Goal: Transaction & Acquisition: Purchase product/service

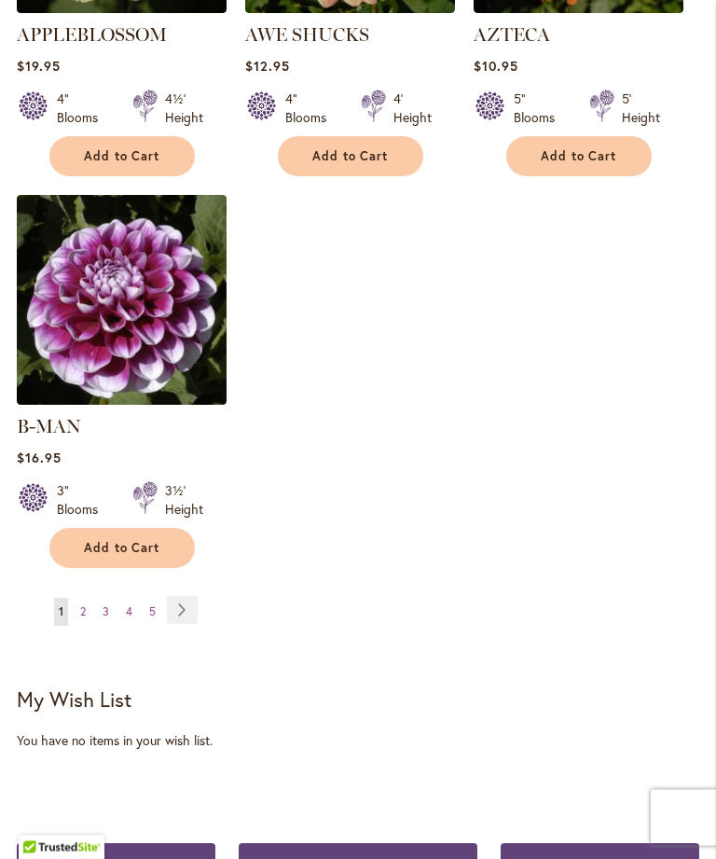
scroll to position [2398, 0]
click at [88, 598] on link "Page 2" at bounding box center [83, 612] width 15 height 28
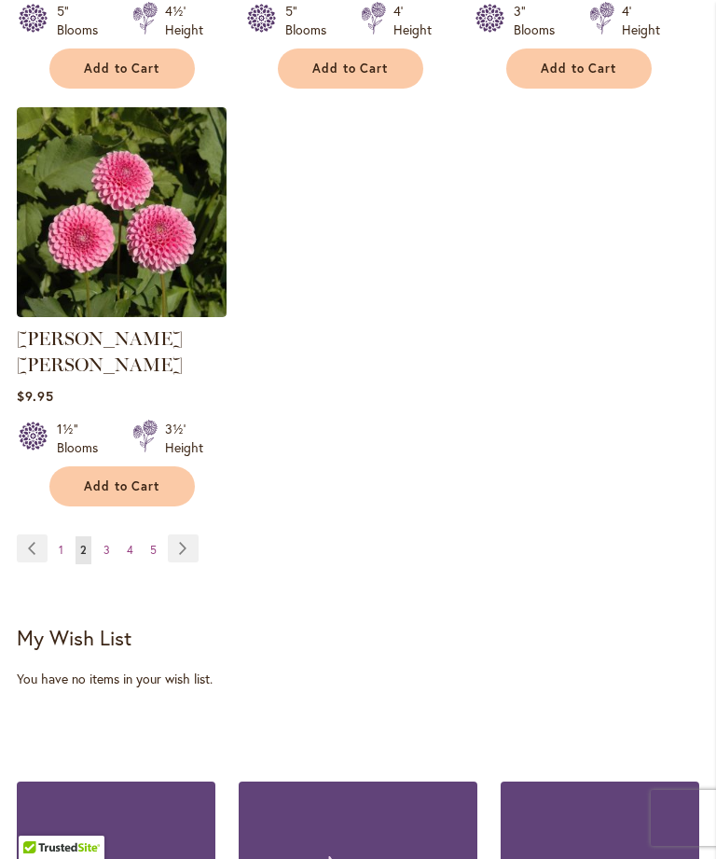
scroll to position [2456, 0]
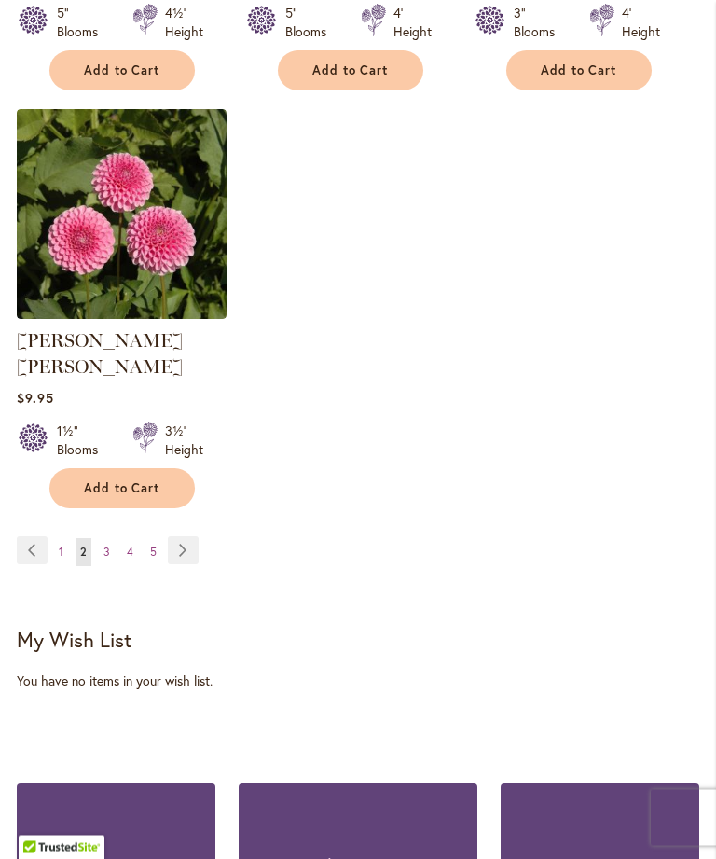
click at [105, 545] on span "3" at bounding box center [106, 552] width 7 height 14
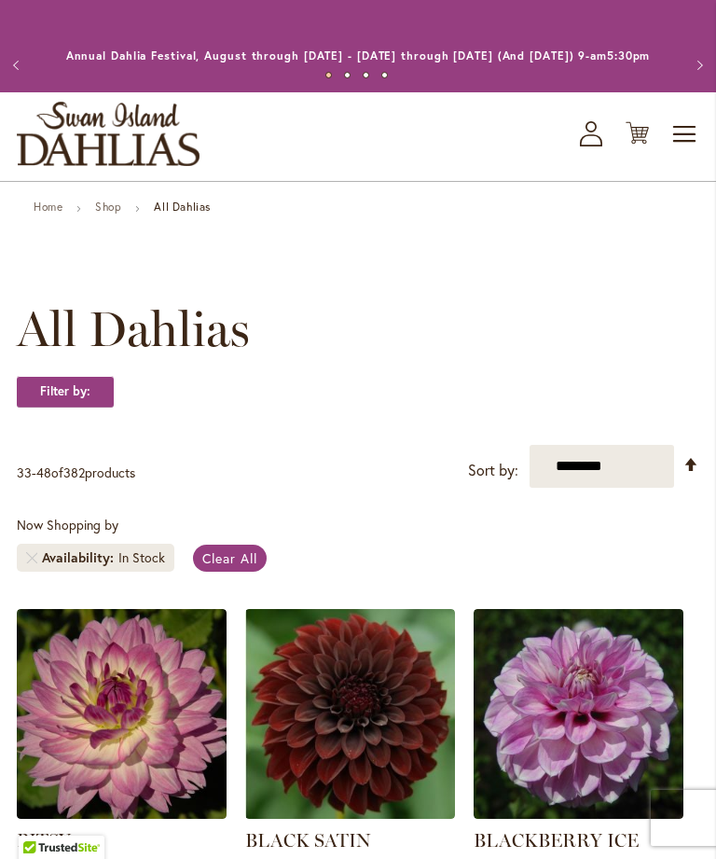
scroll to position [288, 0]
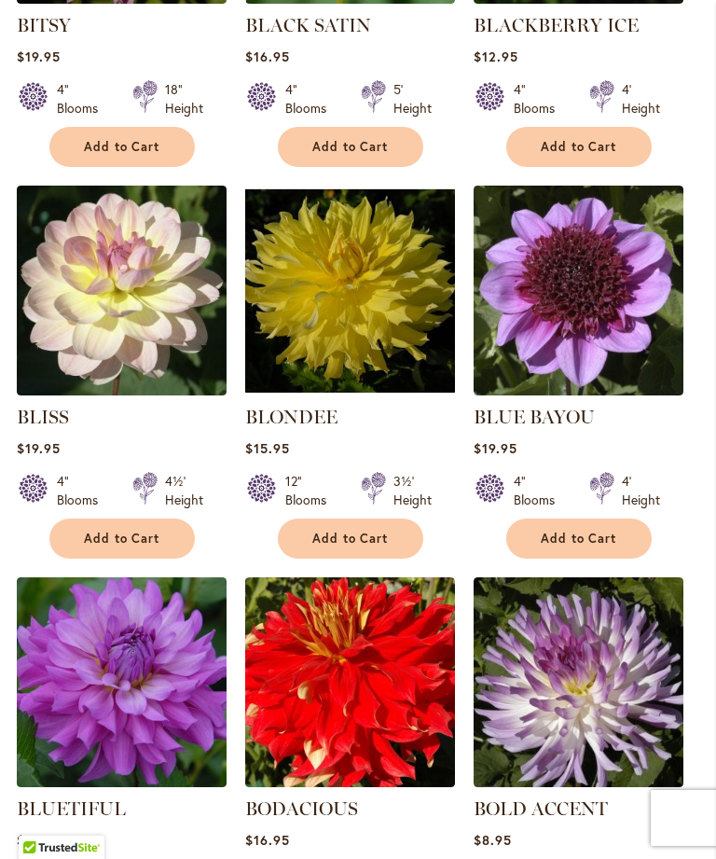
scroll to position [814, 0]
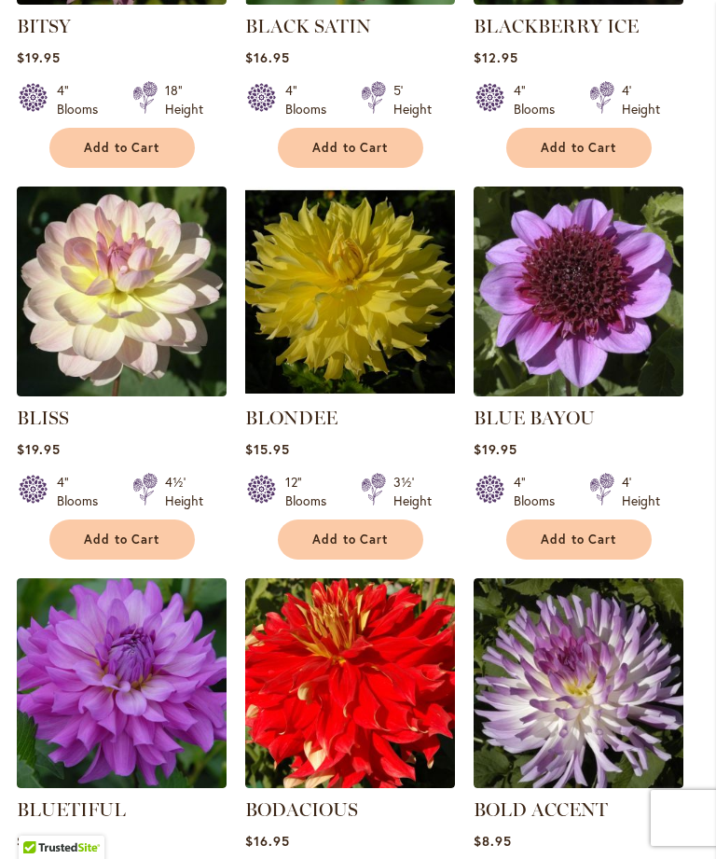
click at [121, 559] on button "Add to Cart" at bounding box center [121, 539] width 145 height 40
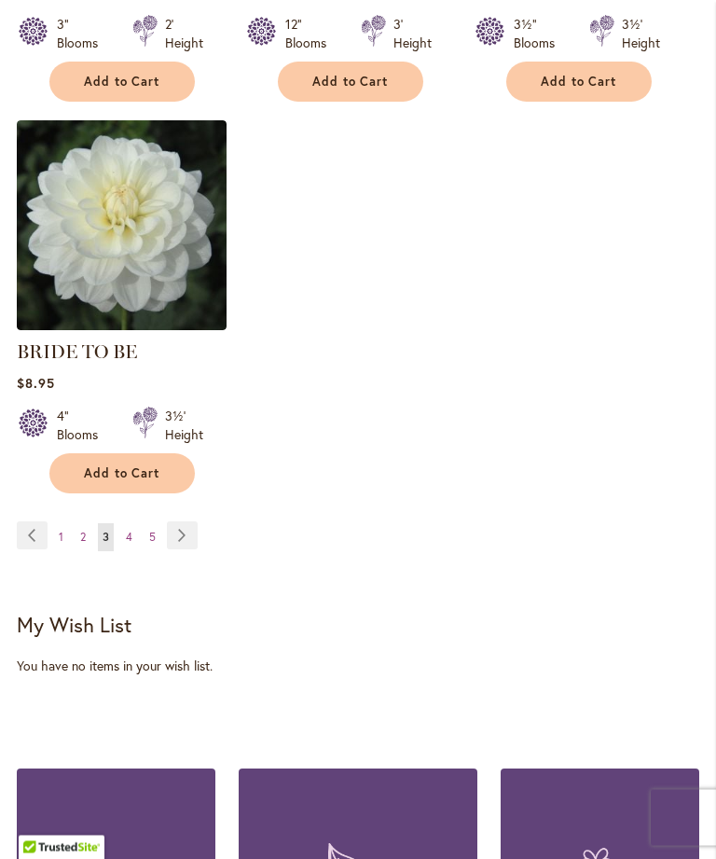
scroll to position [2496, 0]
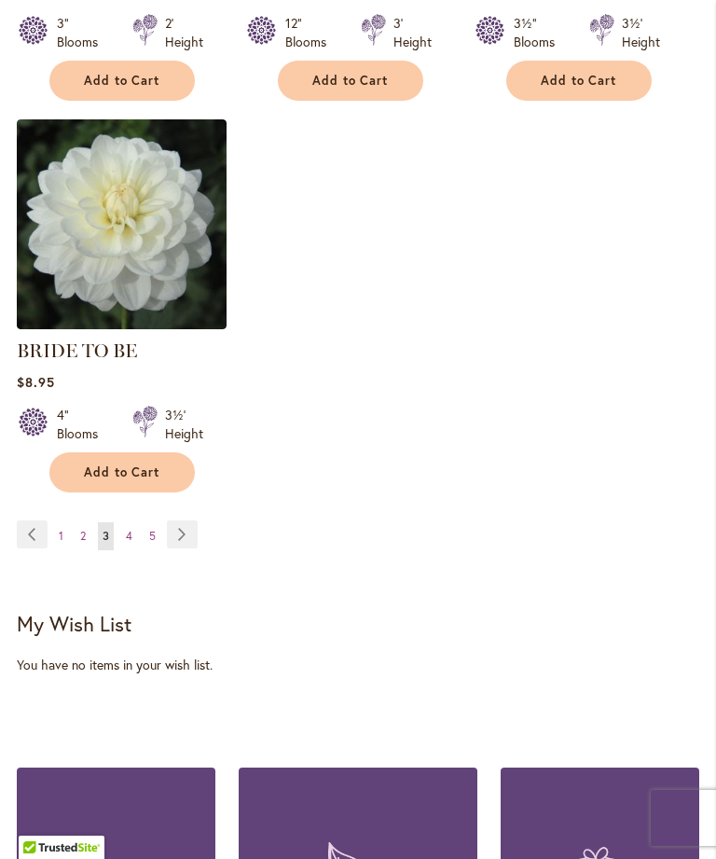
click at [193, 548] on link "Page Next" at bounding box center [182, 534] width 31 height 28
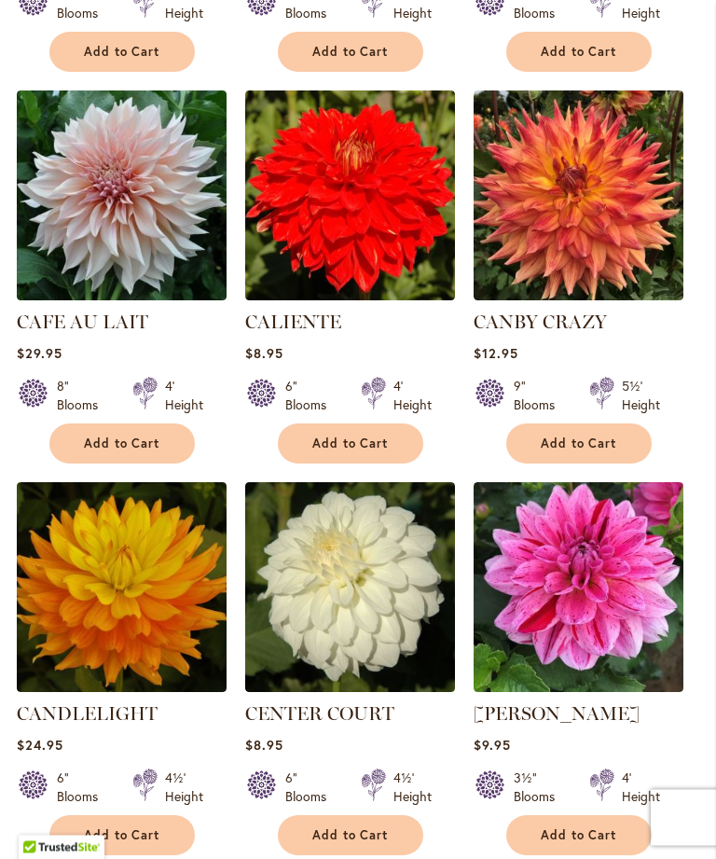
scroll to position [1327, 0]
click at [117, 843] on span "Add to Cart" at bounding box center [122, 835] width 76 height 16
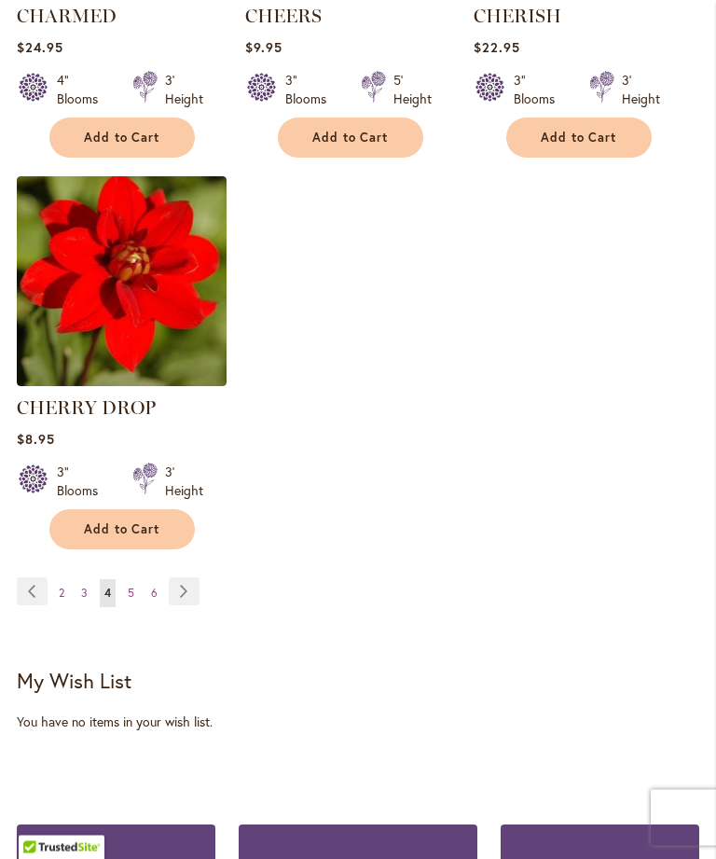
scroll to position [2466, 0]
click at [195, 605] on link "Page Next" at bounding box center [184, 591] width 31 height 28
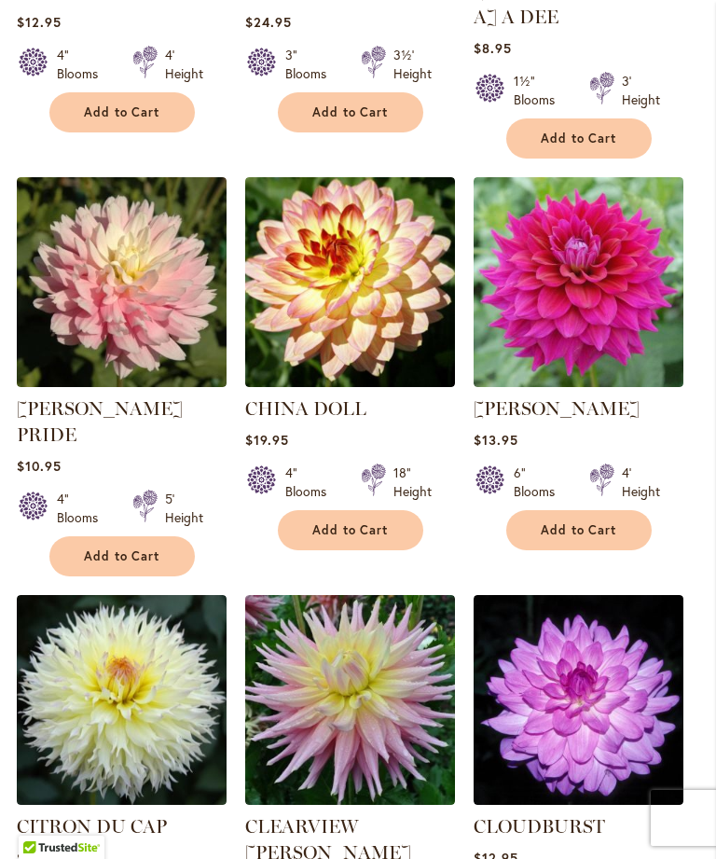
scroll to position [846, 0]
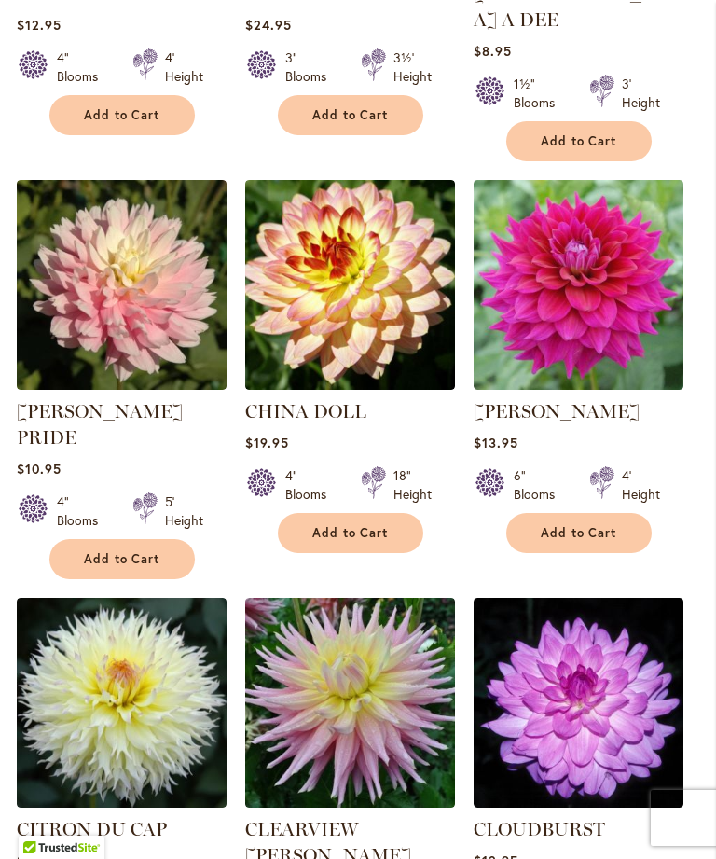
click at [357, 535] on button "Add to Cart" at bounding box center [350, 533] width 145 height 40
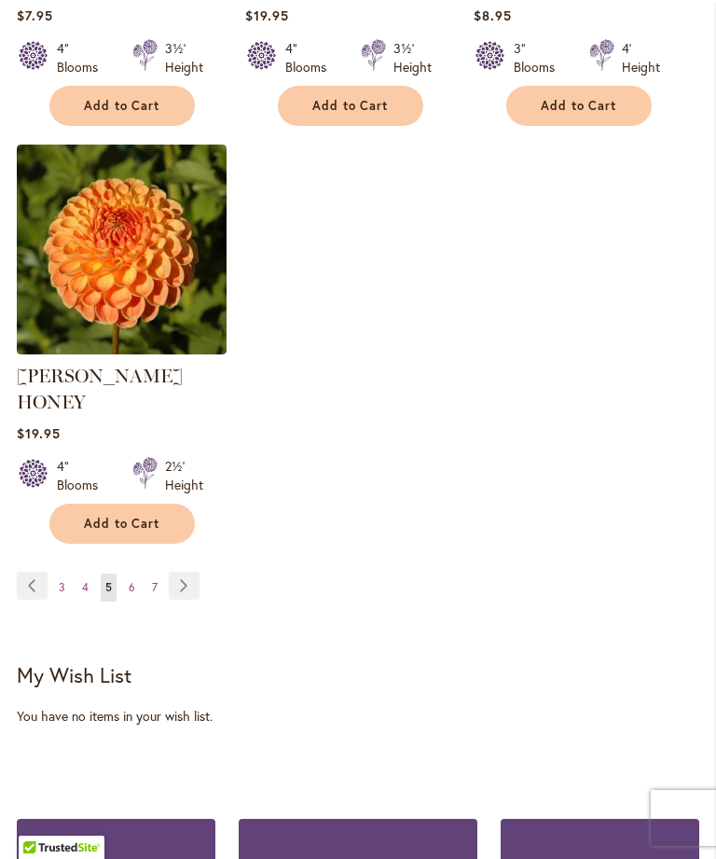
scroll to position [2562, 0]
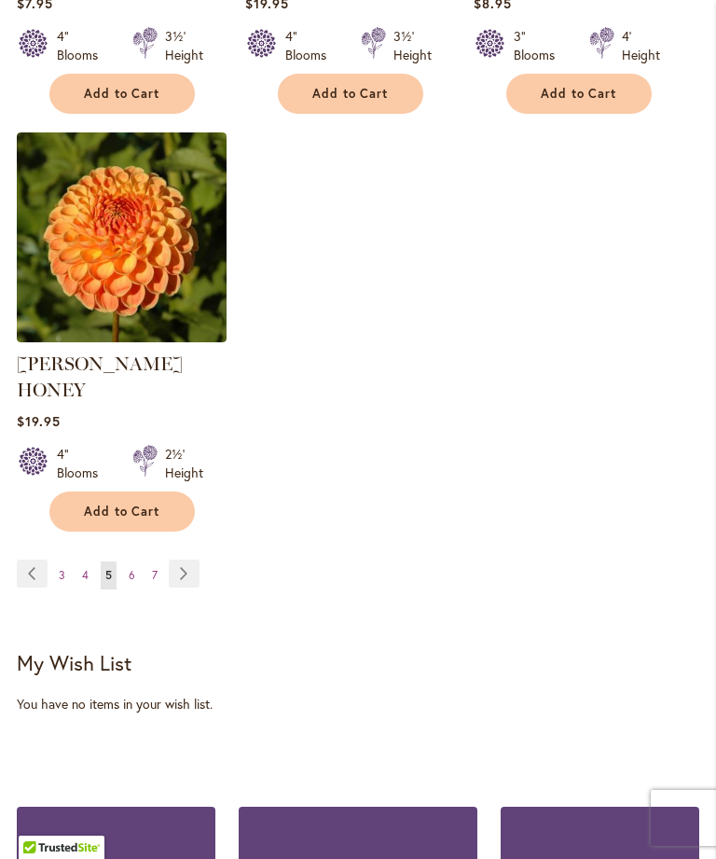
click at [186, 559] on link "Page Next" at bounding box center [184, 573] width 31 height 28
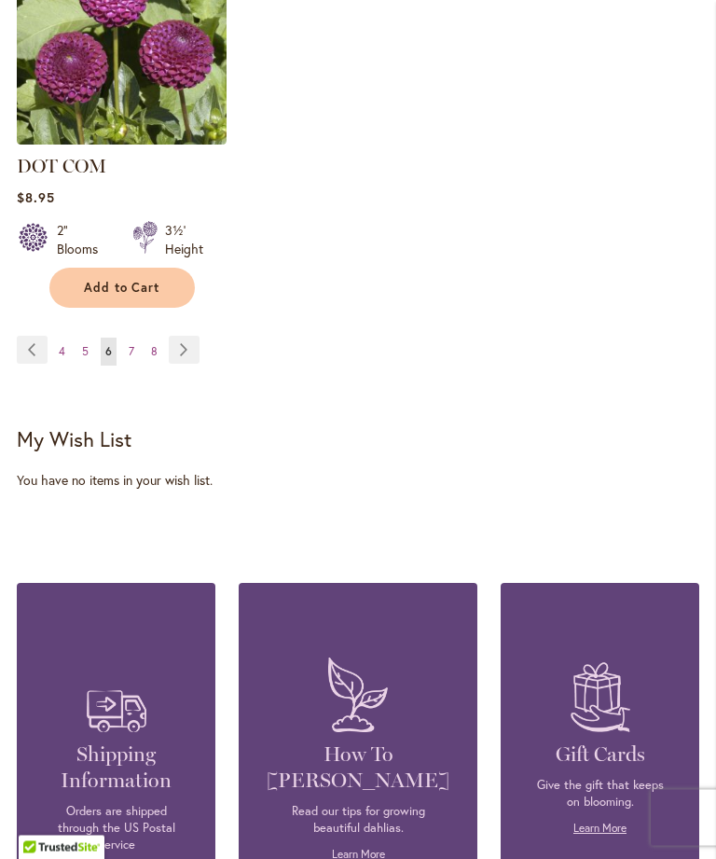
scroll to position [2710, 0]
click at [193, 336] on link "Page Next" at bounding box center [184, 350] width 31 height 28
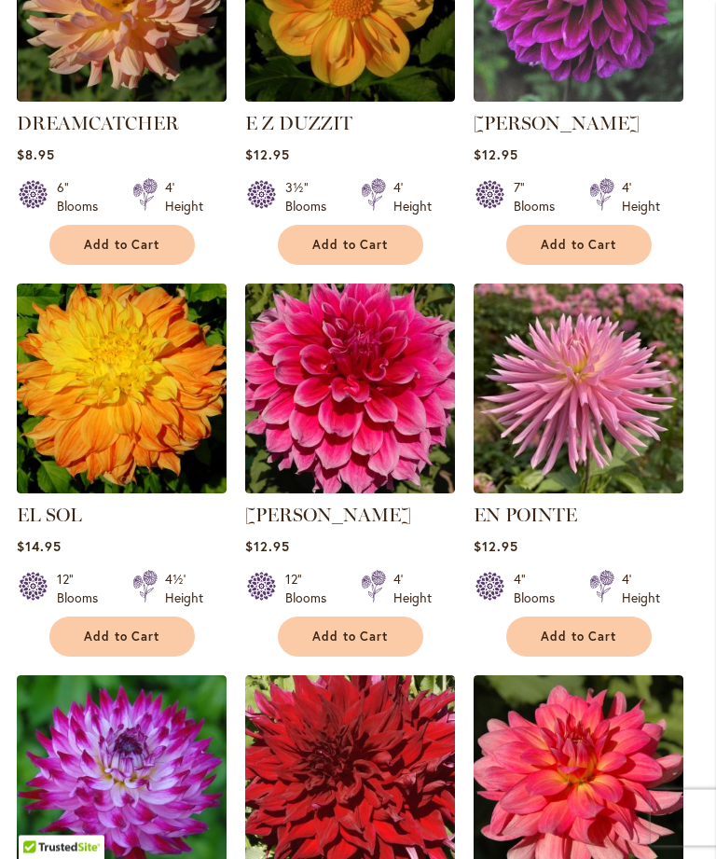
scroll to position [1108, 0]
click at [129, 644] on span "Add to Cart" at bounding box center [122, 636] width 76 height 16
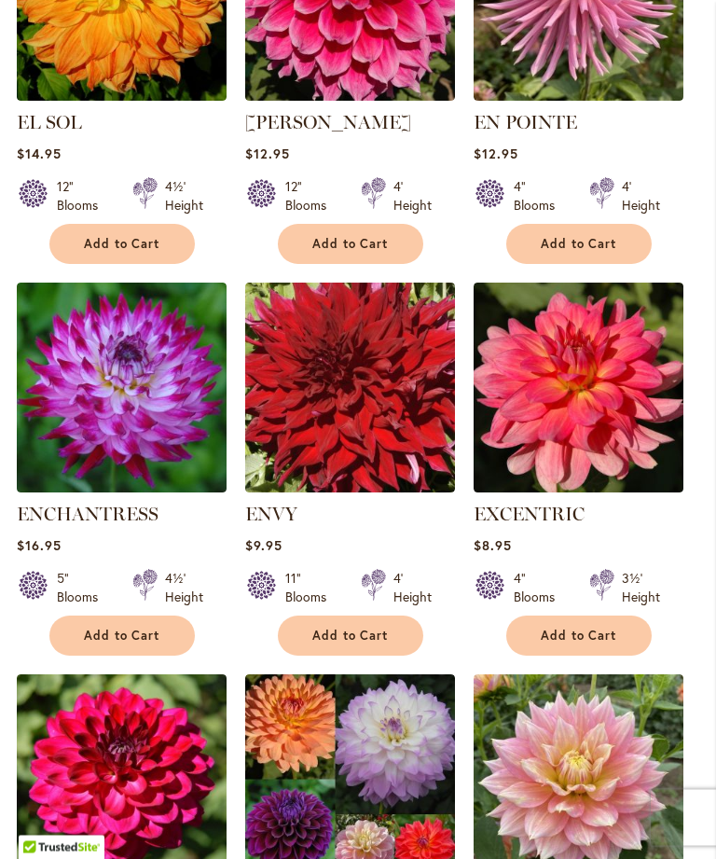
scroll to position [1560, 0]
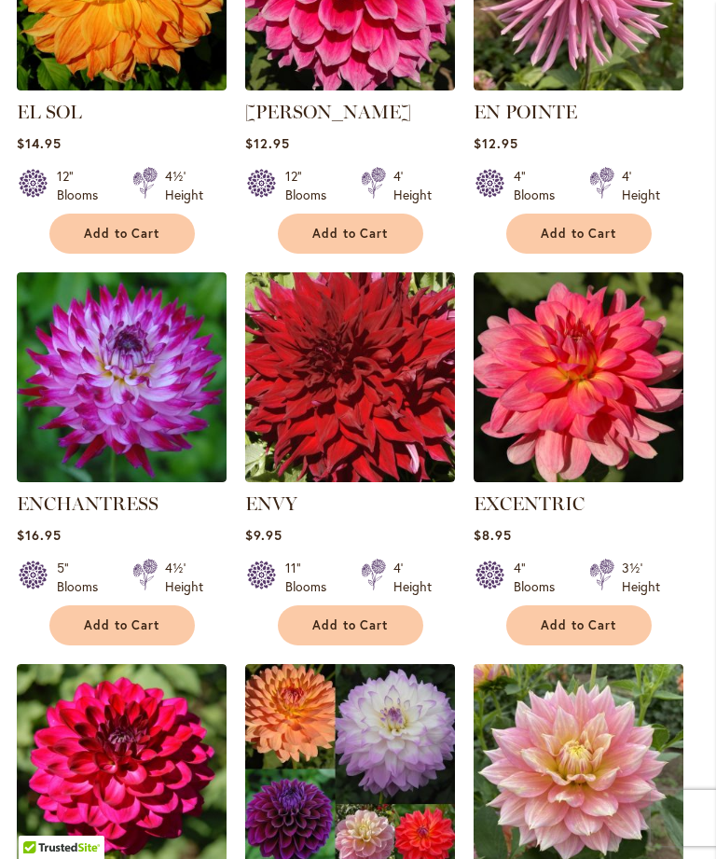
click at [593, 633] on span "Add to Cart" at bounding box center [579, 625] width 76 height 16
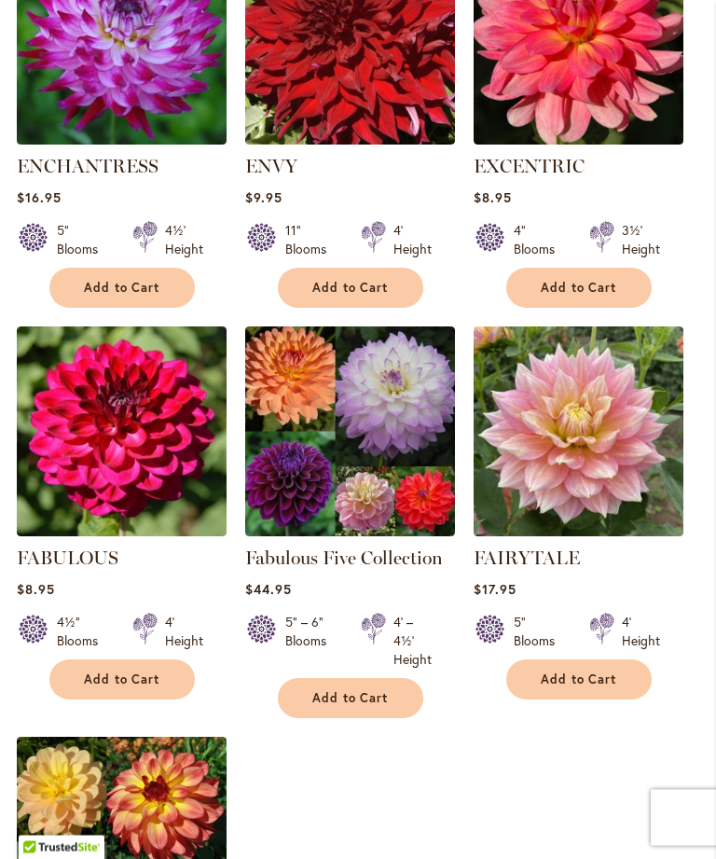
scroll to position [1898, 0]
click at [570, 687] on span "Add to Cart" at bounding box center [579, 679] width 76 height 16
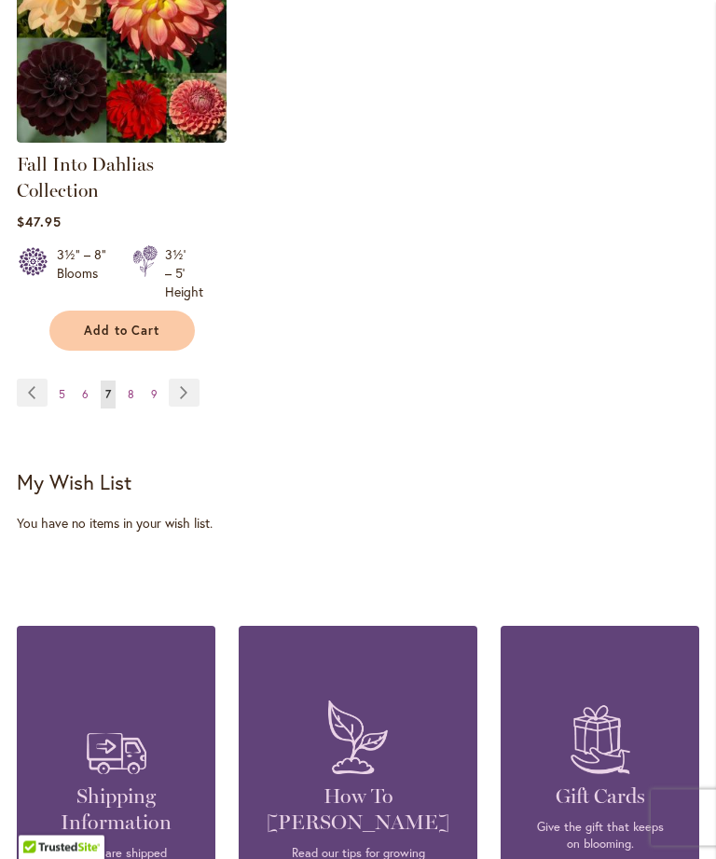
scroll to position [2702, 0]
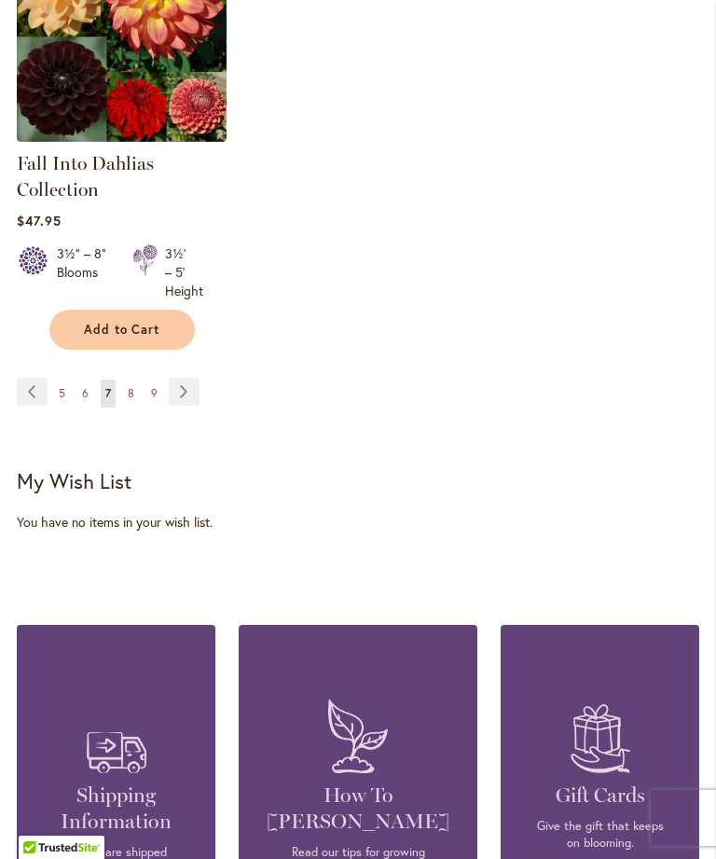
click at [196, 401] on link "Page Next" at bounding box center [184, 392] width 31 height 28
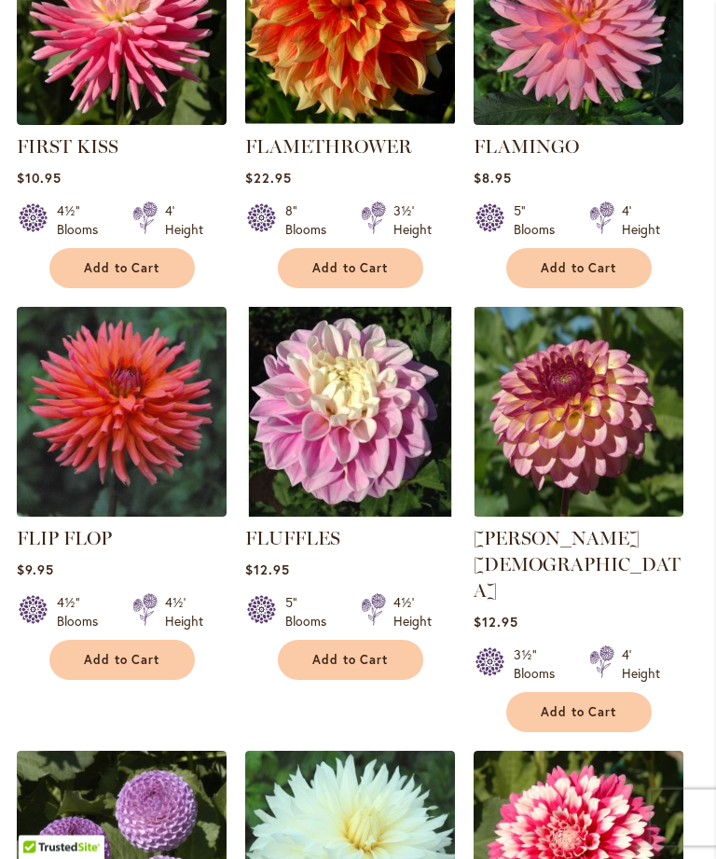
scroll to position [1505, 0]
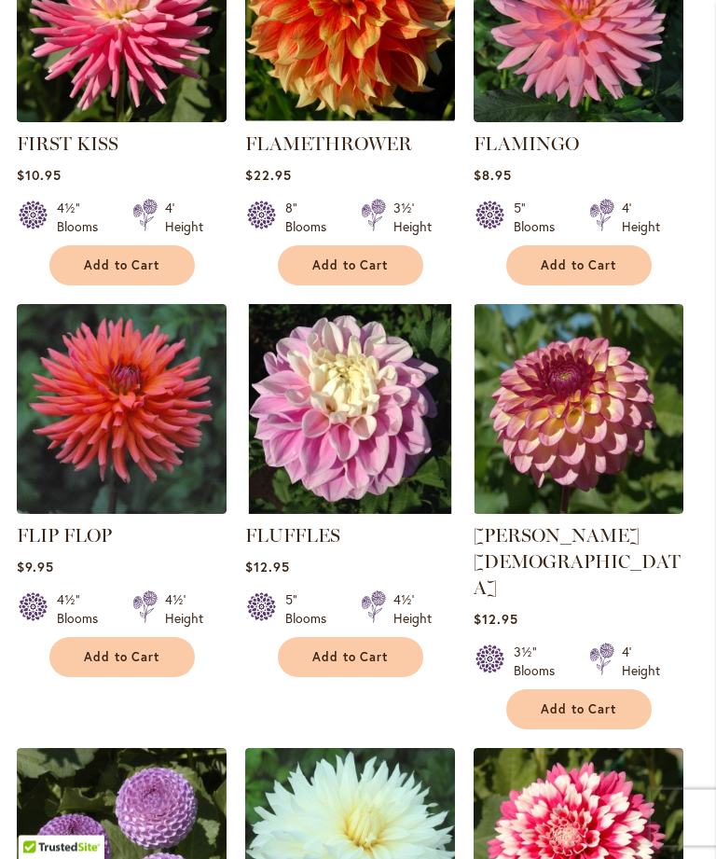
click at [592, 702] on span "Add to Cart" at bounding box center [579, 710] width 76 height 16
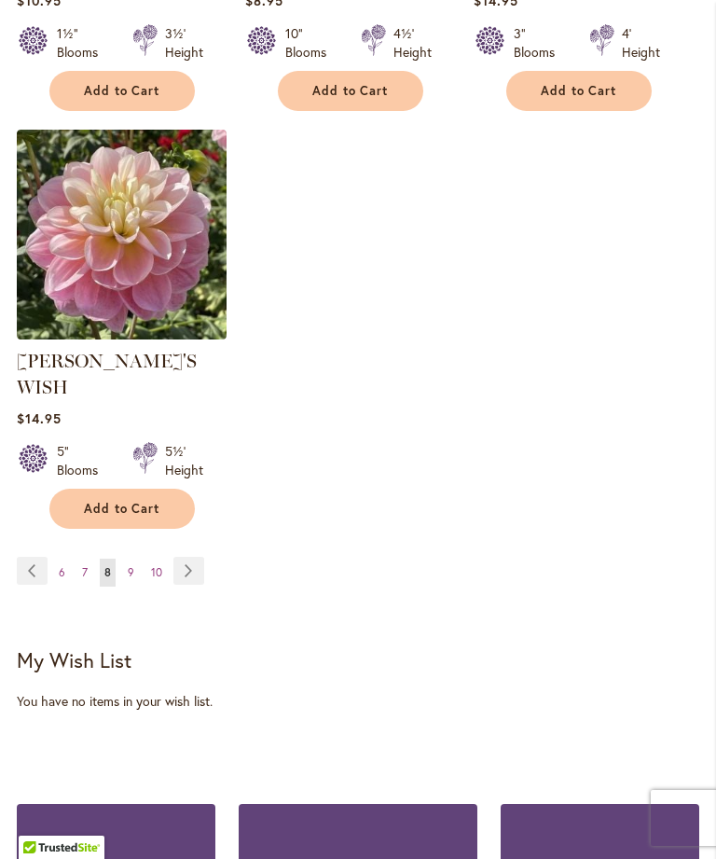
scroll to position [2559, 0]
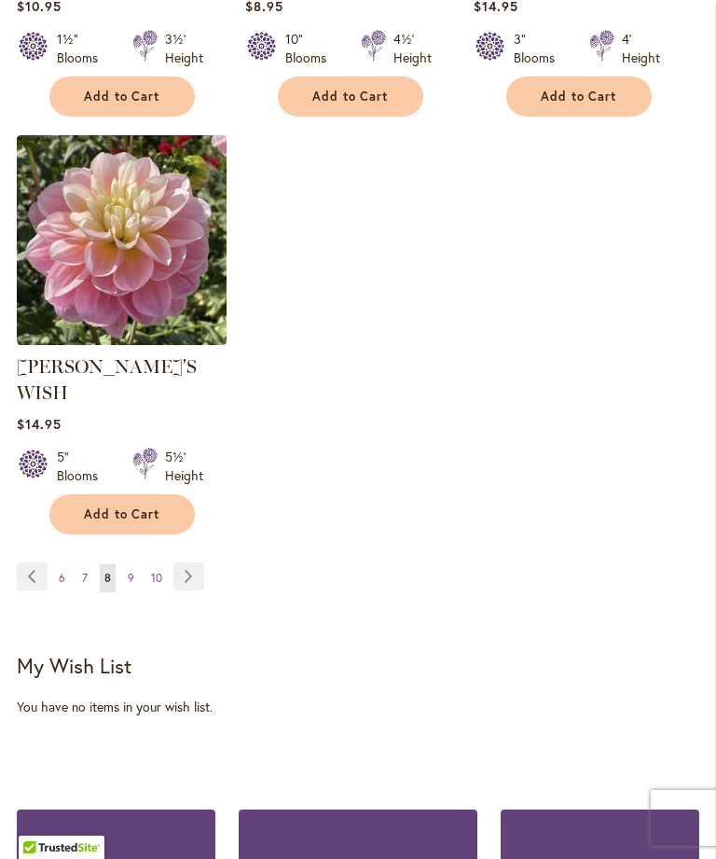
click at [196, 562] on link "Page Next" at bounding box center [188, 576] width 31 height 28
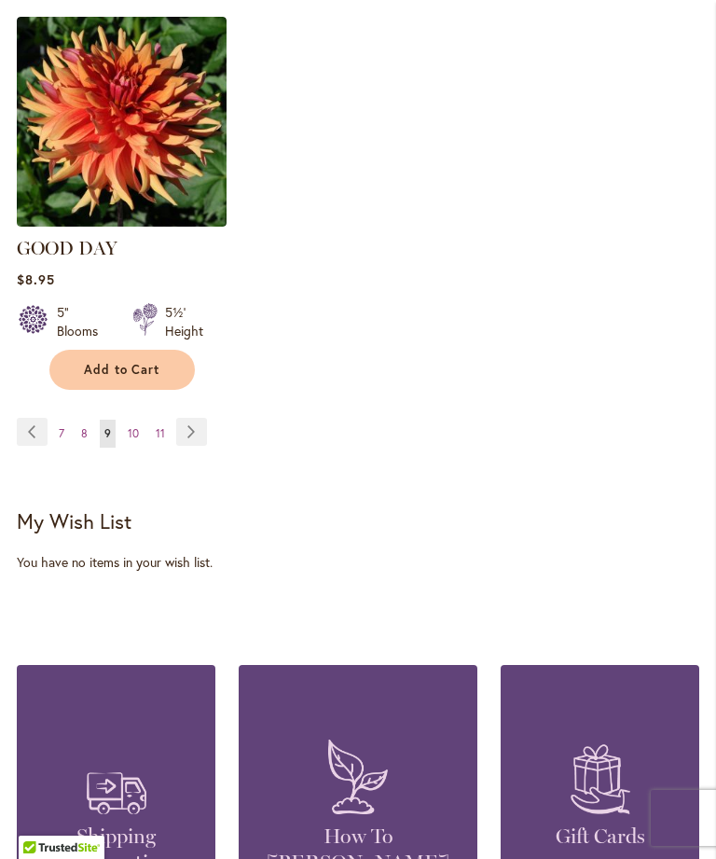
scroll to position [2650, 0]
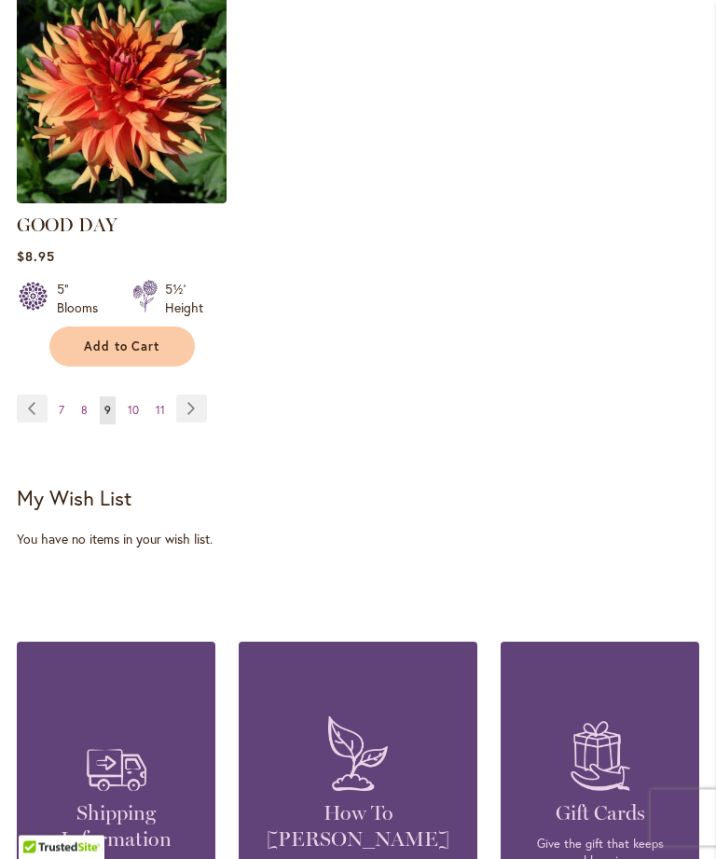
click at [203, 395] on link "Page Next" at bounding box center [191, 409] width 31 height 28
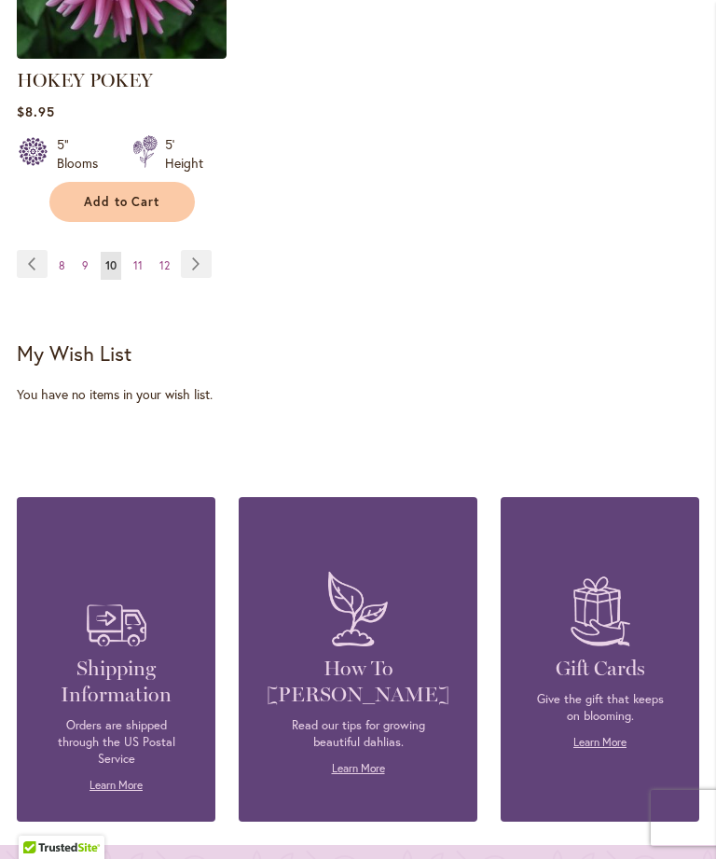
scroll to position [2795, 0]
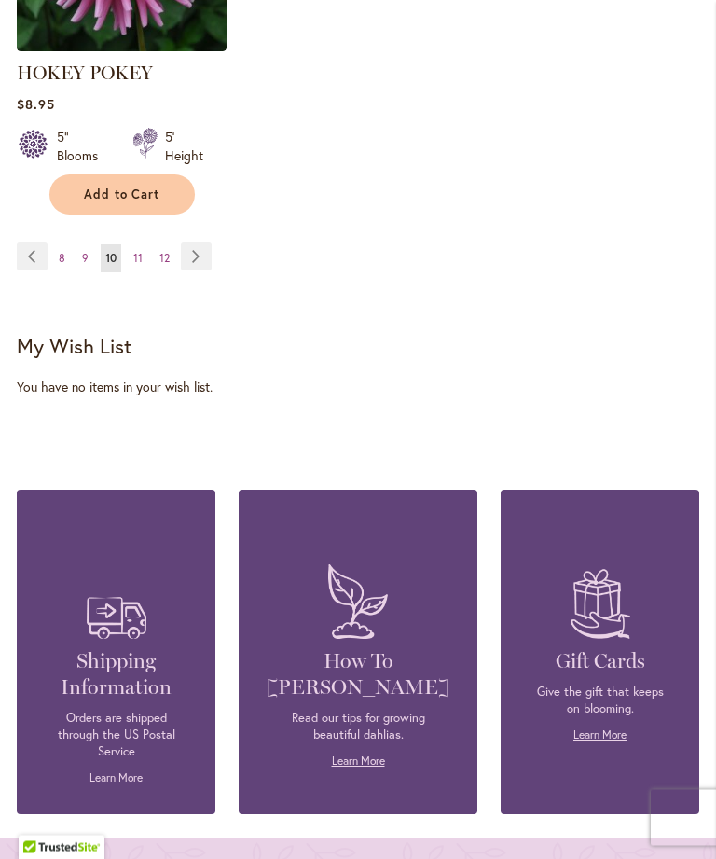
click at [211, 271] on link "Page Next" at bounding box center [196, 257] width 31 height 28
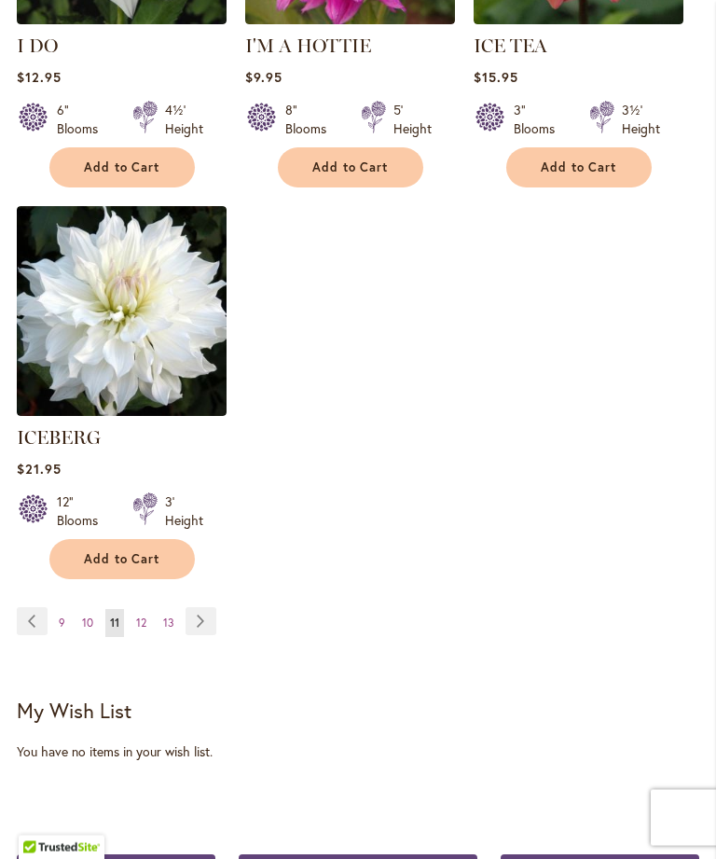
scroll to position [2423, 0]
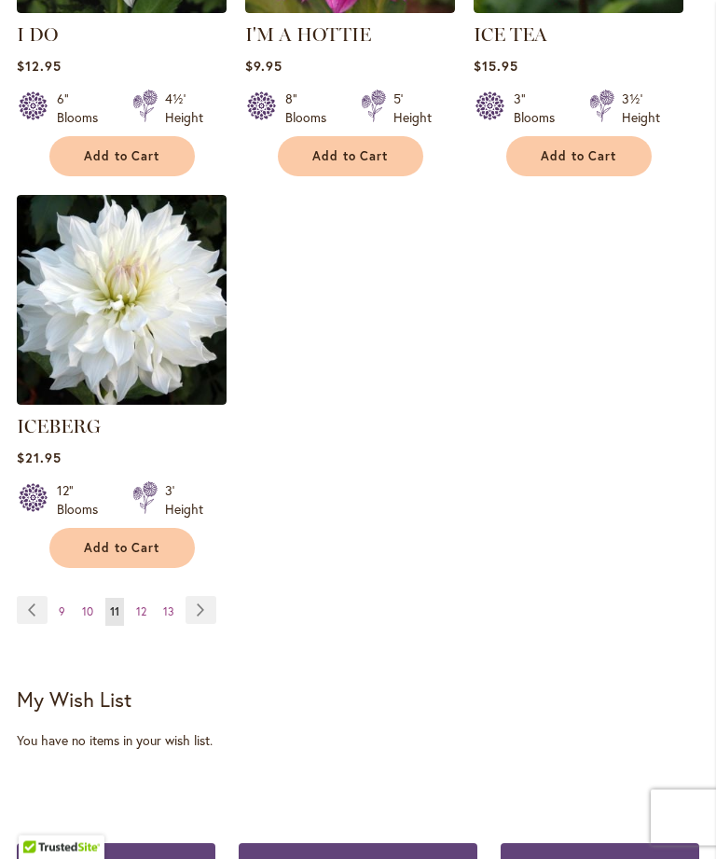
click at [209, 614] on link "Page Next" at bounding box center [201, 611] width 31 height 28
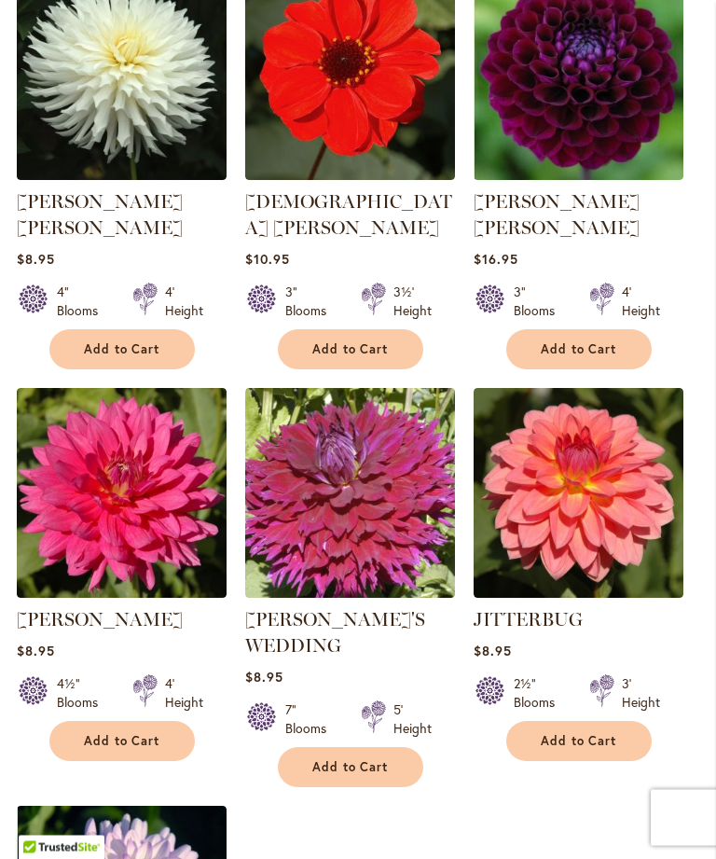
scroll to position [1832, 0]
click at [586, 733] on span "Add to Cart" at bounding box center [579, 741] width 76 height 16
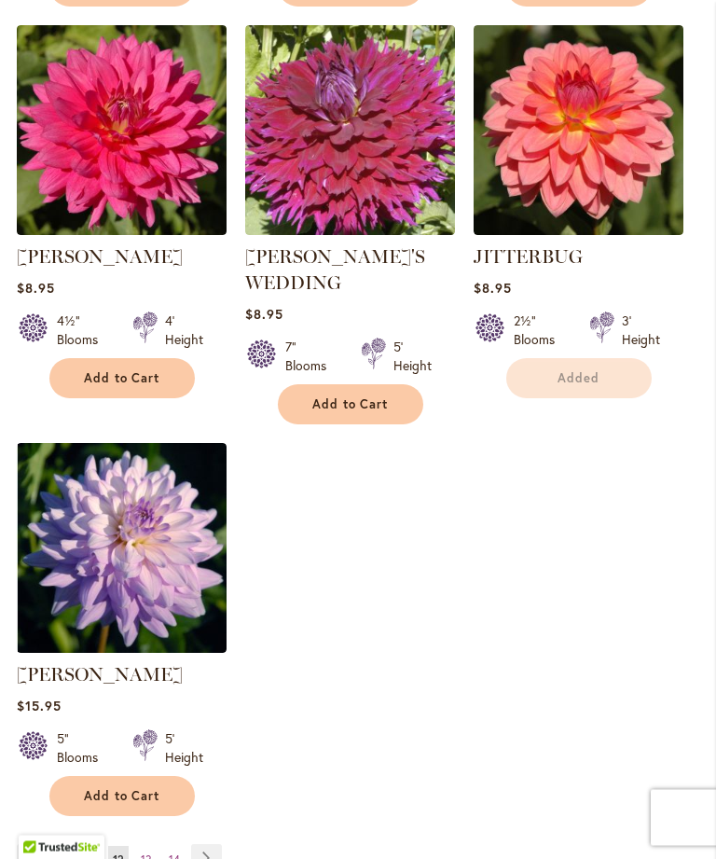
scroll to position [2244, 0]
click at [219, 844] on link "Page Next" at bounding box center [206, 858] width 31 height 28
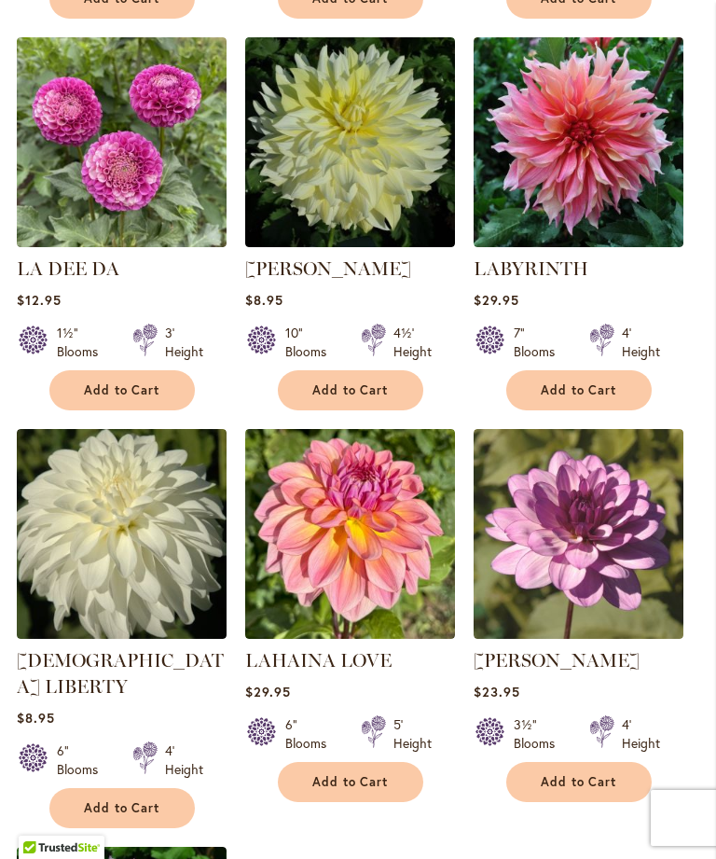
scroll to position [1745, 0]
click at [344, 790] on span "Add to Cart" at bounding box center [350, 783] width 76 height 16
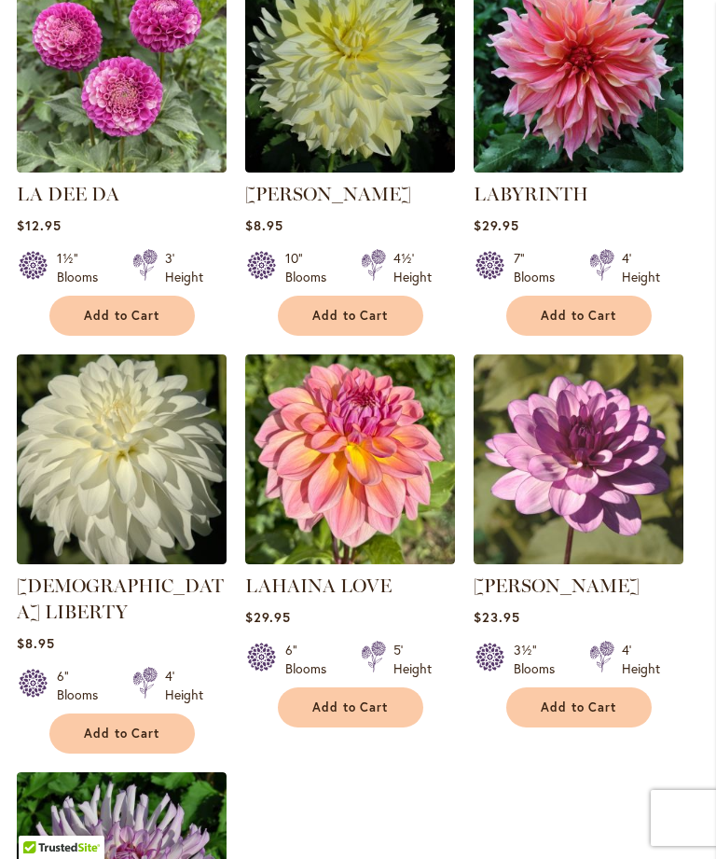
scroll to position [1872, 0]
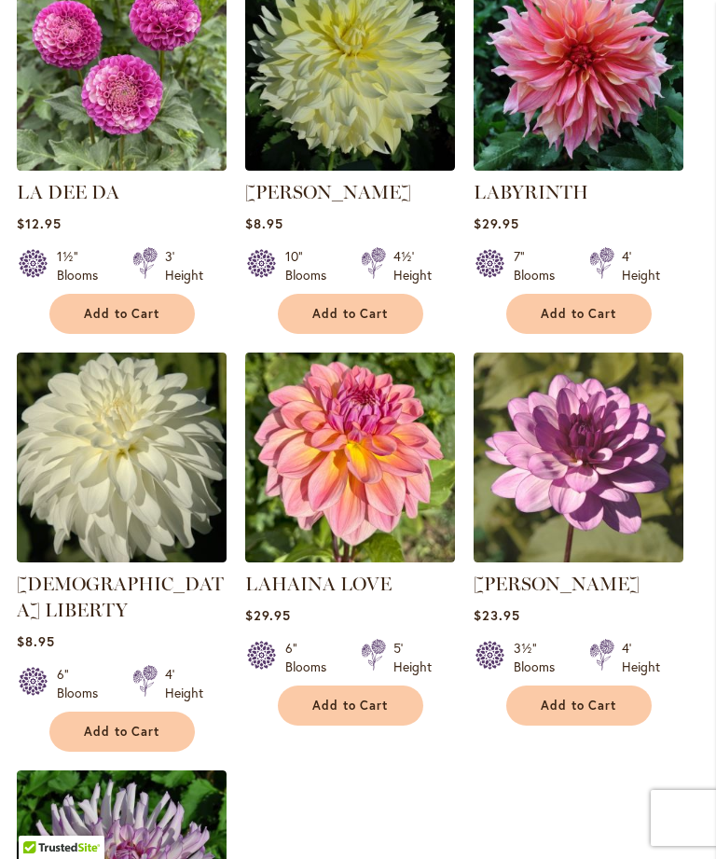
click at [340, 713] on span "Add to Cart" at bounding box center [350, 705] width 76 height 16
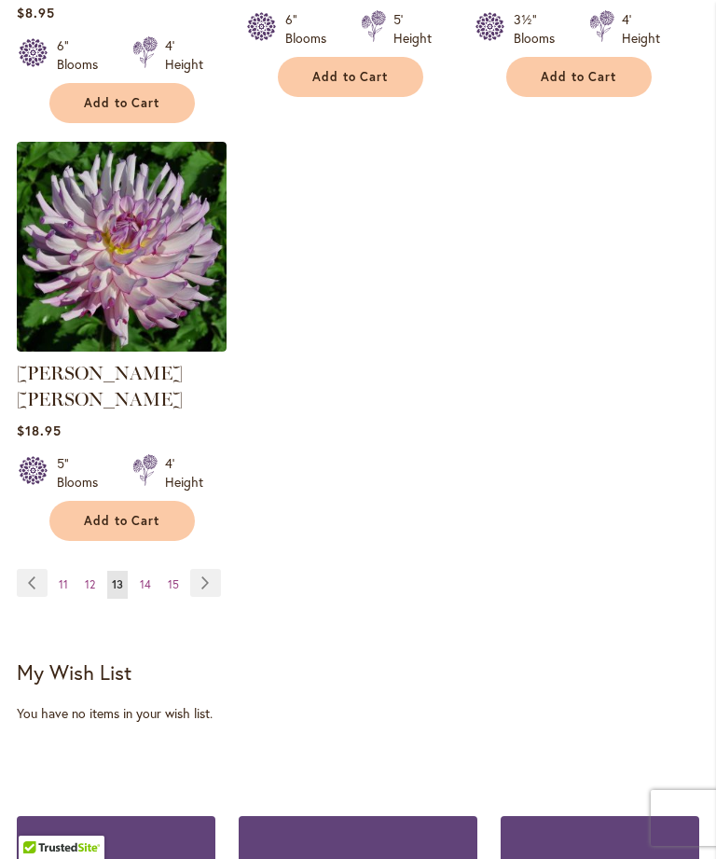
scroll to position [2519, 0]
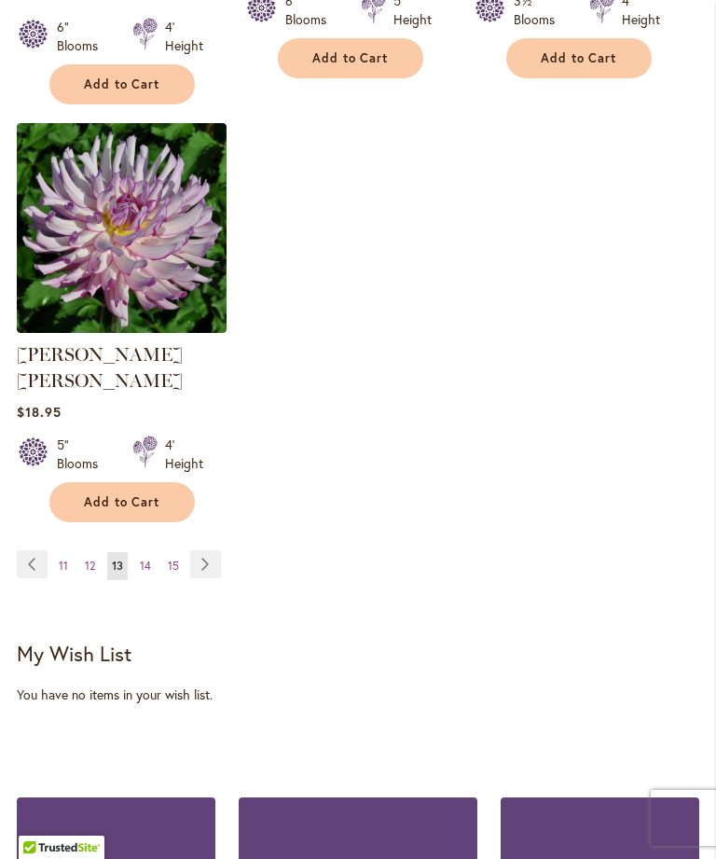
click at [219, 550] on link "Page Next" at bounding box center [205, 564] width 31 height 28
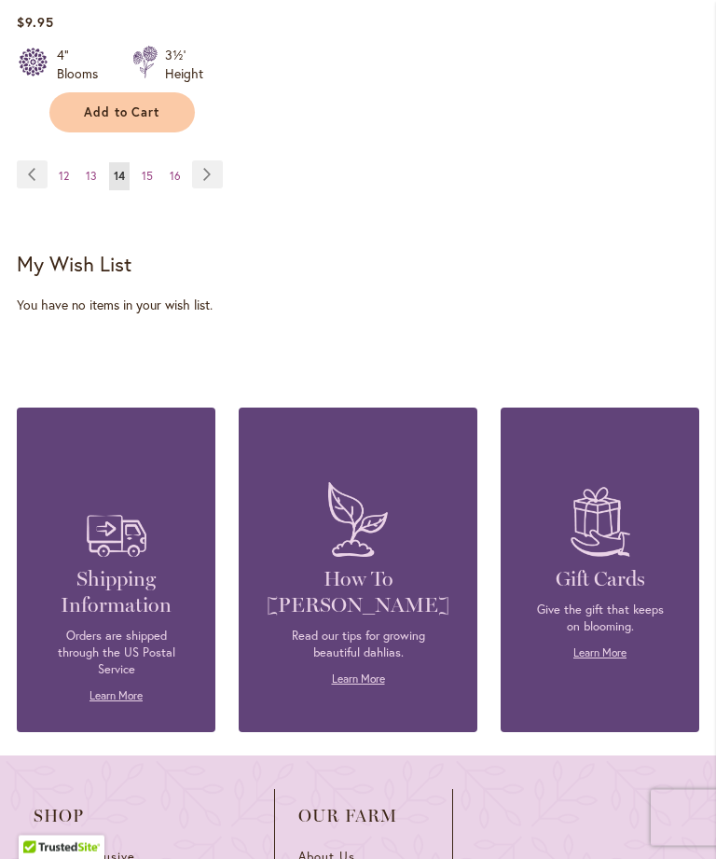
scroll to position [2859, 0]
click at [220, 160] on link "Page Next" at bounding box center [207, 174] width 31 height 28
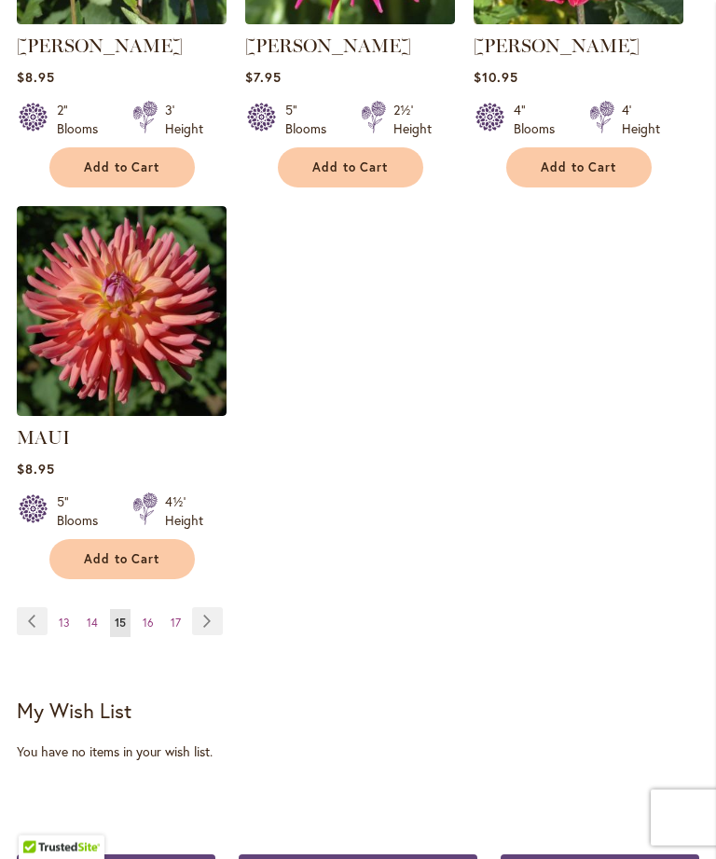
scroll to position [2387, 0]
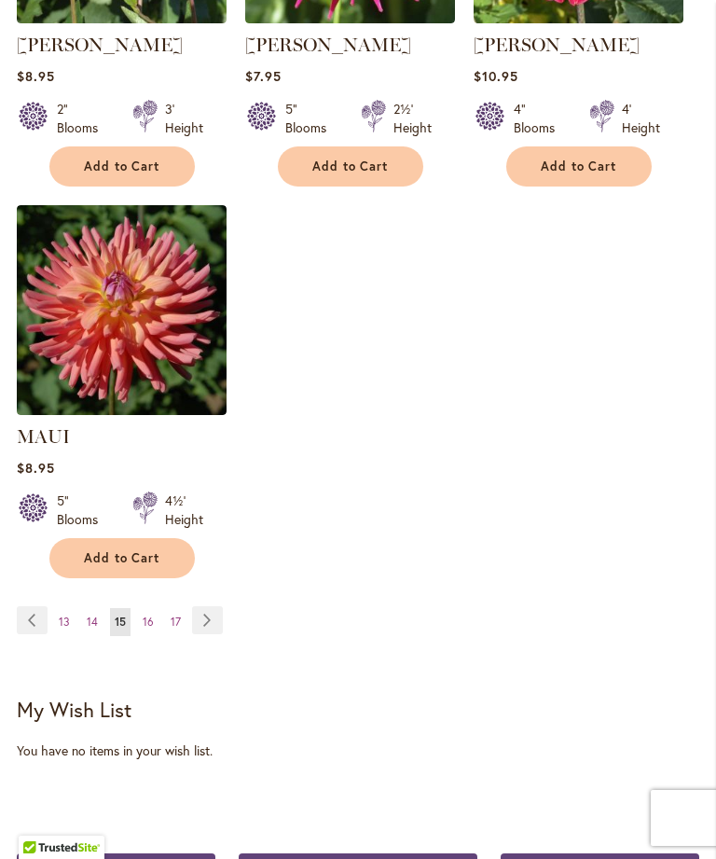
click at [219, 634] on link "Page Next" at bounding box center [207, 620] width 31 height 28
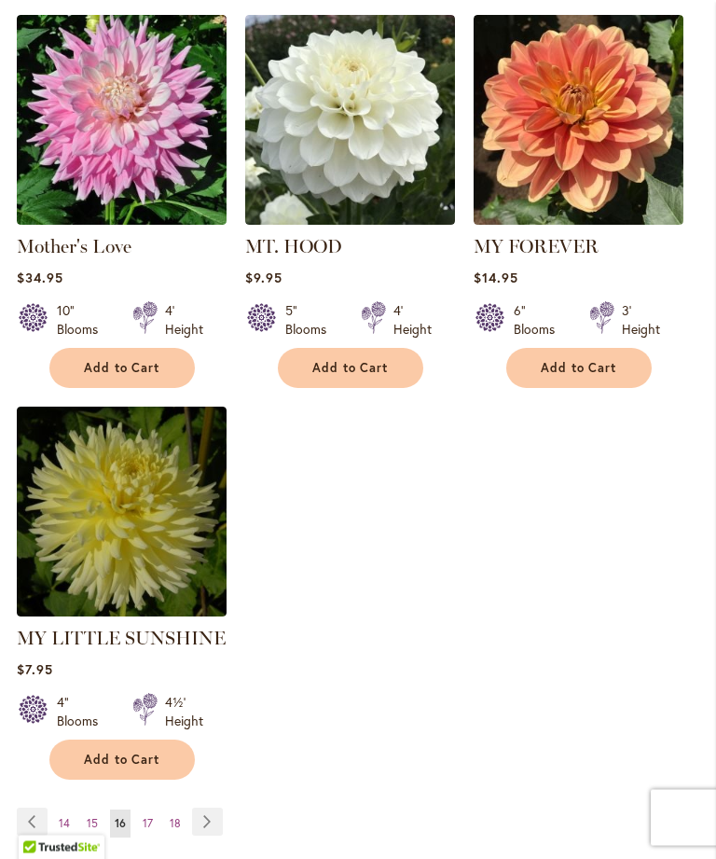
scroll to position [2213, 0]
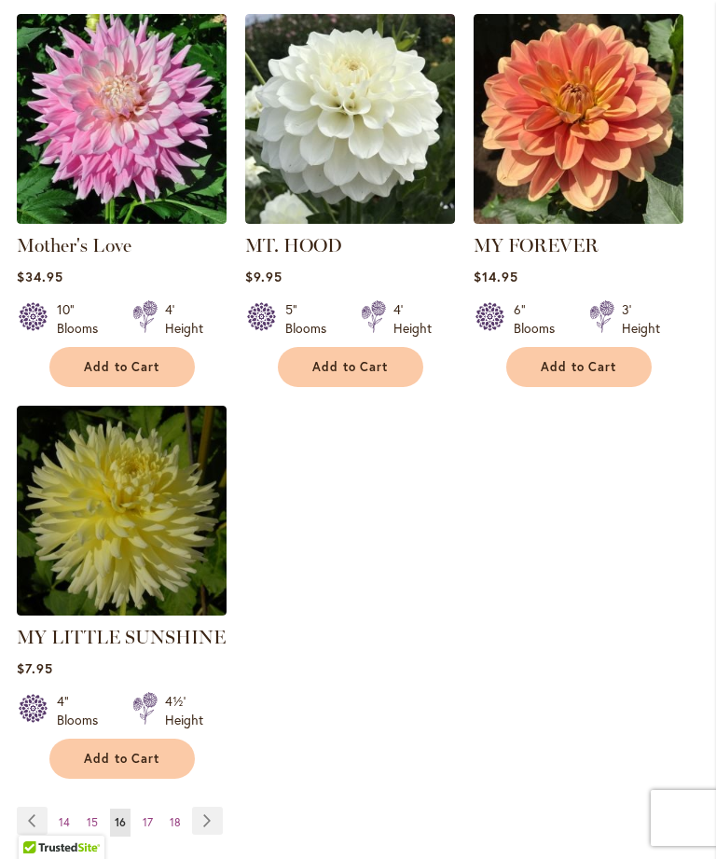
click at [218, 806] on link "Page Next" at bounding box center [207, 820] width 31 height 28
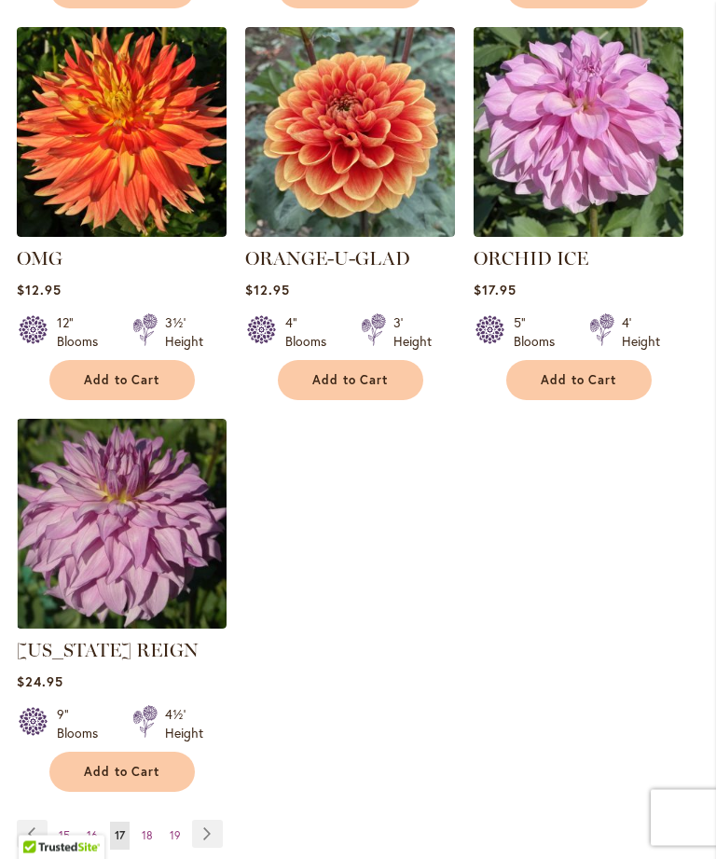
scroll to position [2150, 0]
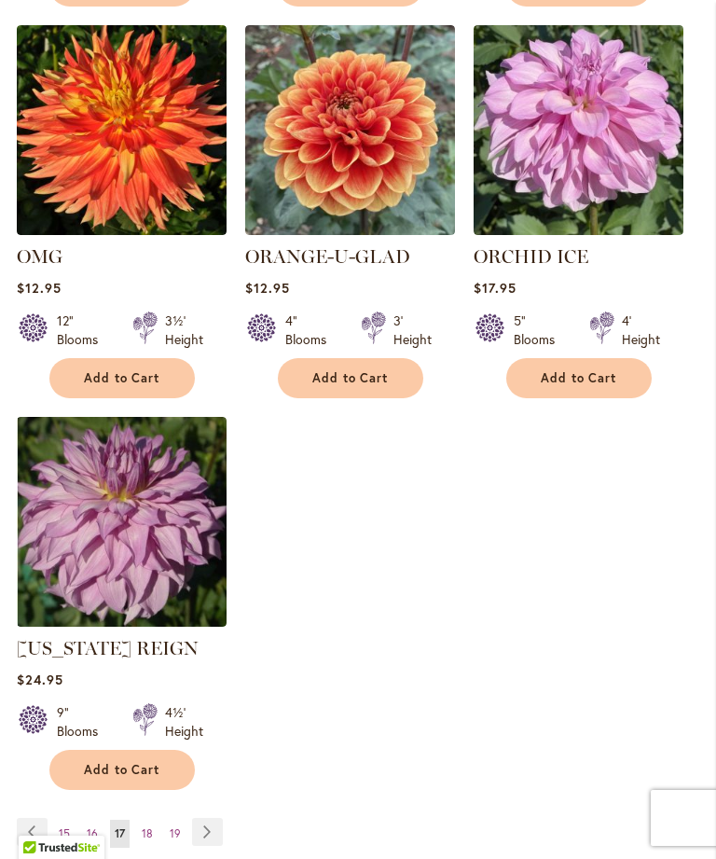
click at [217, 845] on link "Page Next" at bounding box center [207, 832] width 31 height 28
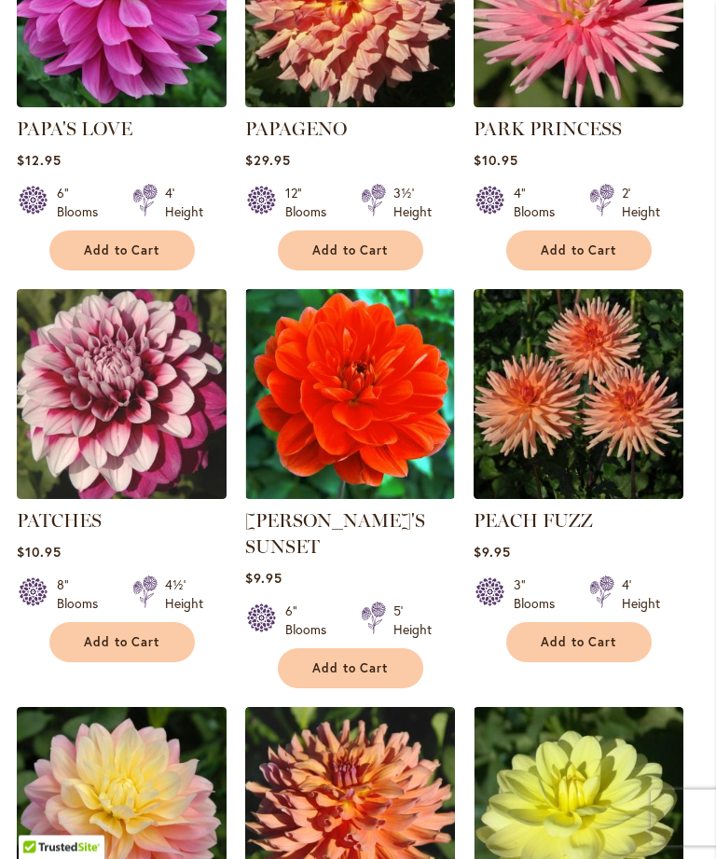
scroll to position [1104, 0]
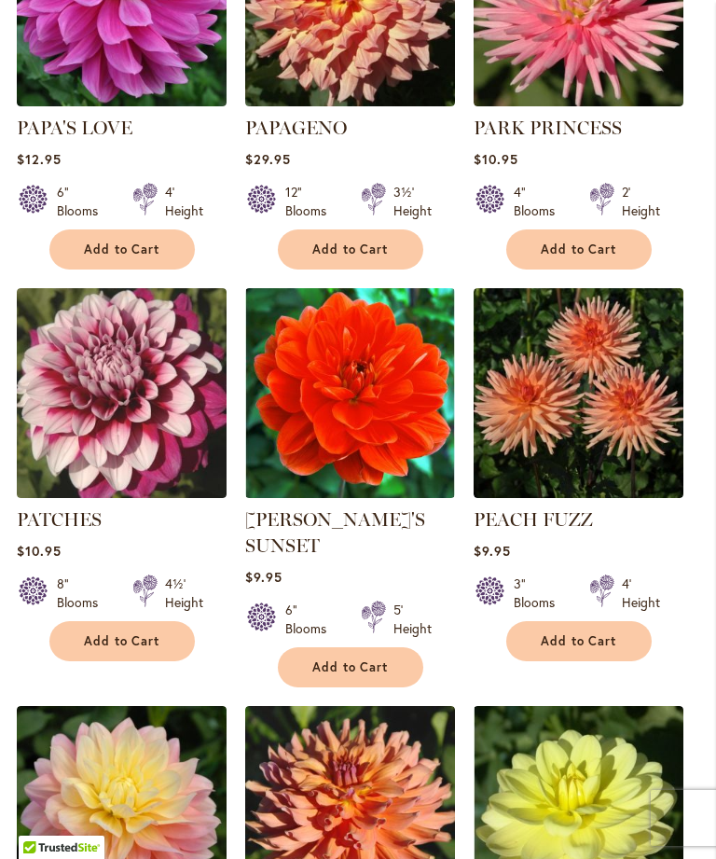
click at [128, 661] on button "Add to Cart" at bounding box center [121, 641] width 145 height 40
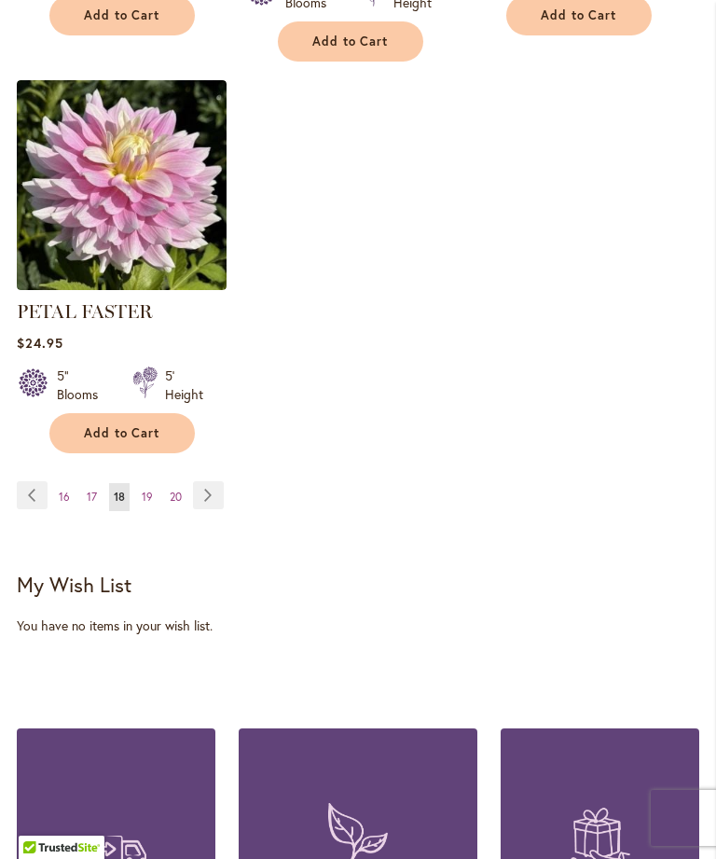
scroll to position [2617, 0]
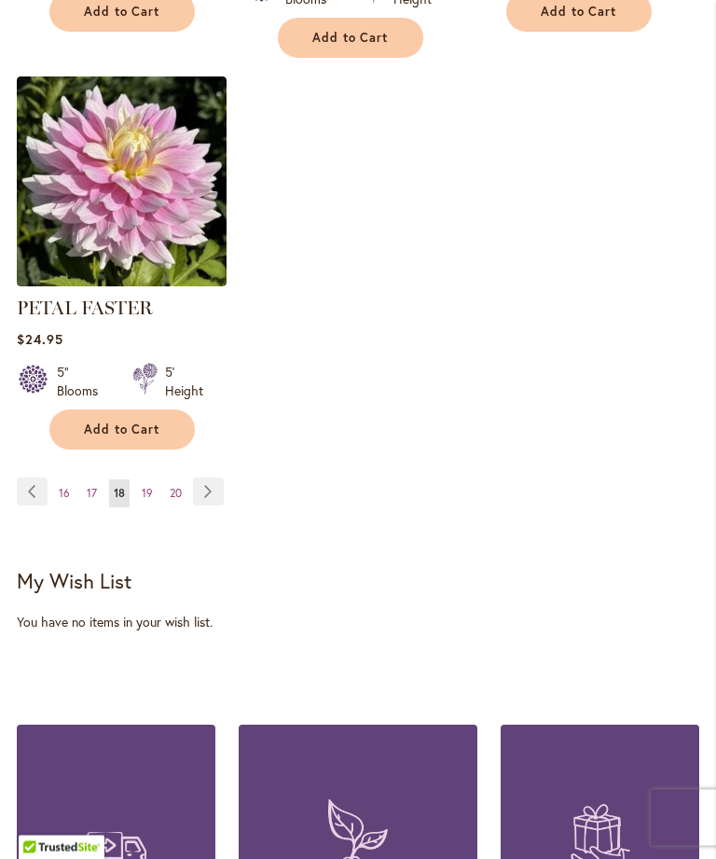
click at [203, 488] on link "Page Next" at bounding box center [208, 492] width 31 height 28
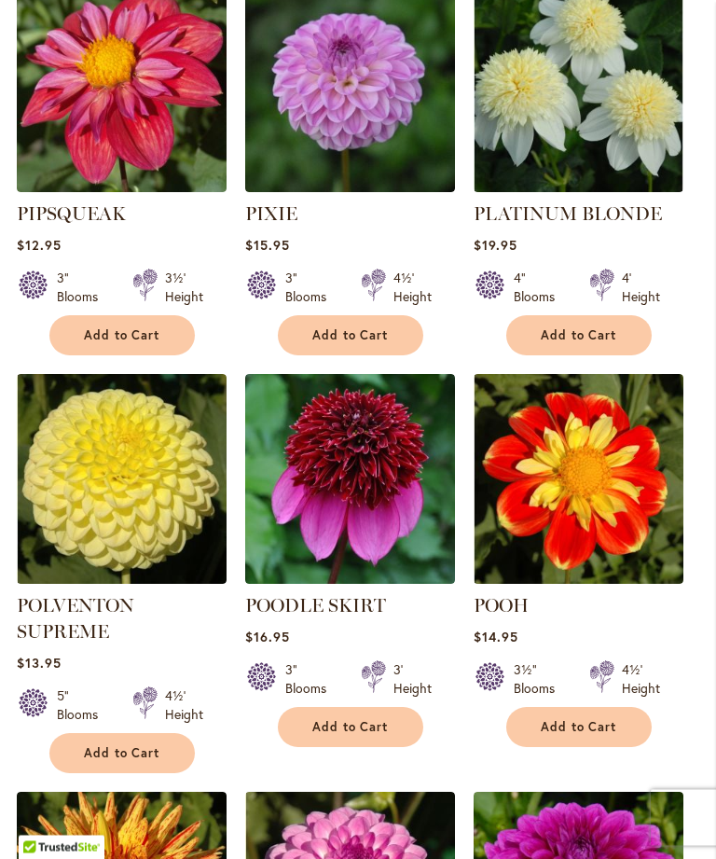
scroll to position [1436, 0]
click at [588, 722] on span "Add to Cart" at bounding box center [579, 727] width 76 height 16
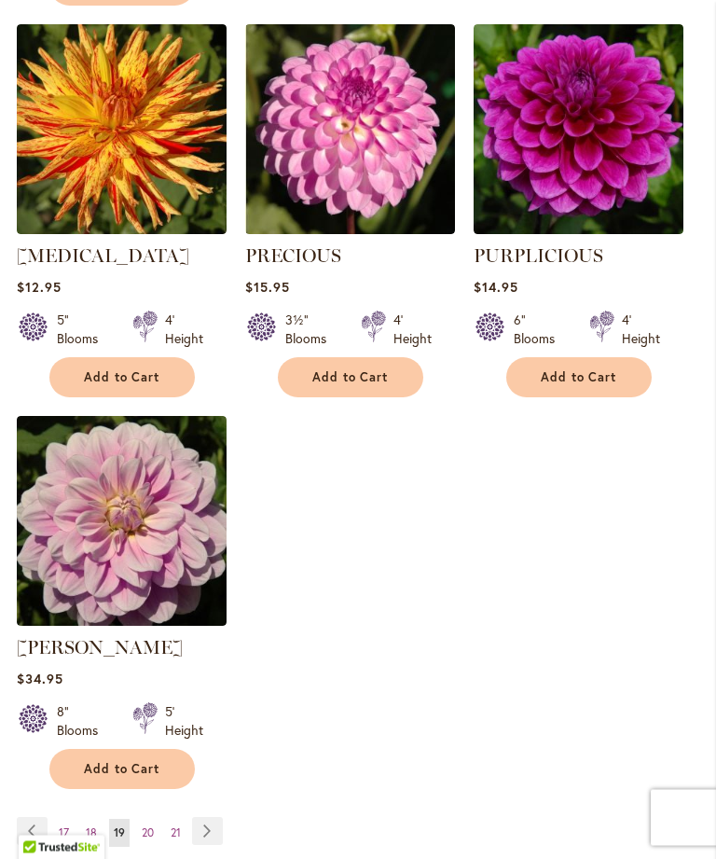
scroll to position [2253, 0]
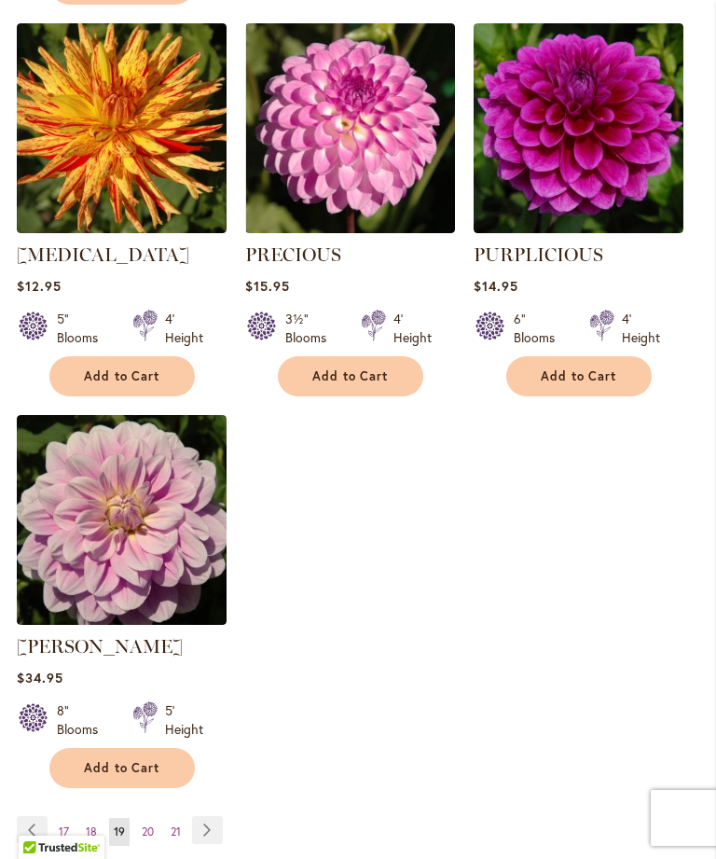
click at [213, 832] on link "Page Next" at bounding box center [207, 830] width 31 height 28
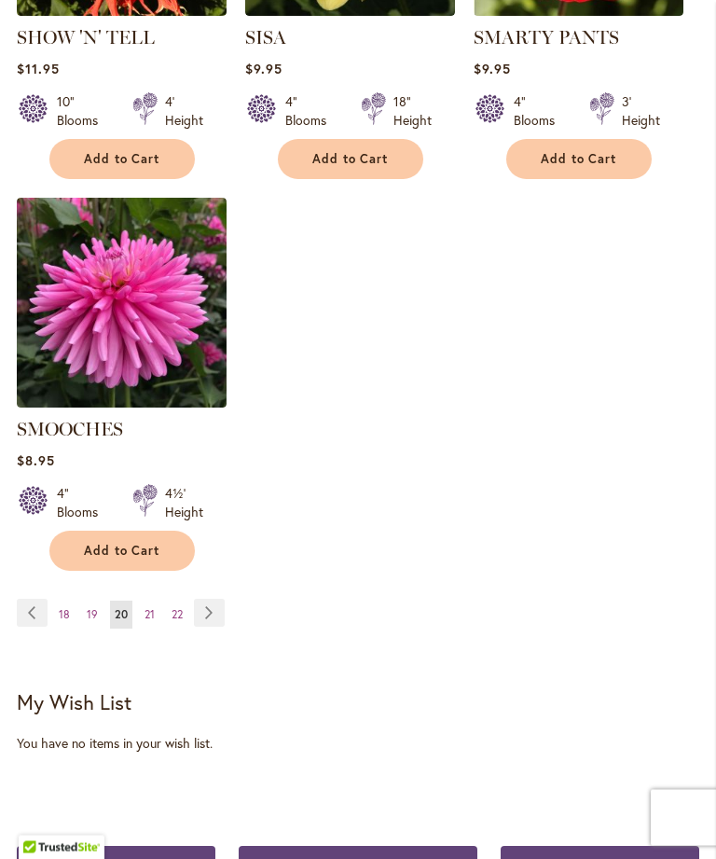
scroll to position [2395, 0]
click at [210, 616] on link "Page Next" at bounding box center [209, 612] width 31 height 28
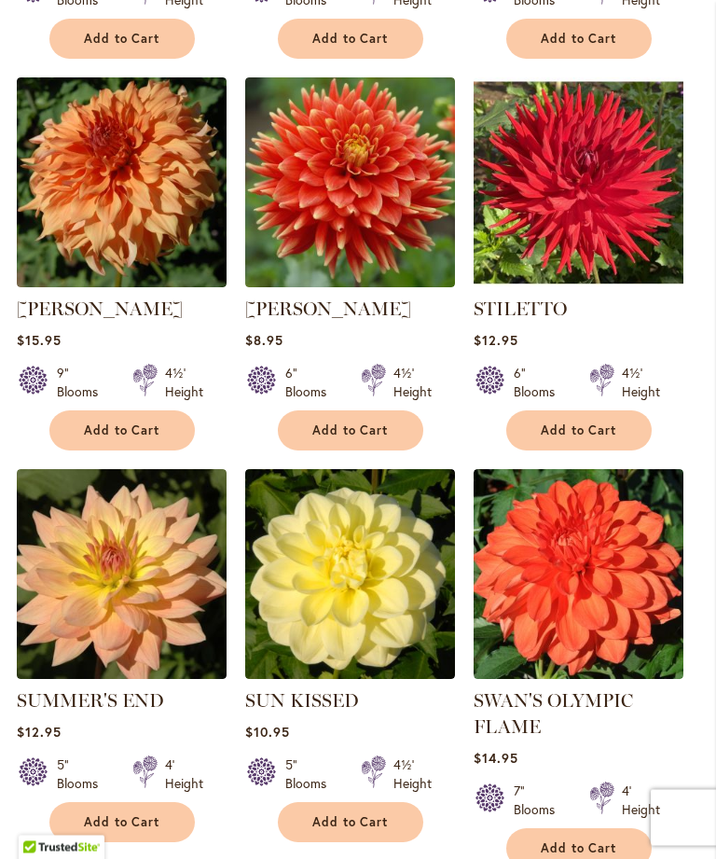
scroll to position [1707, 0]
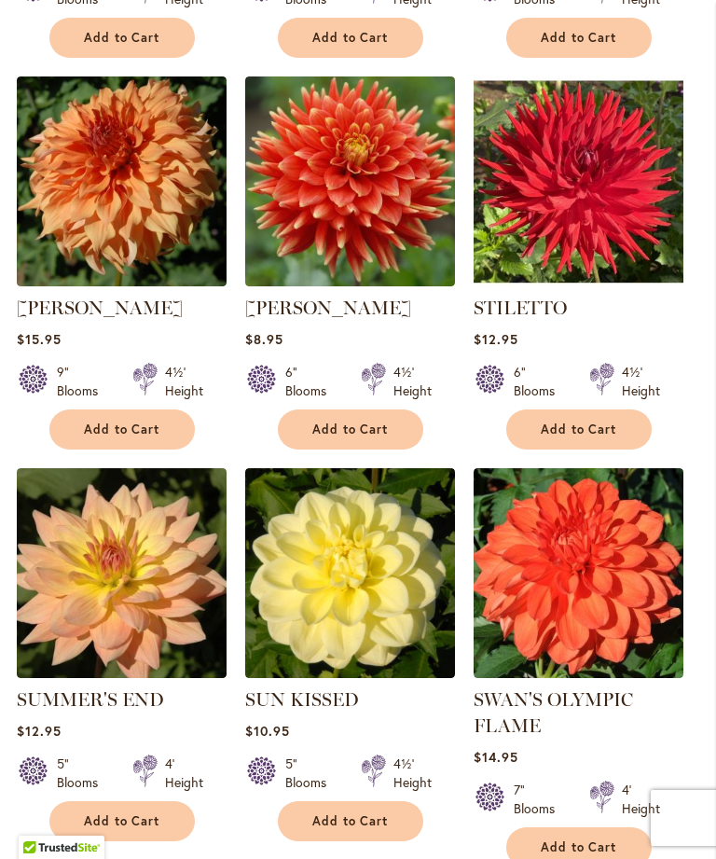
click at [137, 841] on button "Add to Cart" at bounding box center [121, 821] width 145 height 40
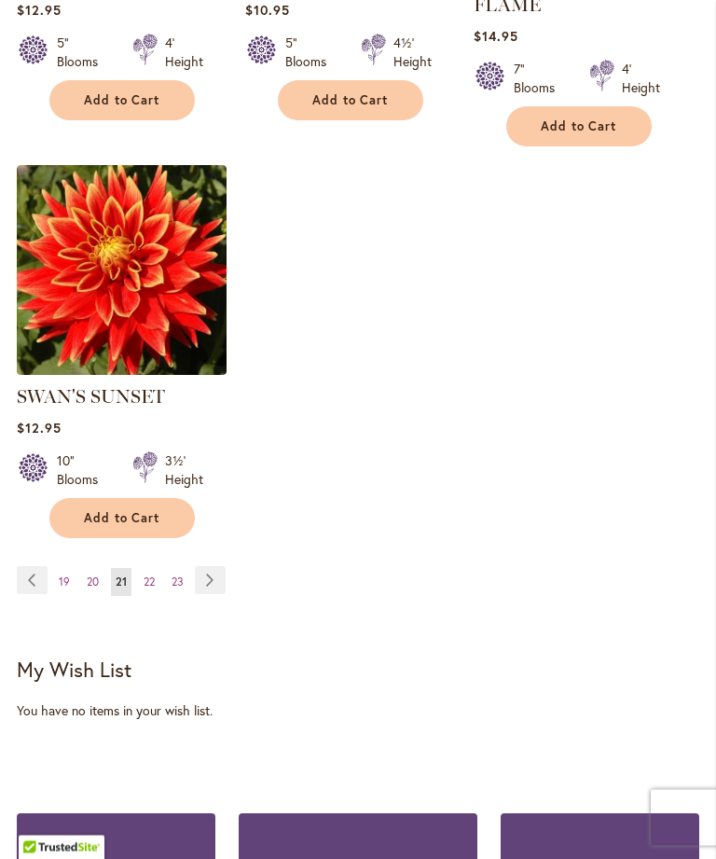
scroll to position [2484, 0]
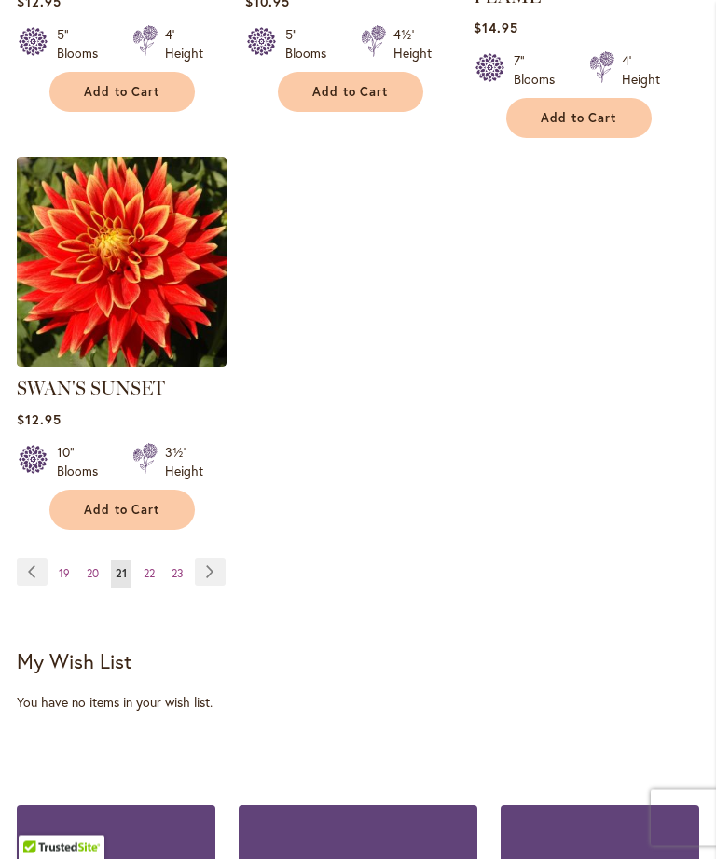
click at [226, 586] on link "Page Next" at bounding box center [210, 572] width 31 height 28
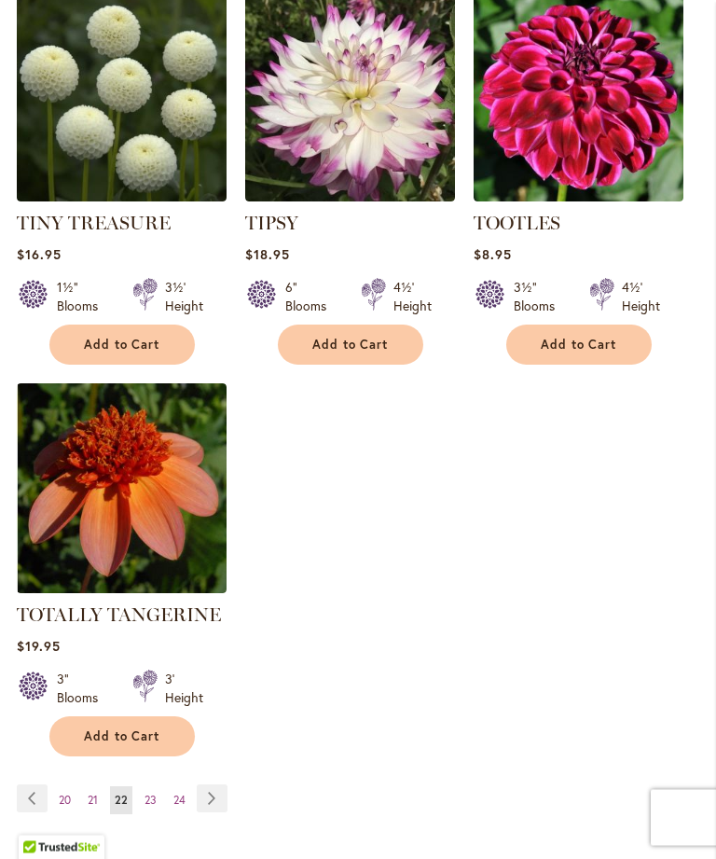
scroll to position [2184, 0]
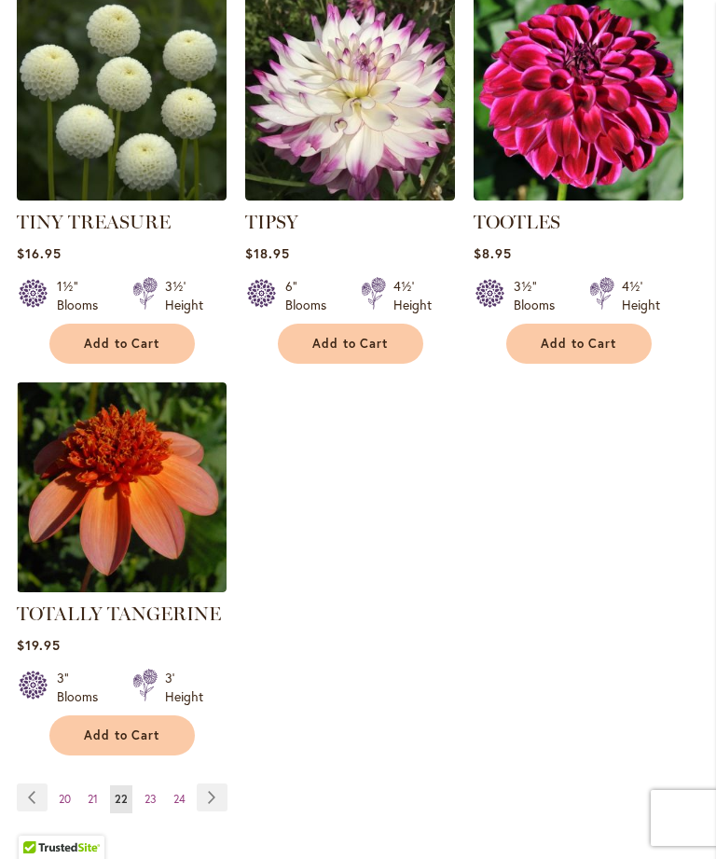
click at [226, 811] on link "Page Next" at bounding box center [212, 797] width 31 height 28
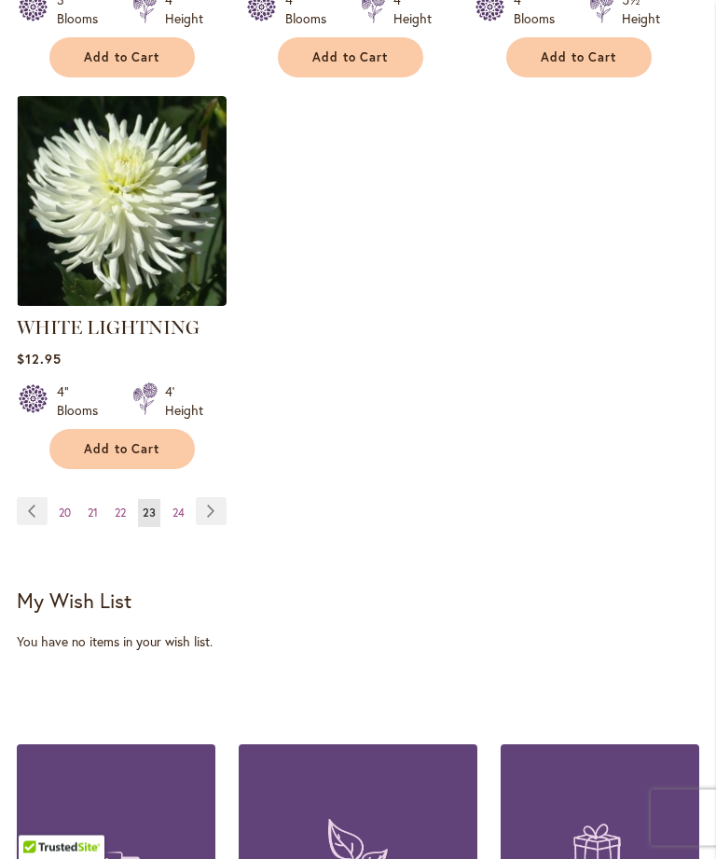
scroll to position [2496, 0]
click at [226, 502] on link "Page Next" at bounding box center [211, 511] width 31 height 28
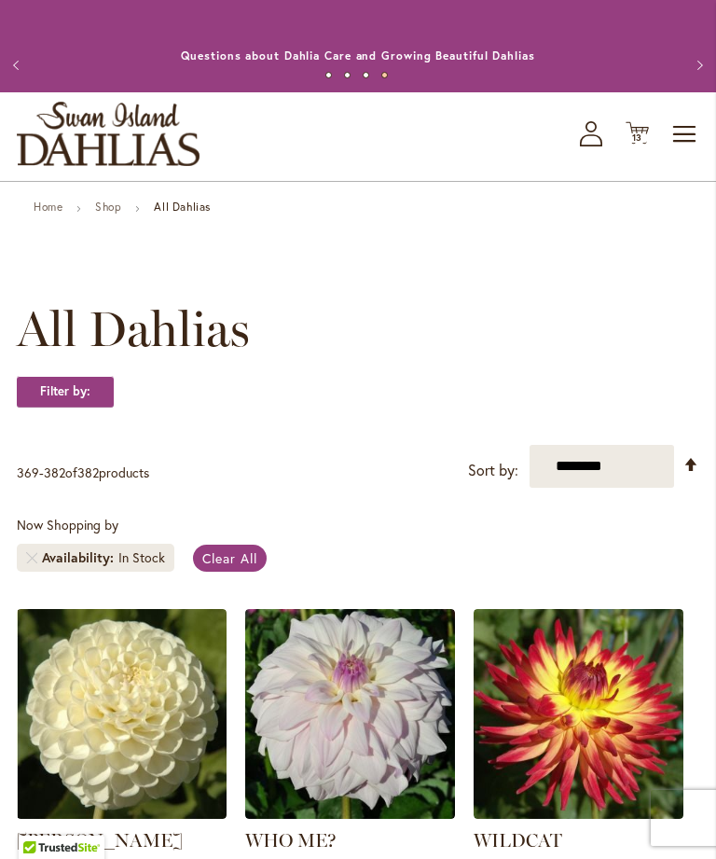
click at [647, 144] on icon "Cart .cls-1 { fill: #231f20; }" at bounding box center [636, 132] width 23 height 23
click at [630, 144] on icon "Cart .cls-1 { fill: #231f20; }" at bounding box center [636, 132] width 23 height 23
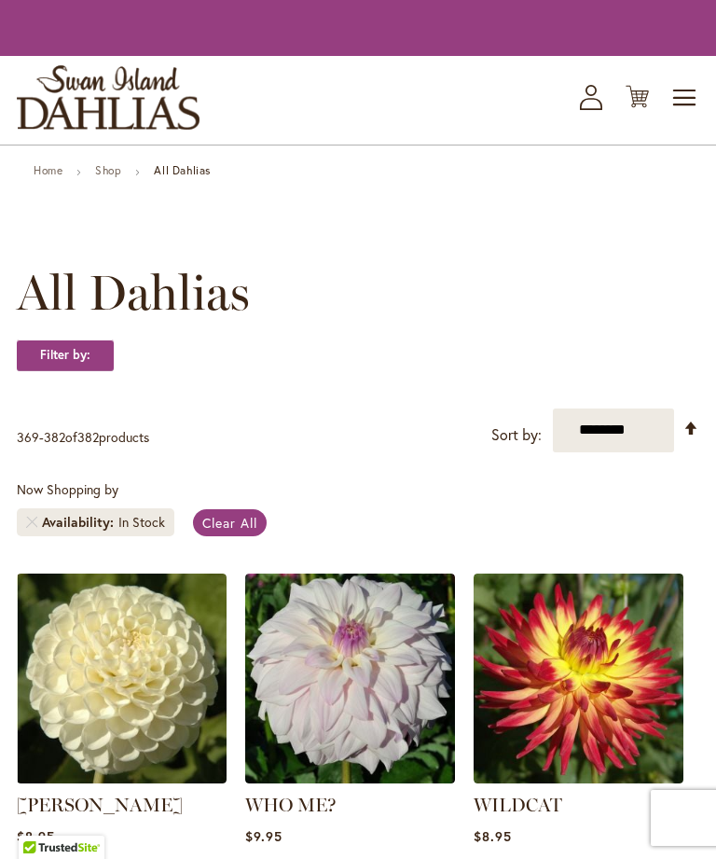
click at [643, 108] on icon at bounding box center [636, 97] width 23 height 22
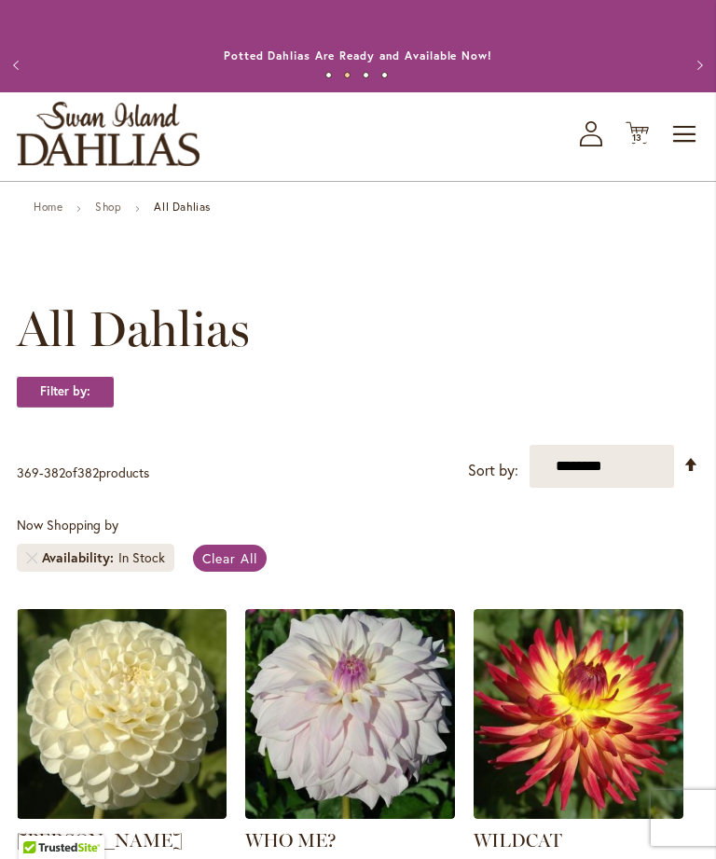
click at [660, 137] on div "Toggle Nav Shop All Shop Dahlia Tubers Collections Fresh Cut Dahlias Gardening …" at bounding box center [358, 136] width 716 height 89
click at [646, 140] on icon "Cart .cls-1 { fill: #231f20; }" at bounding box center [636, 132] width 23 height 23
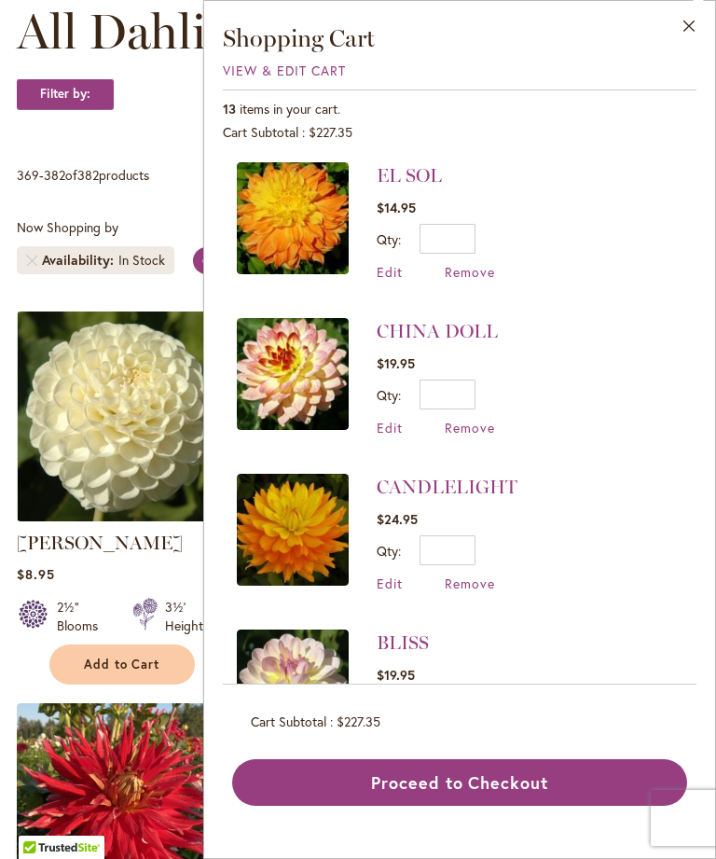
scroll to position [295, 0]
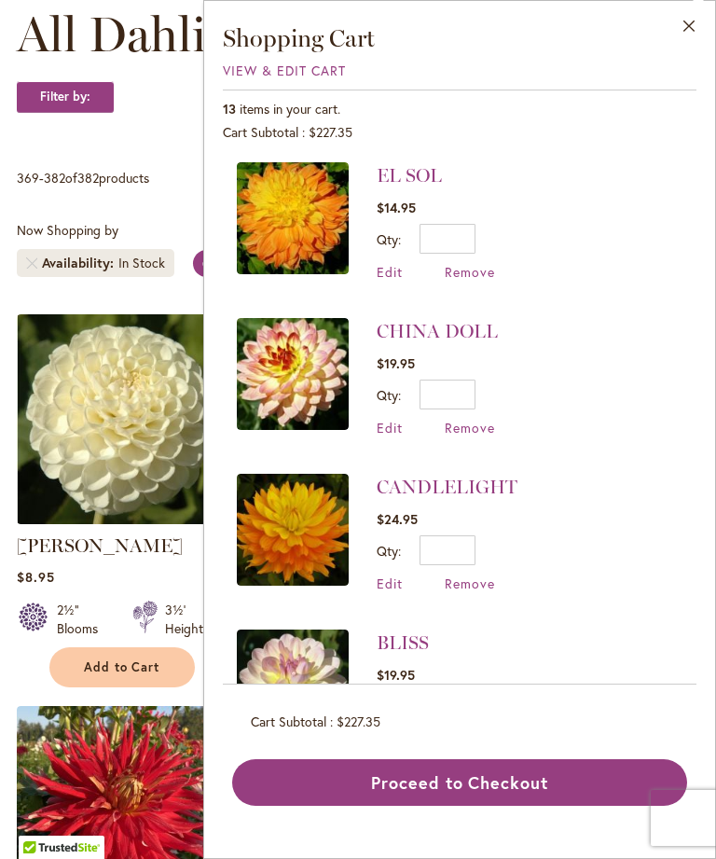
click at [456, 805] on button "Proceed to Checkout" at bounding box center [459, 782] width 455 height 47
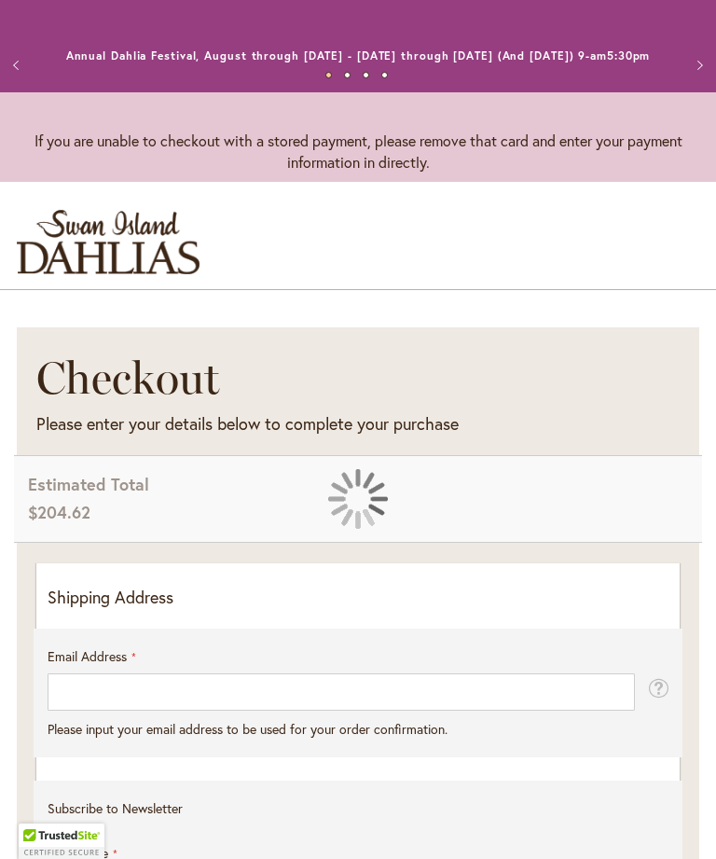
select select "**"
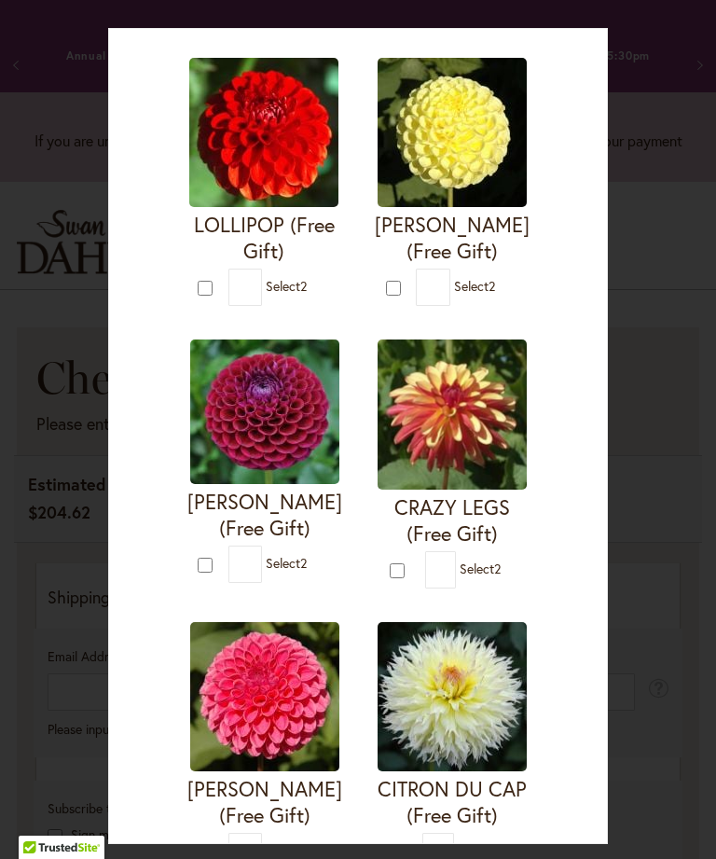
scroll to position [682, 0]
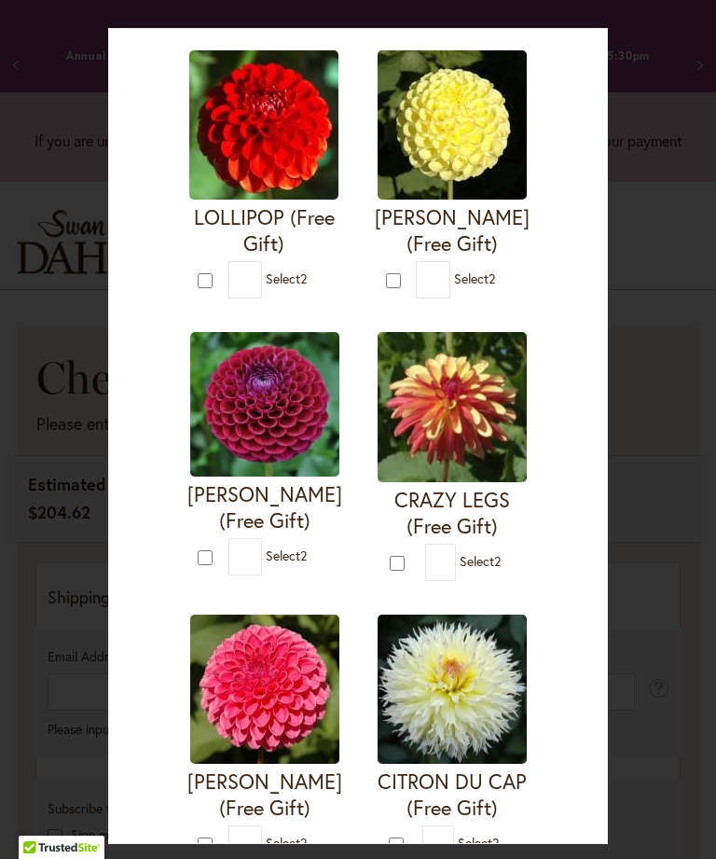
click at [397, 542] on form "CRAZY LEGS (Free Gift) * 2" at bounding box center [452, 456] width 155 height 249
type input "*"
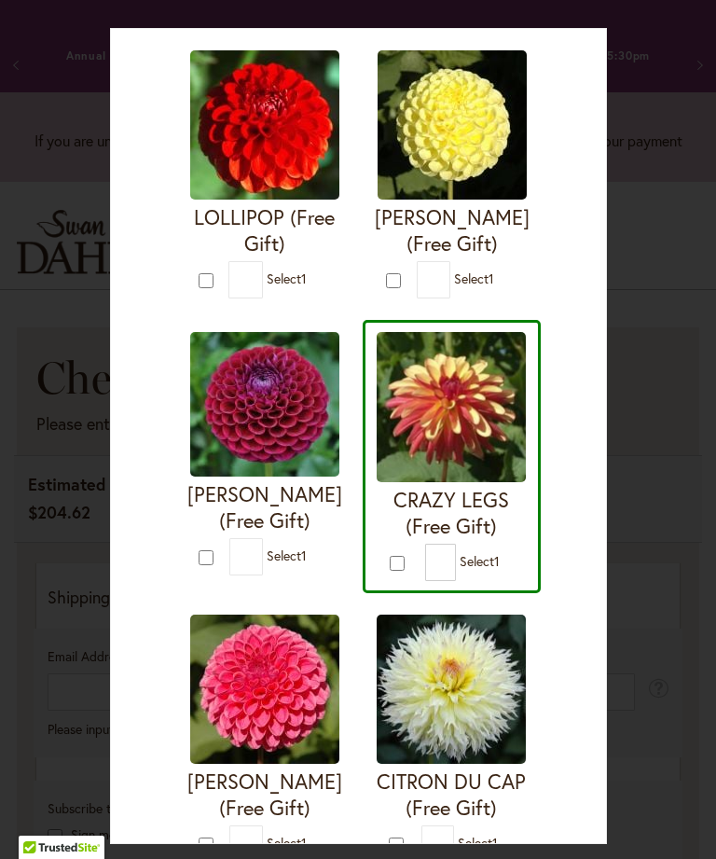
click at [382, 546] on div "I'M A HOTTIE (Free Gift) * 1 * 1 * 1 *" at bounding box center [357, 737] width 365 height 2525
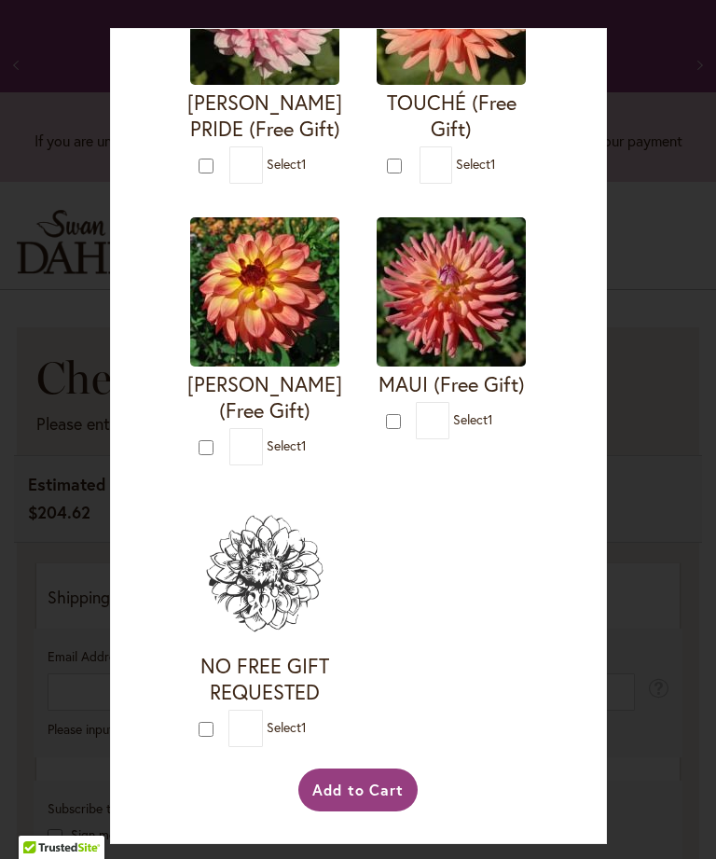
scroll to position [3359, 0]
type input "*"
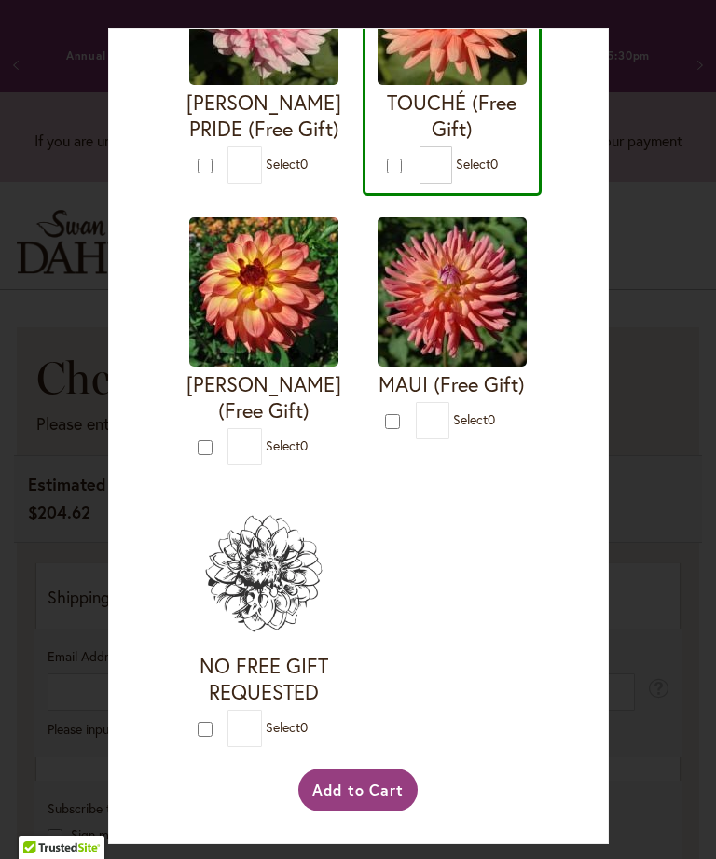
scroll to position [4072, 0]
click at [369, 811] on button "Add to Cart" at bounding box center [358, 789] width 120 height 43
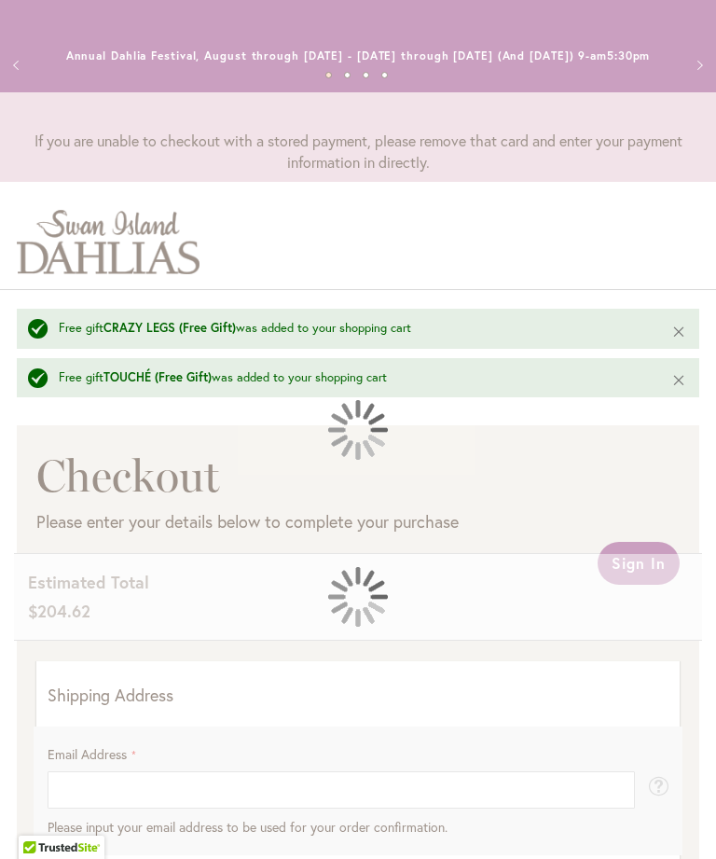
select select "**"
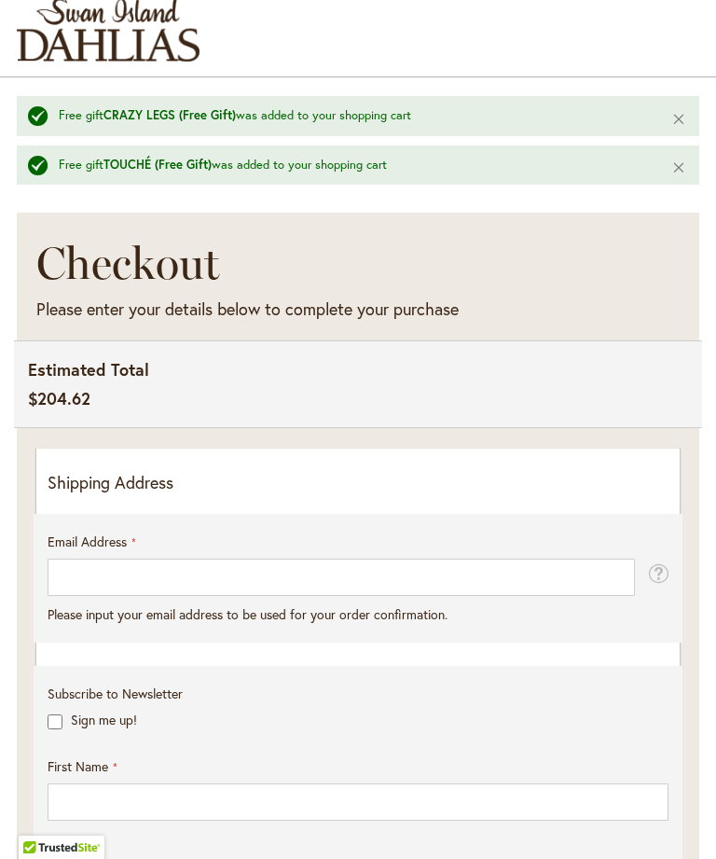
scroll to position [208, 0]
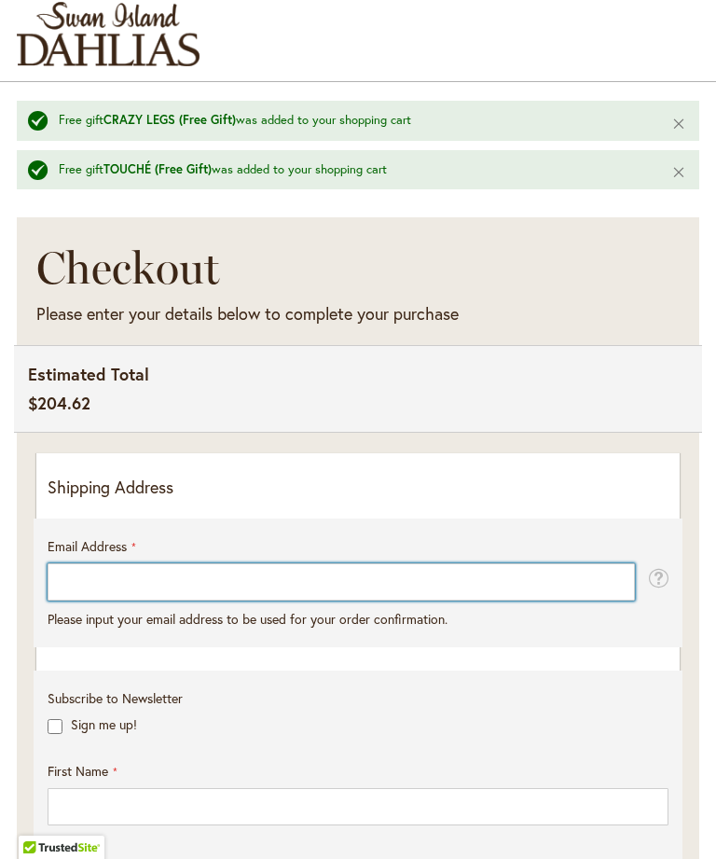
click at [119, 599] on input "Email Address" at bounding box center [341, 581] width 587 height 37
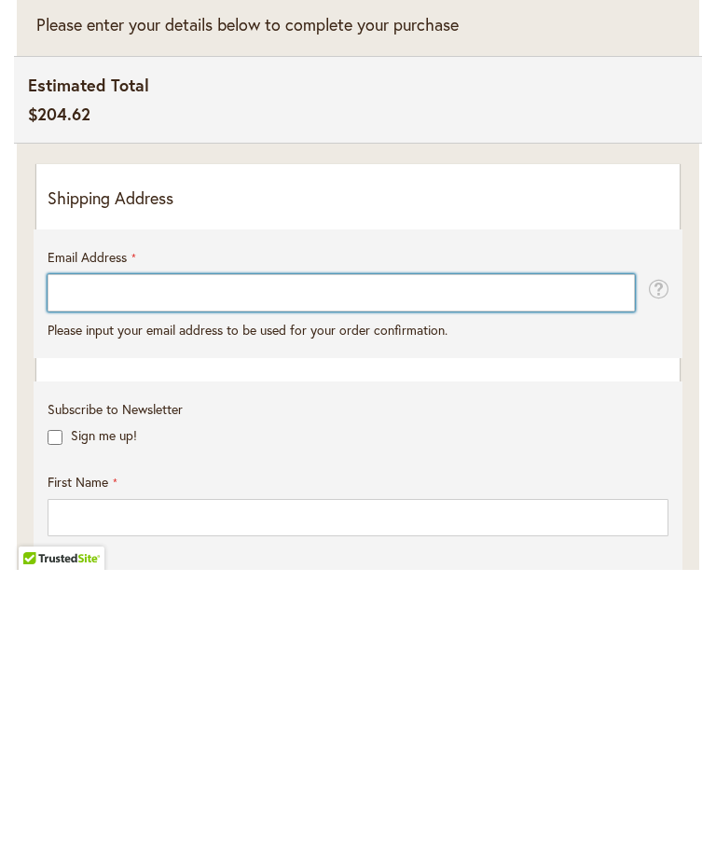
type input "**********"
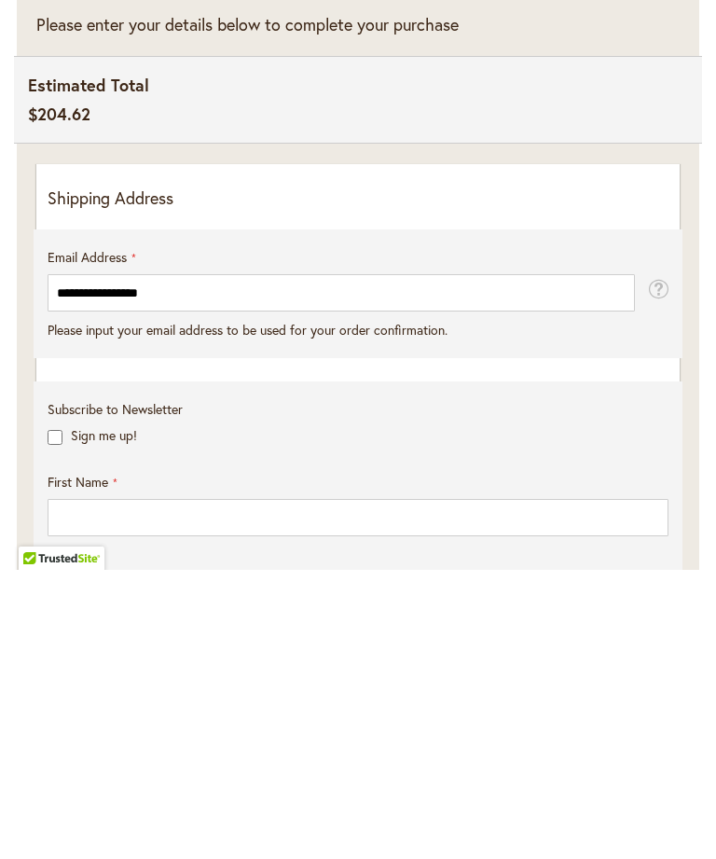
scroll to position [497, 0]
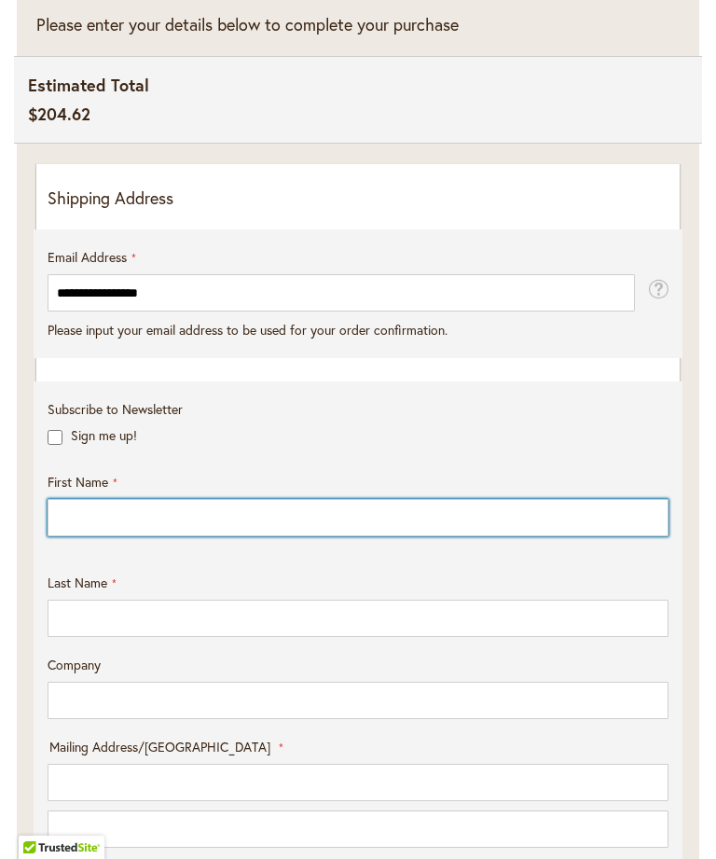
click at [115, 535] on input "First Name" at bounding box center [358, 517] width 621 height 37
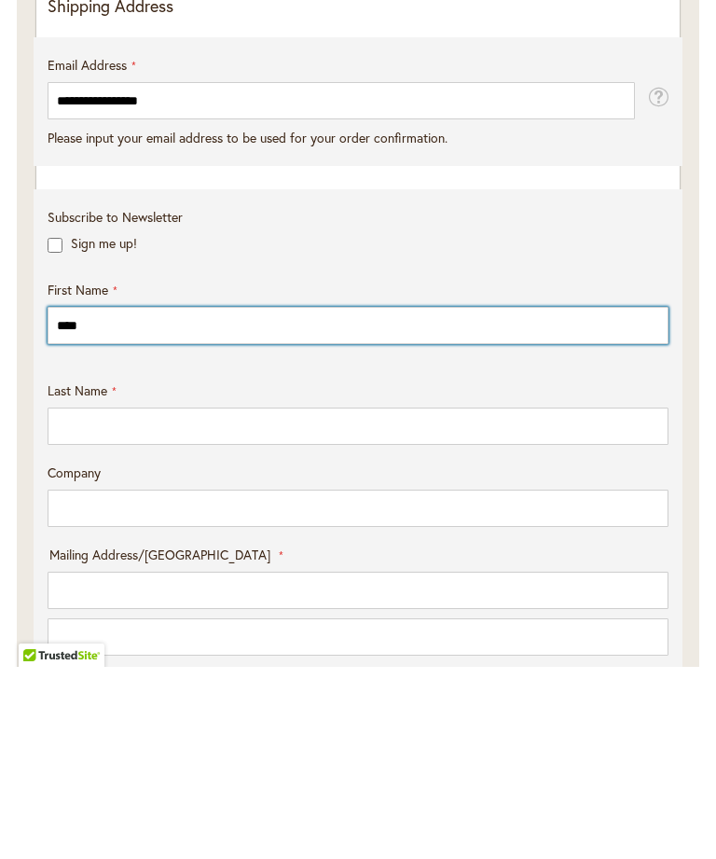
type input "***"
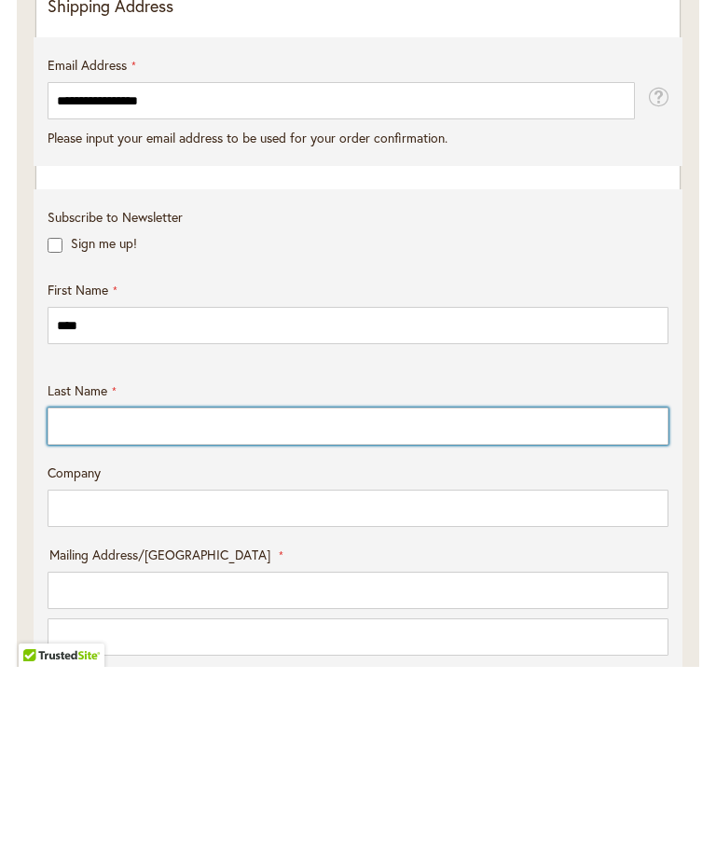
click at [89, 599] on input "Last Name" at bounding box center [358, 617] width 621 height 37
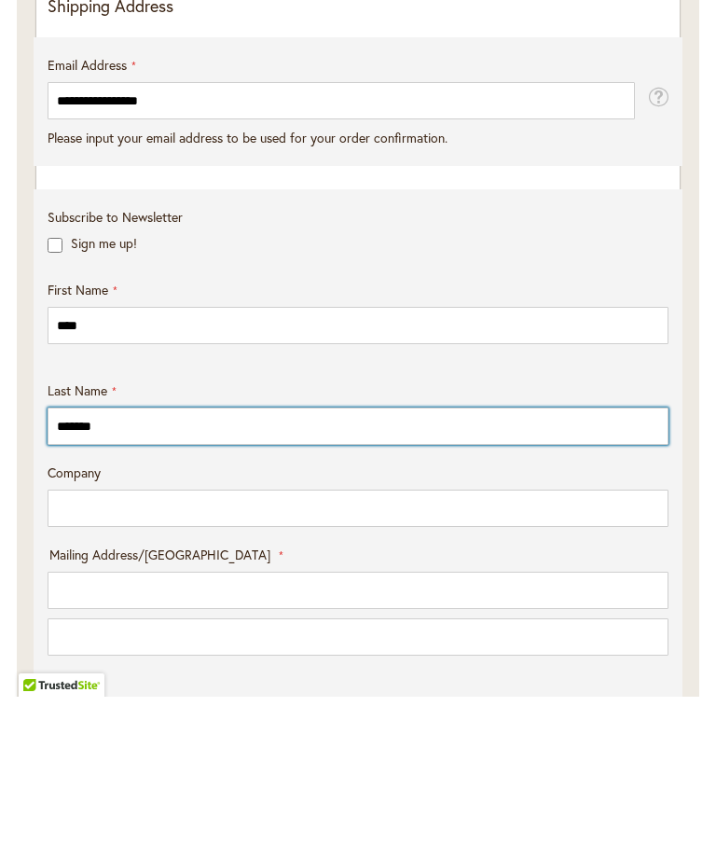
scroll to position [537, 0]
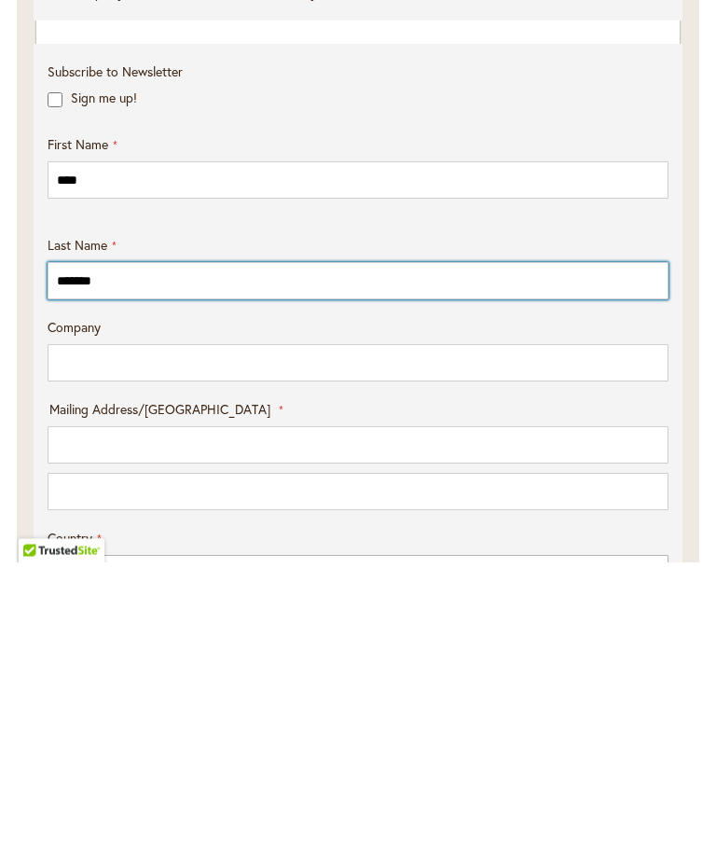
type input "*******"
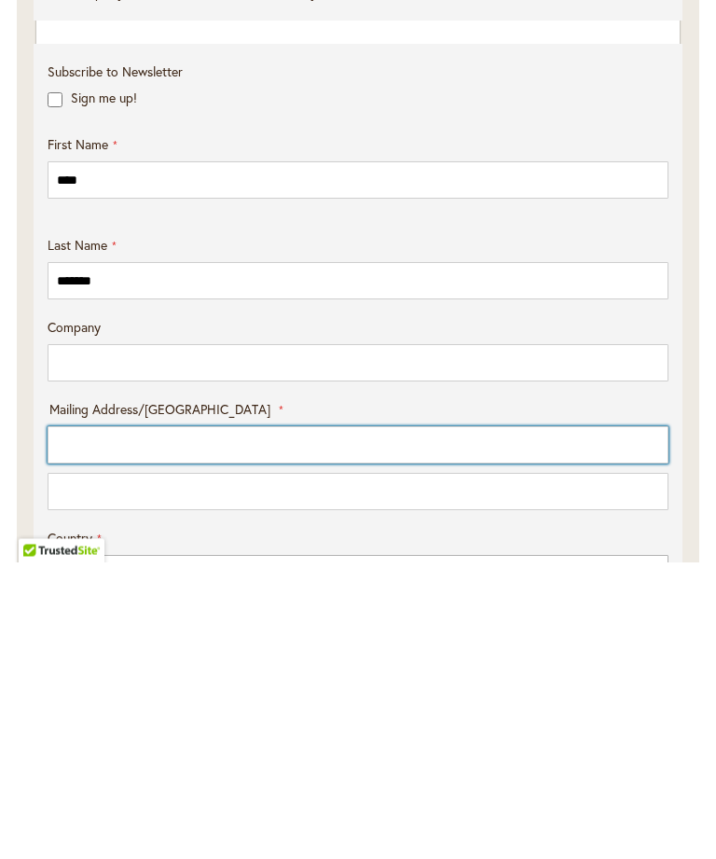
click at [94, 723] on input "Mailing Address/PO BOX: Line 1" at bounding box center [358, 741] width 621 height 37
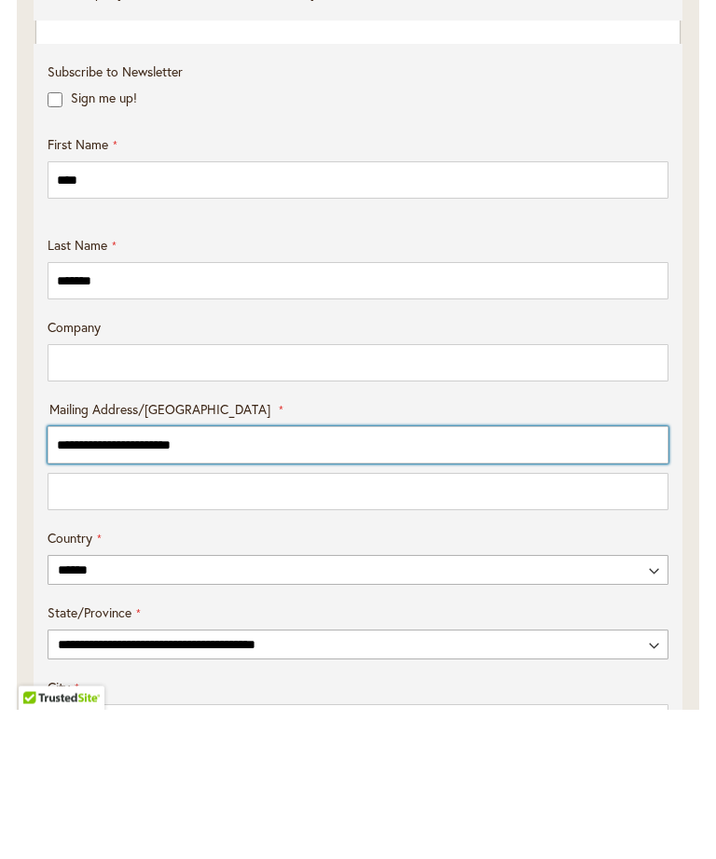
scroll to position [694, 0]
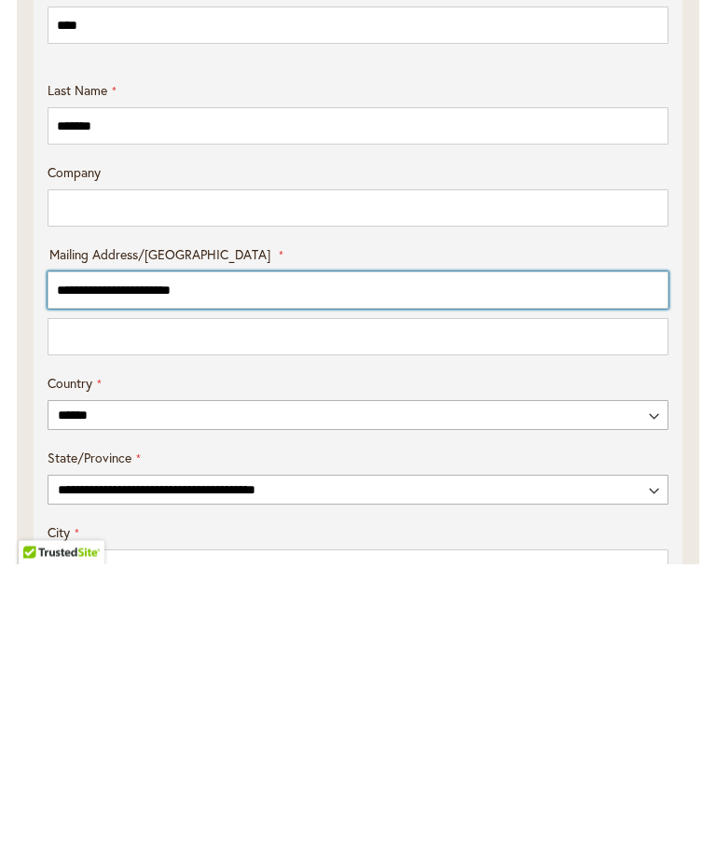
type input "**********"
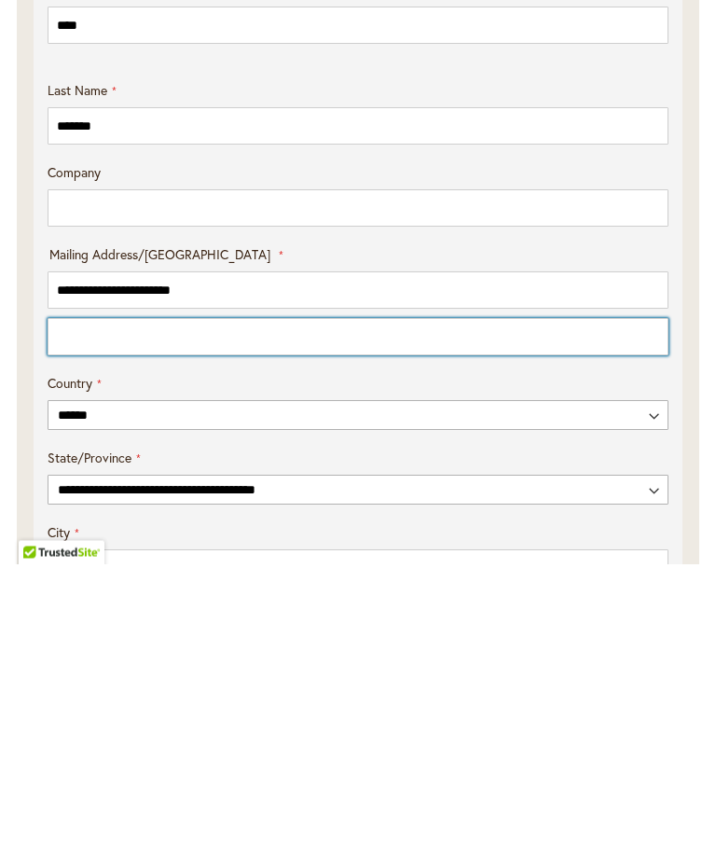
click at [91, 613] on input "Mailing Address/PO BOX: Line 2" at bounding box center [358, 631] width 621 height 37
type input "*"
type input "**********"
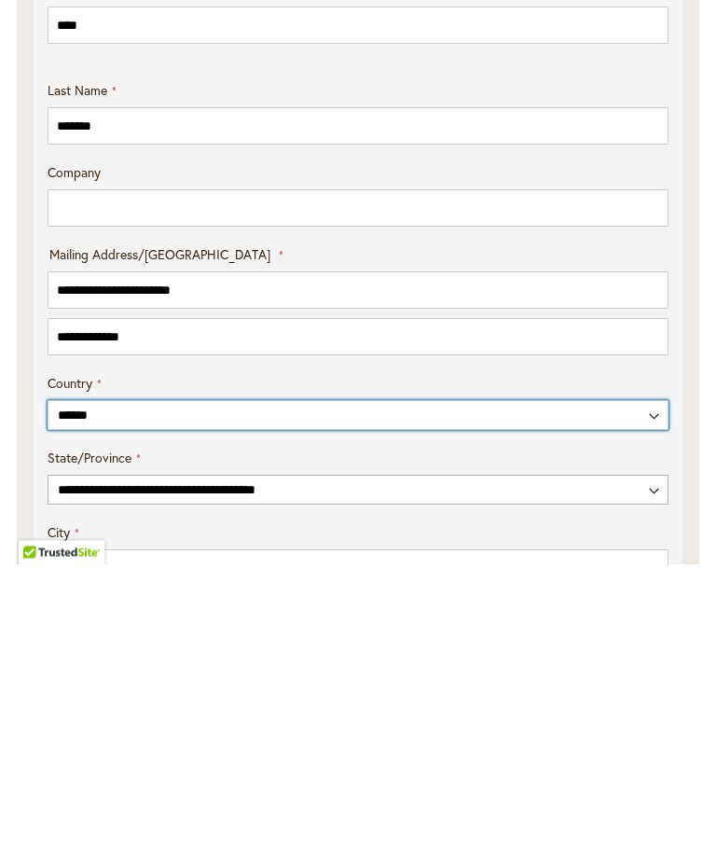
click at [169, 695] on select "**********" at bounding box center [358, 710] width 621 height 30
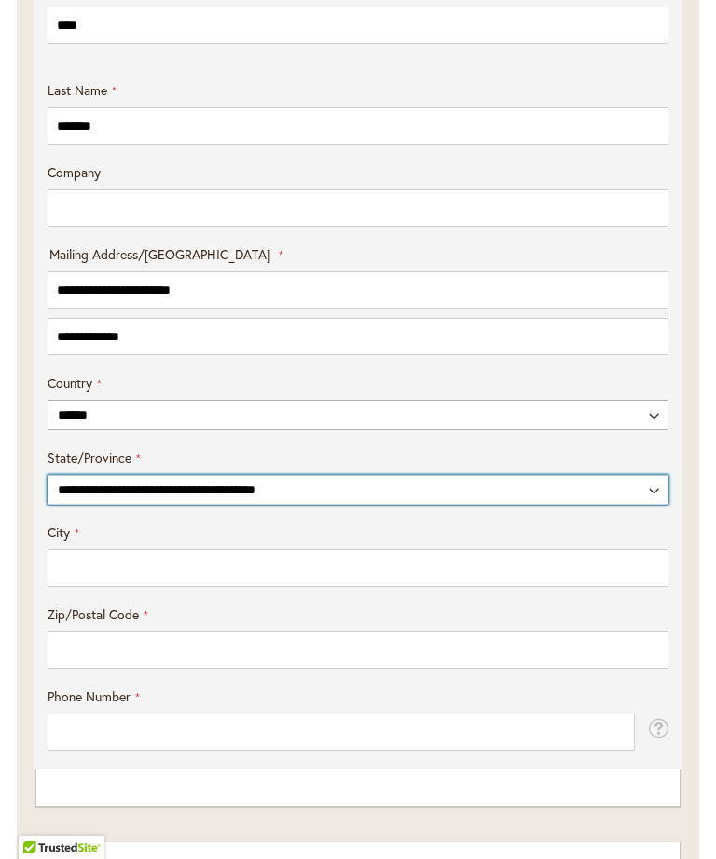
click at [296, 504] on select "**********" at bounding box center [358, 489] width 621 height 30
select select "**"
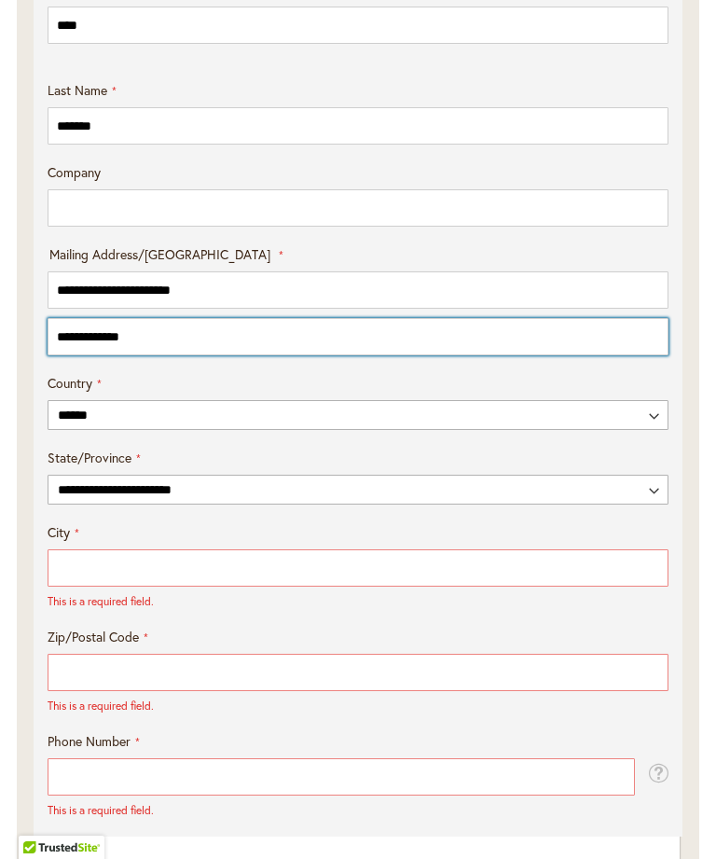
click at [190, 355] on input "**********" at bounding box center [358, 336] width 621 height 37
type input "*"
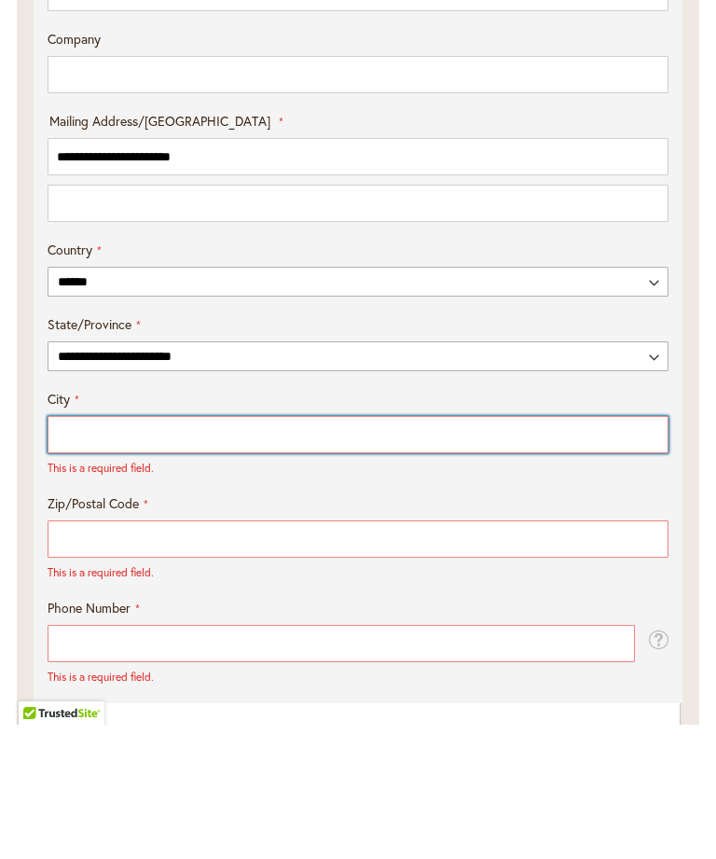
click at [135, 550] on input "City" at bounding box center [358, 568] width 621 height 37
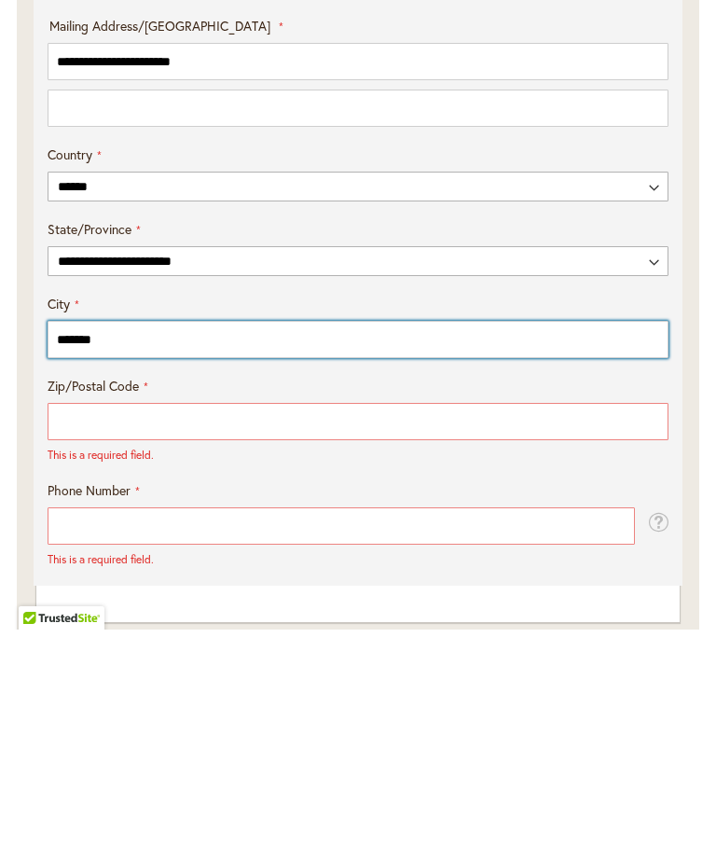
type input "******"
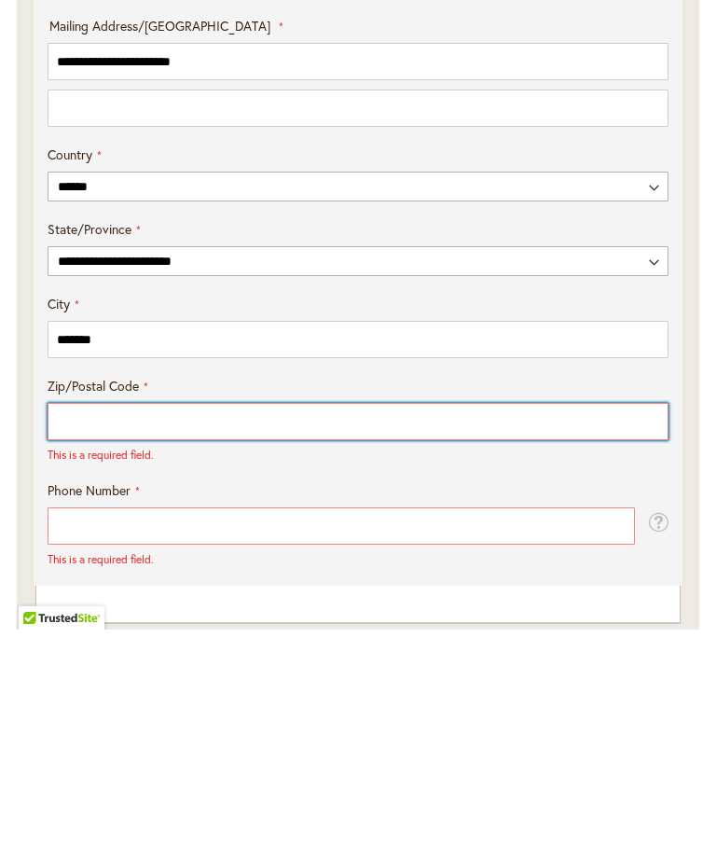
click at [155, 632] on input "Zip/Postal Code" at bounding box center [358, 650] width 621 height 37
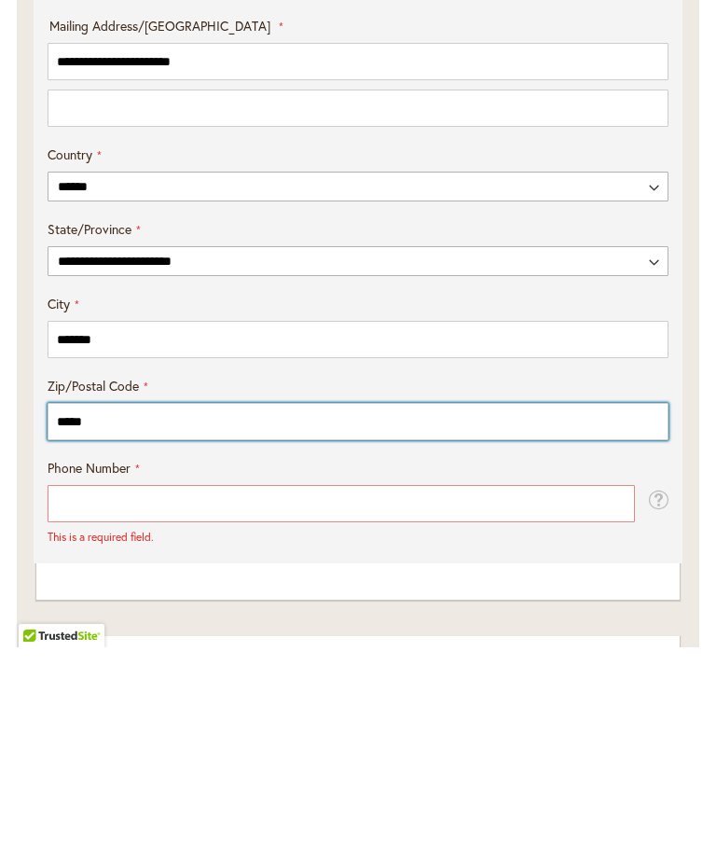
scroll to position [1007, 0]
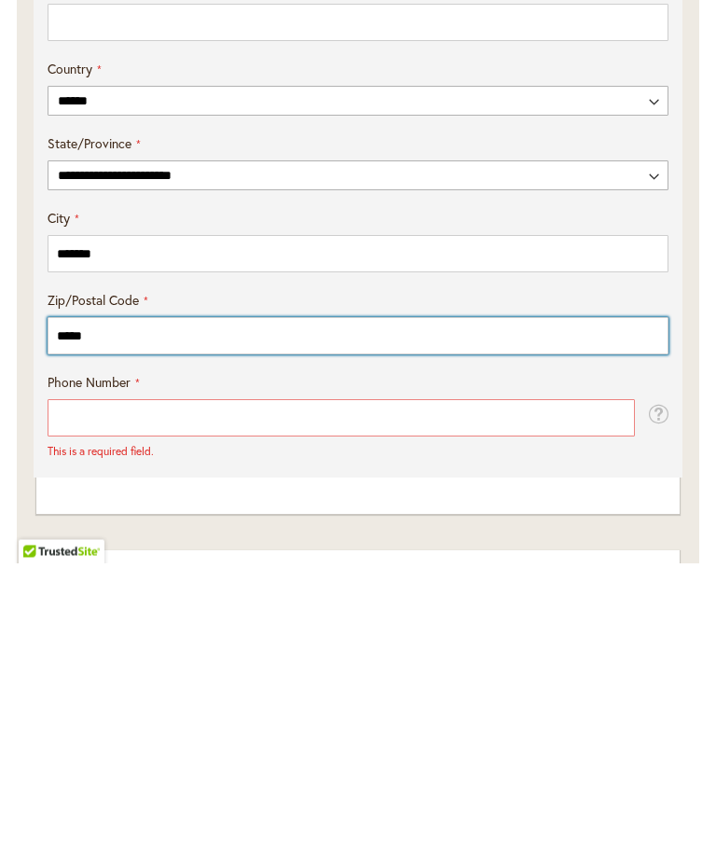
type input "*****"
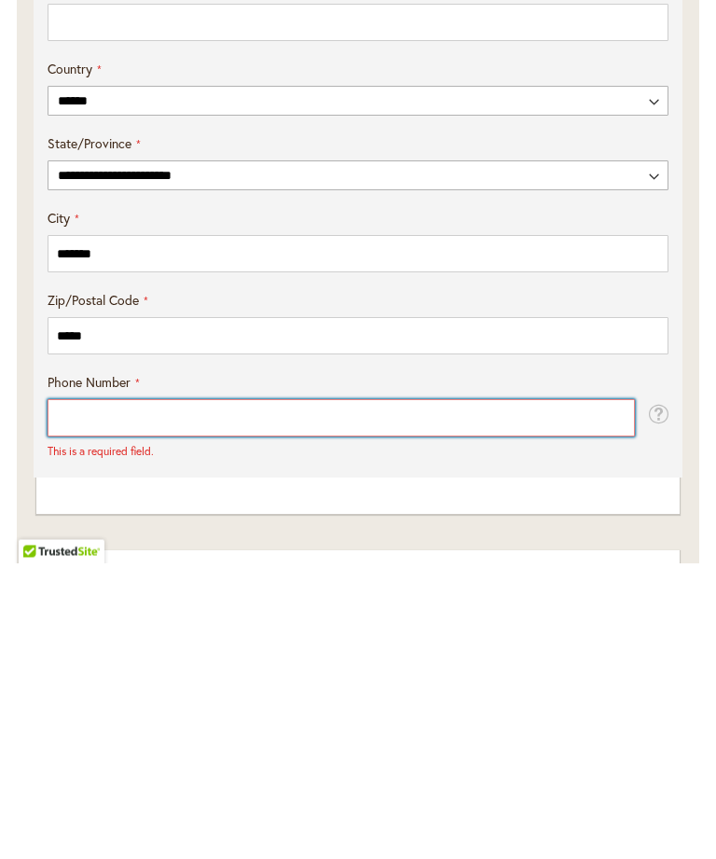
click at [108, 695] on input "Phone Number" at bounding box center [341, 713] width 587 height 37
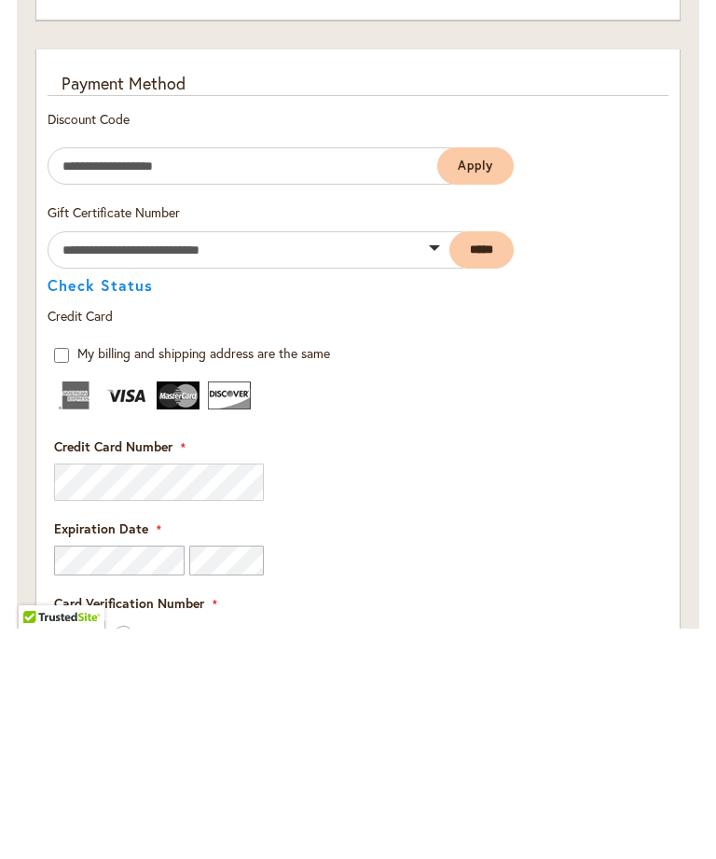
scroll to position [2082, 0]
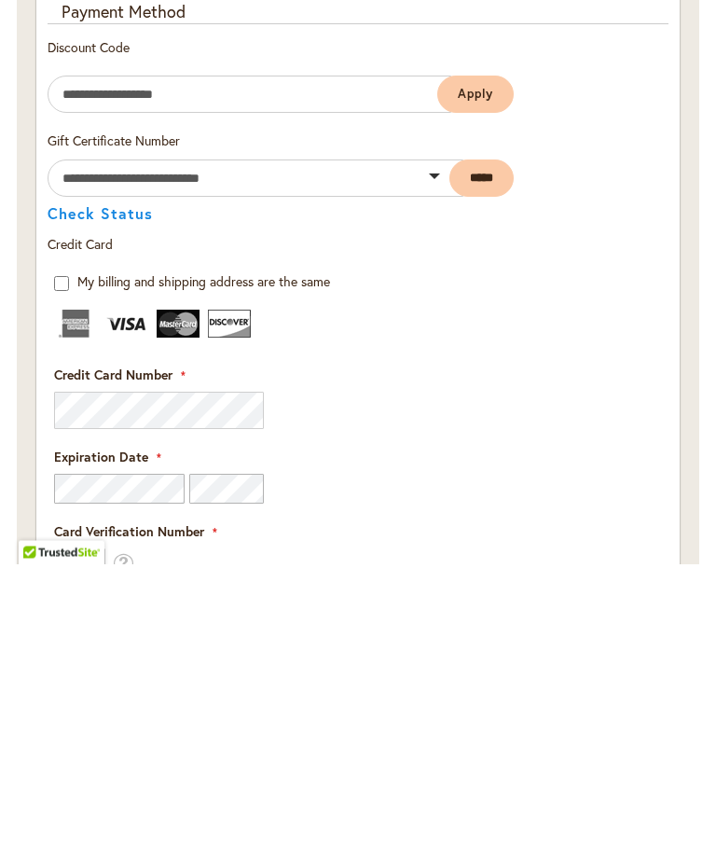
type input "**********"
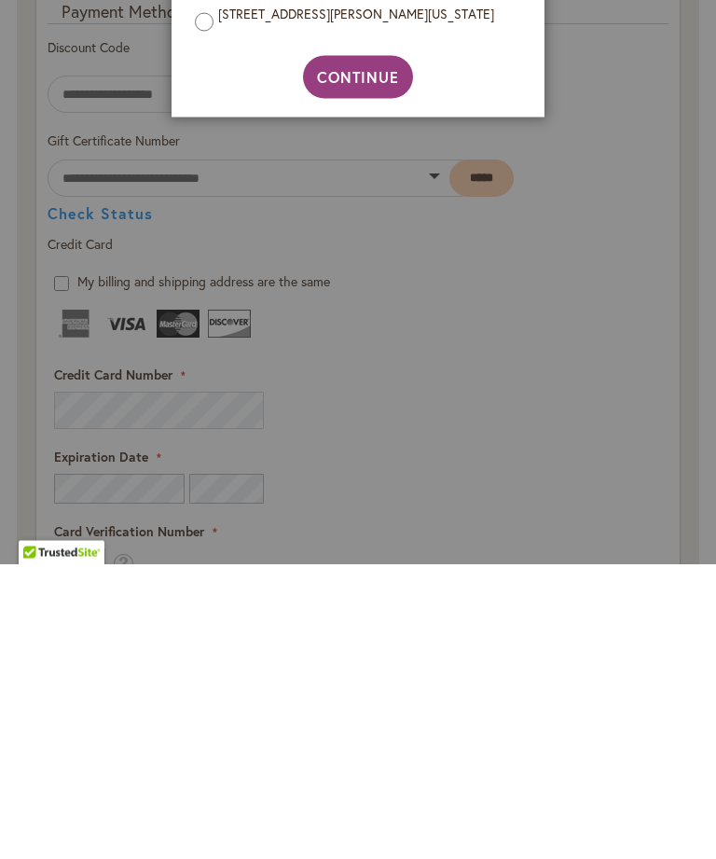
click at [134, 322] on aside "Address Validation Close Please review your address and make any necessary chan…" at bounding box center [358, 429] width 716 height 859
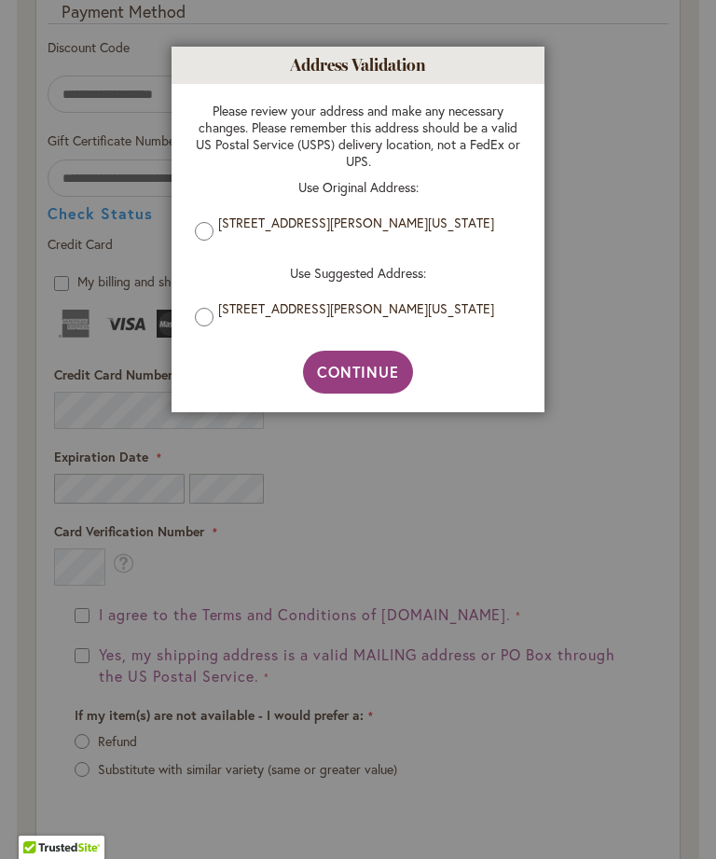
click at [359, 390] on button "Continue" at bounding box center [358, 372] width 111 height 43
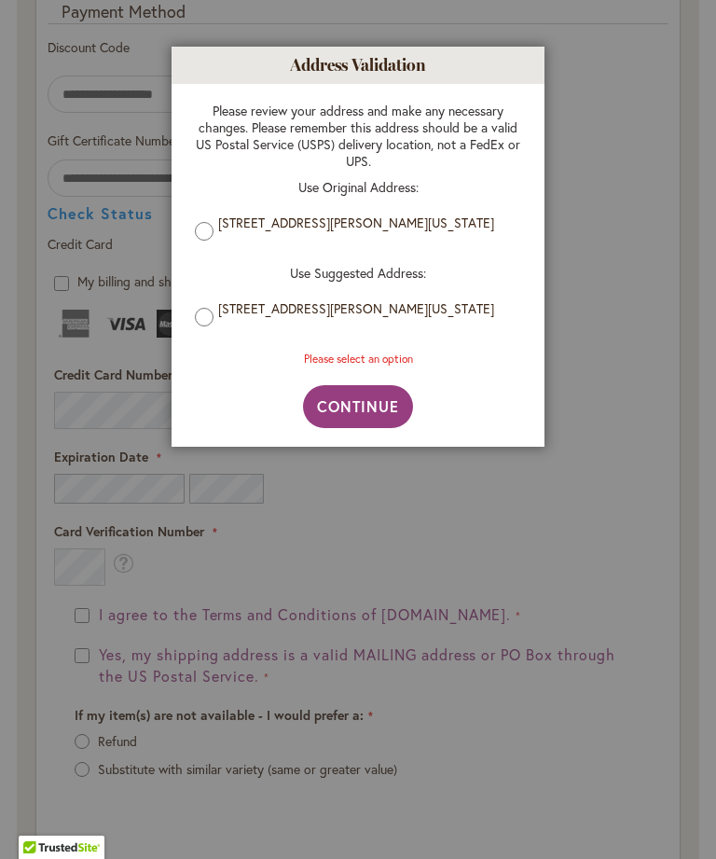
click at [370, 422] on button "Continue" at bounding box center [358, 406] width 111 height 43
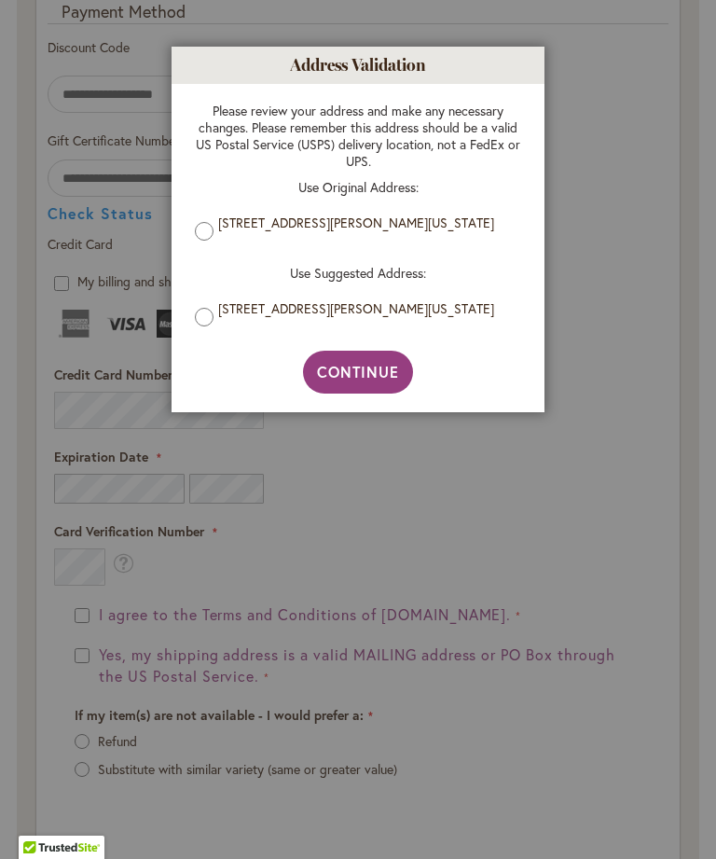
click at [363, 393] on button "Continue" at bounding box center [358, 372] width 111 height 43
type input "**********"
type input "*********"
type input "**********"
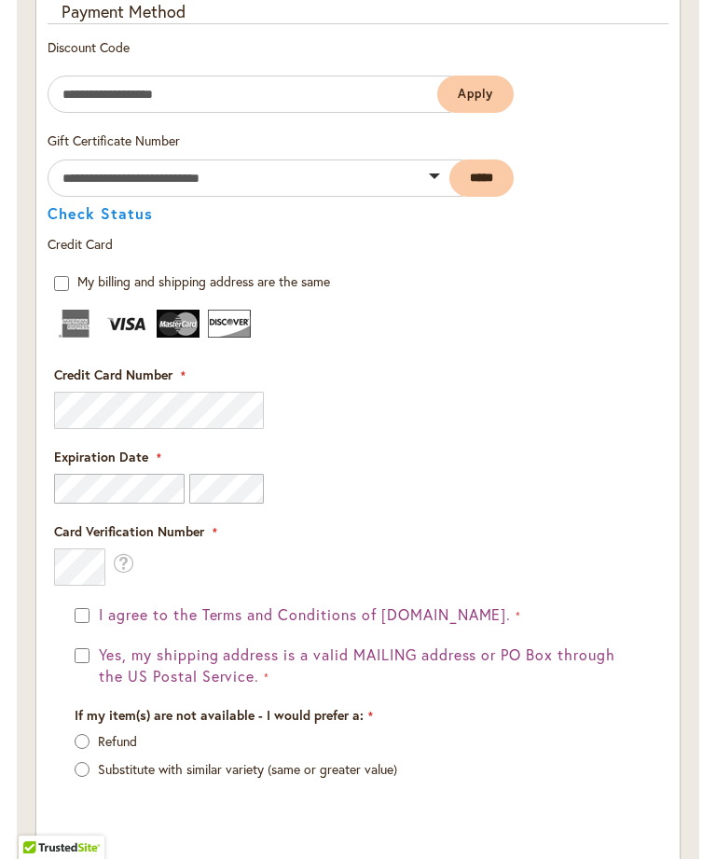
click at [103, 419] on fieldset "Payment Information Payment Method Discount Code Enter discount code Apply Gift…" at bounding box center [358, 426] width 621 height 853
click at [144, 425] on fieldset "Payment Information Payment Method Discount Code Enter discount code Apply Gift…" at bounding box center [358, 426] width 621 height 853
click at [126, 339] on fieldset "Payment Information Payment Method Discount Code Enter discount code Apply Gift…" at bounding box center [358, 426] width 621 height 853
click at [121, 330] on img at bounding box center [126, 323] width 43 height 28
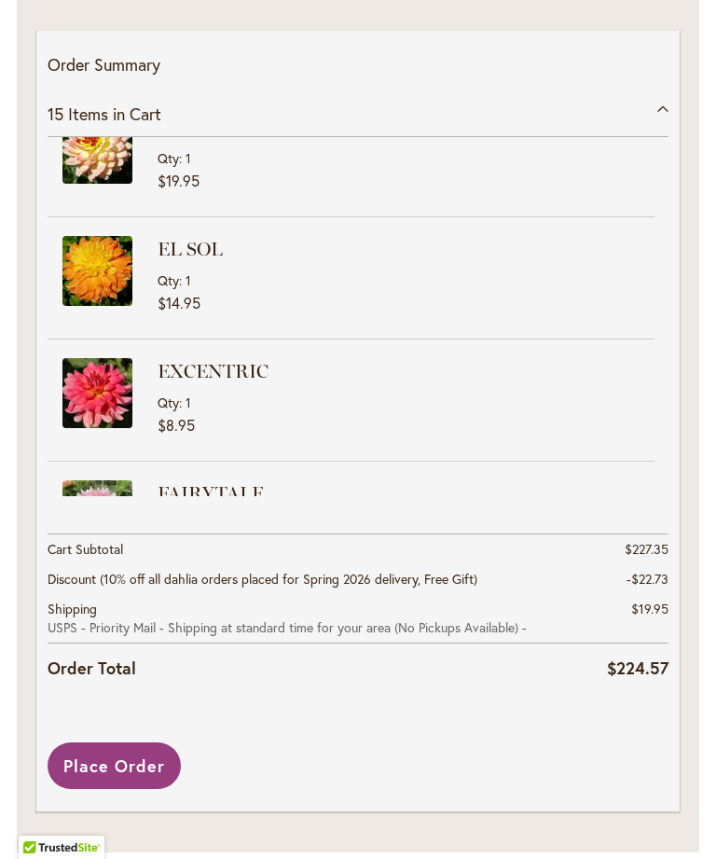
scroll to position [281, 0]
click at [123, 765] on span "Place Order" at bounding box center [114, 765] width 102 height 22
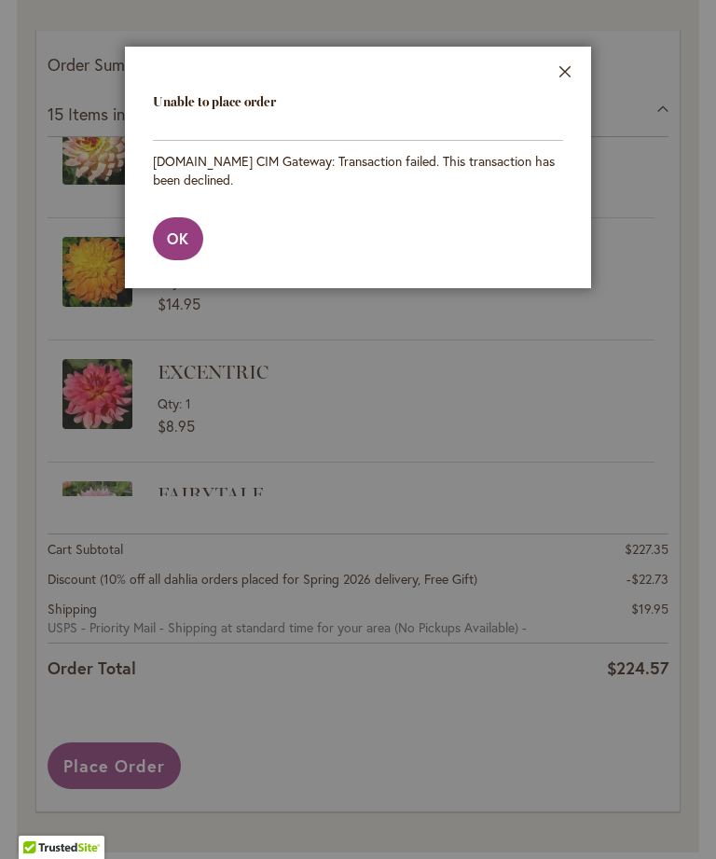
click at [187, 248] on span "OK" at bounding box center [178, 238] width 22 height 20
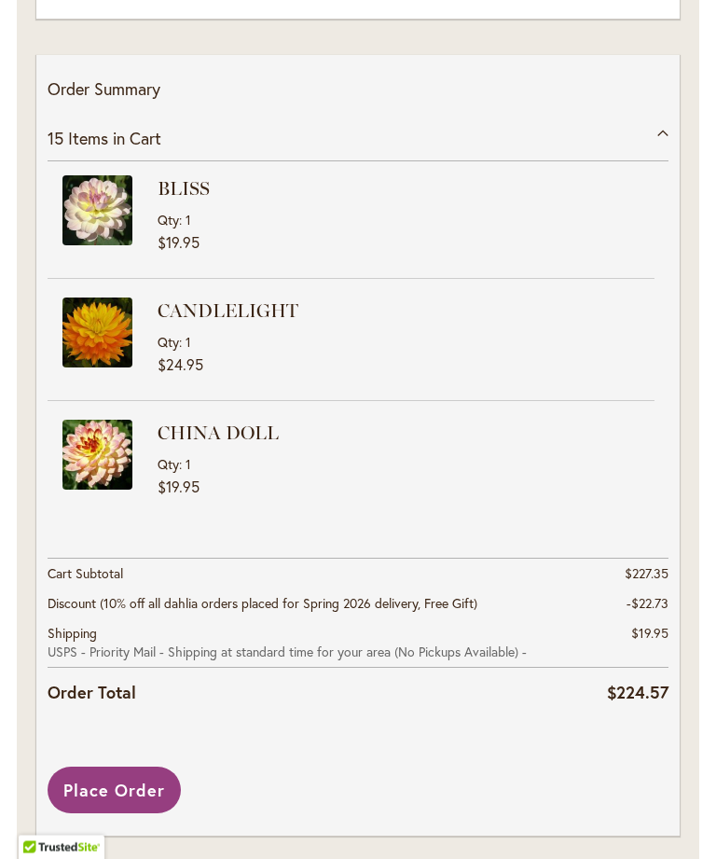
scroll to position [3278, 0]
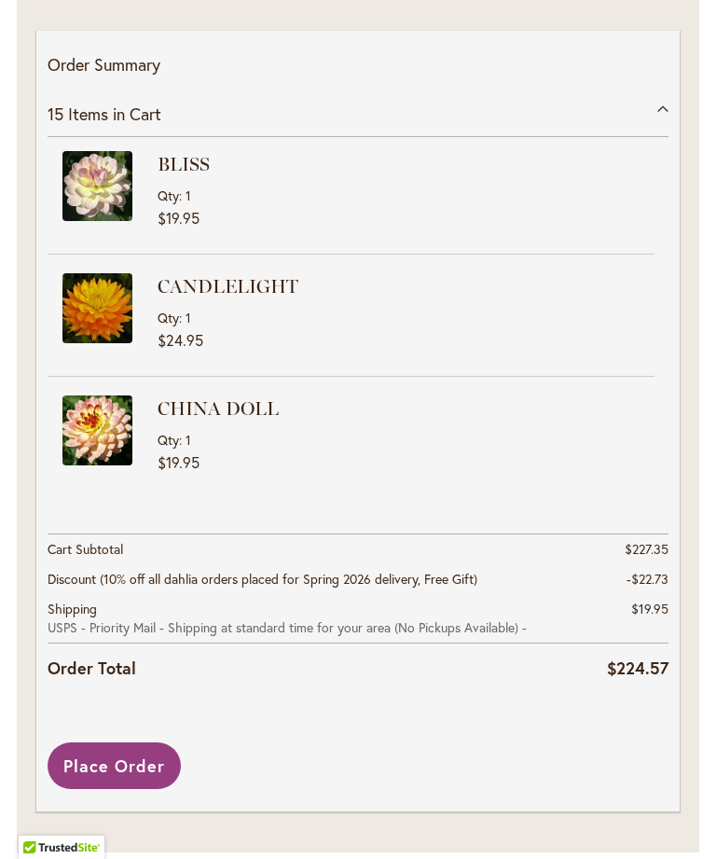
click at [124, 777] on span "Place Order" at bounding box center [114, 765] width 102 height 22
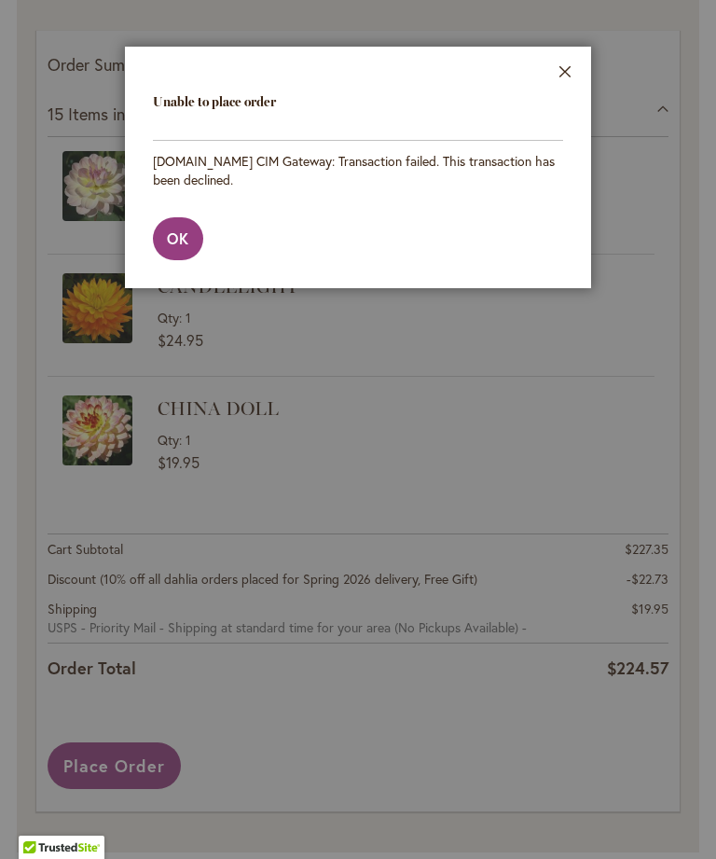
click at [189, 244] on span "OK" at bounding box center [178, 238] width 22 height 20
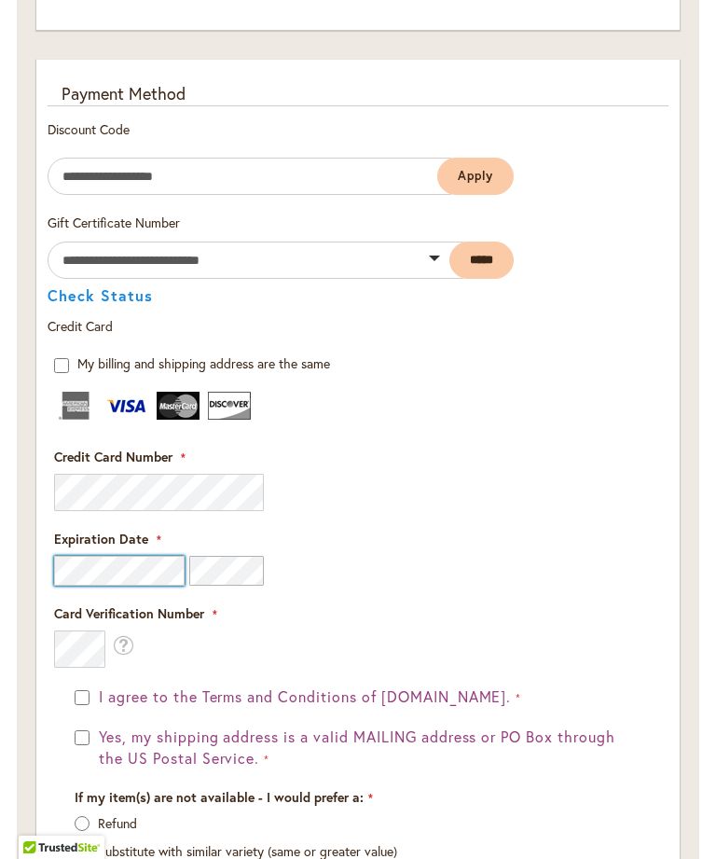
scroll to position [2571, 0]
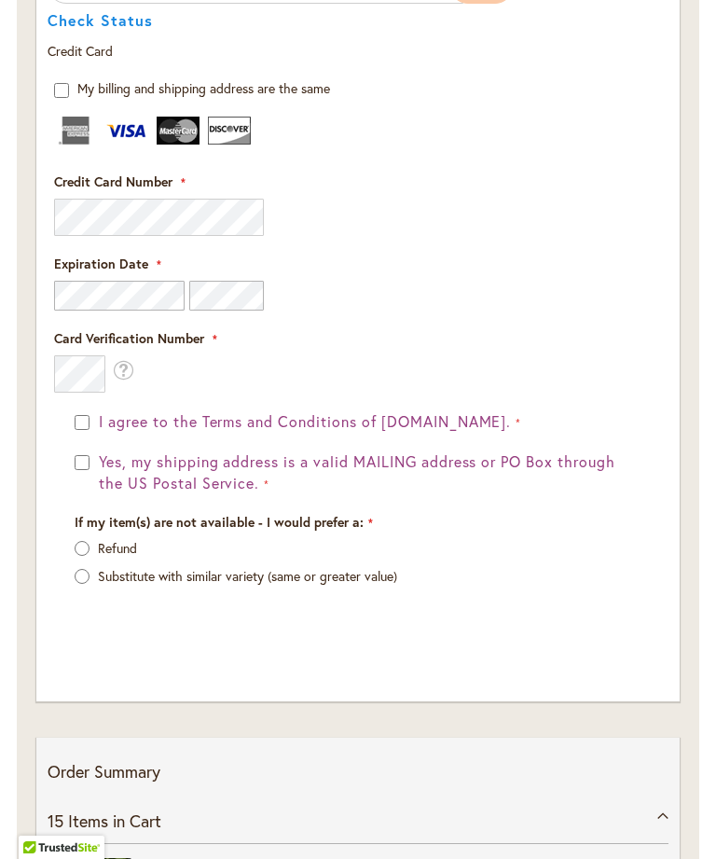
click at [113, 384] on span "What is this?" at bounding box center [123, 370] width 21 height 28
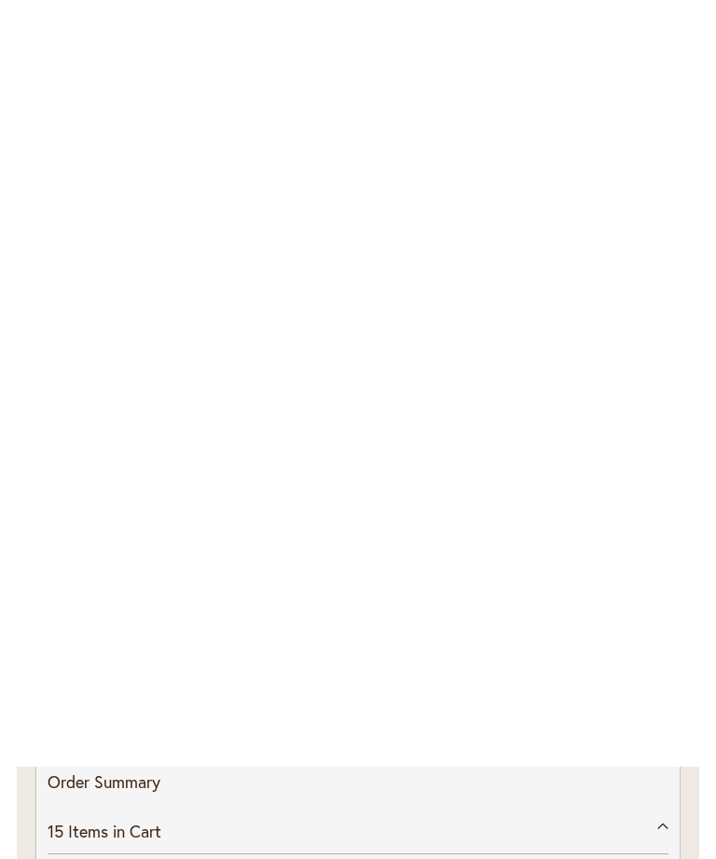
scroll to position [3337, 0]
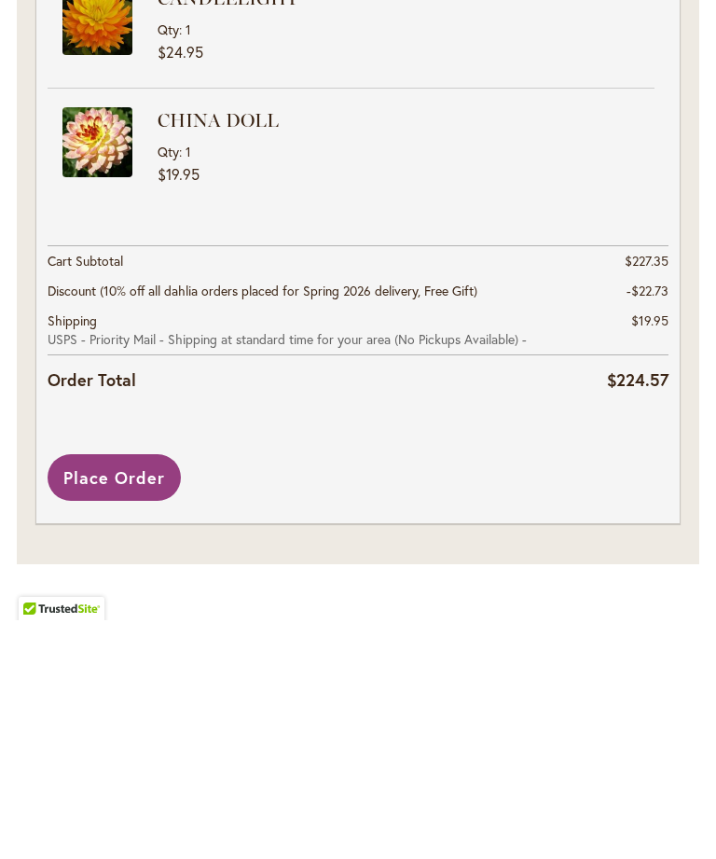
click at [118, 705] on span "Place Order" at bounding box center [114, 716] width 102 height 22
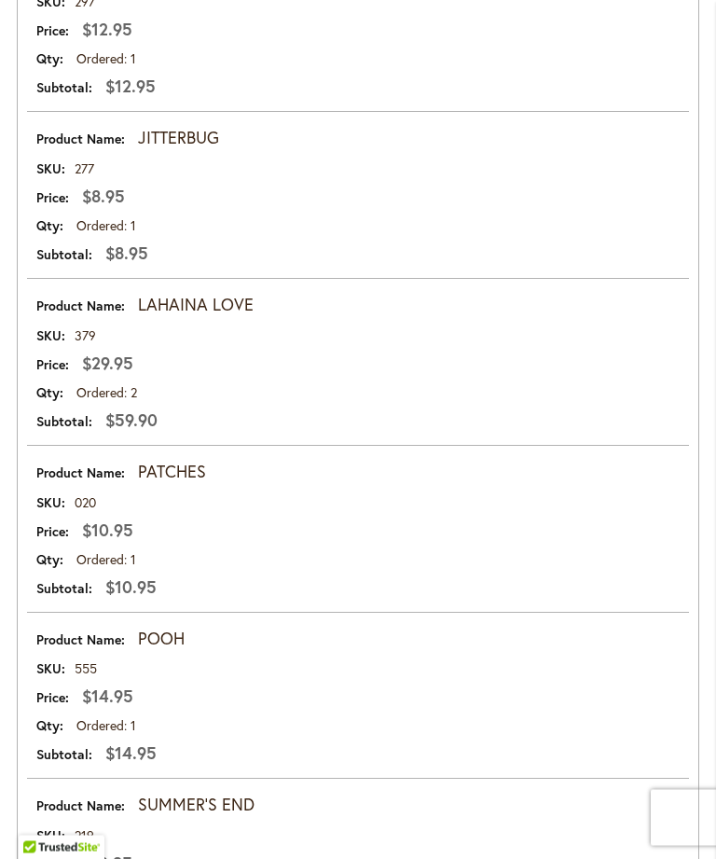
scroll to position [2307, 0]
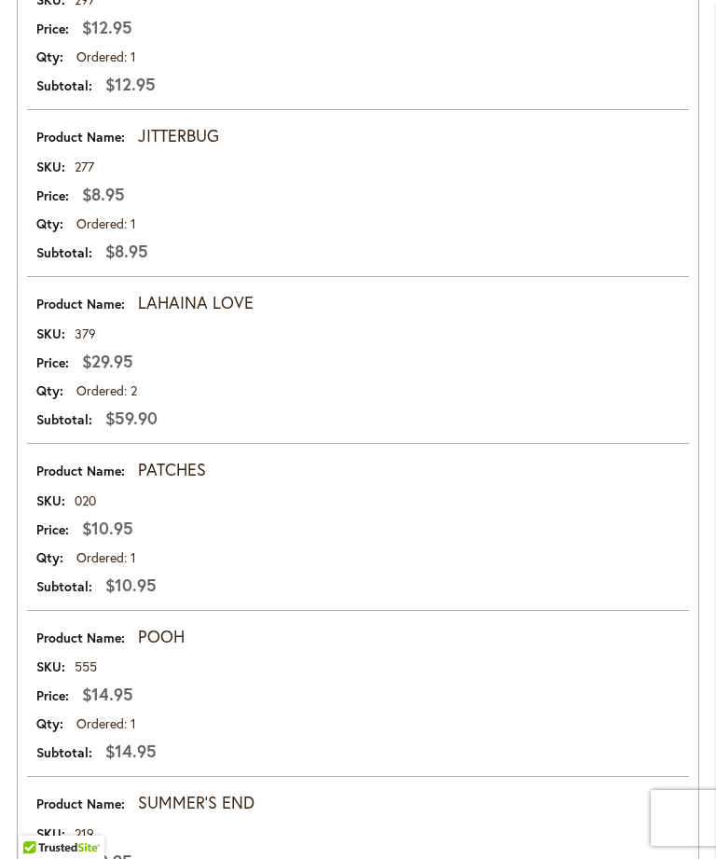
click at [387, 300] on td "LAHAINA LOVE" at bounding box center [358, 298] width 662 height 43
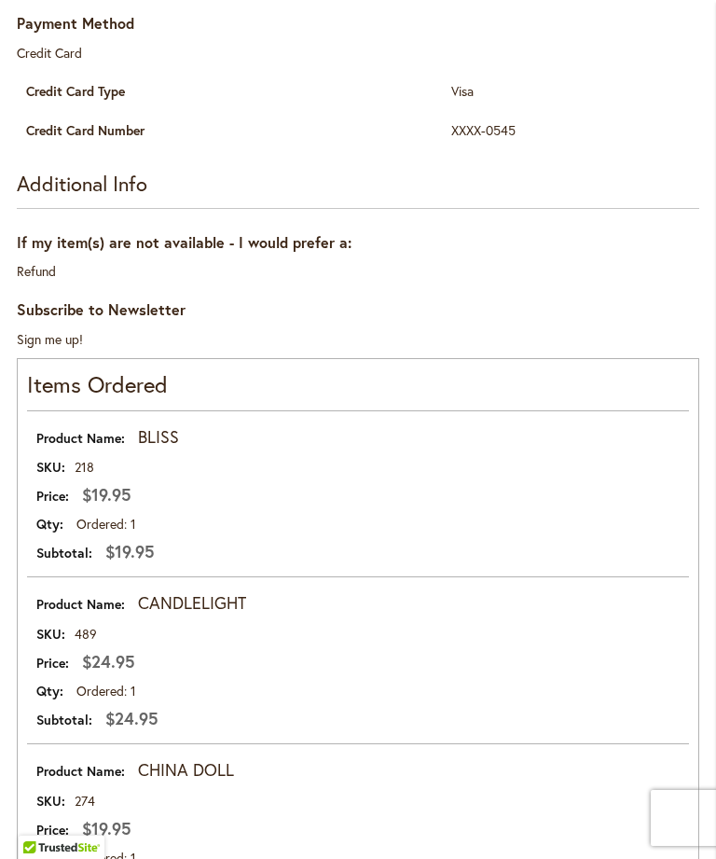
scroll to position [0, 0]
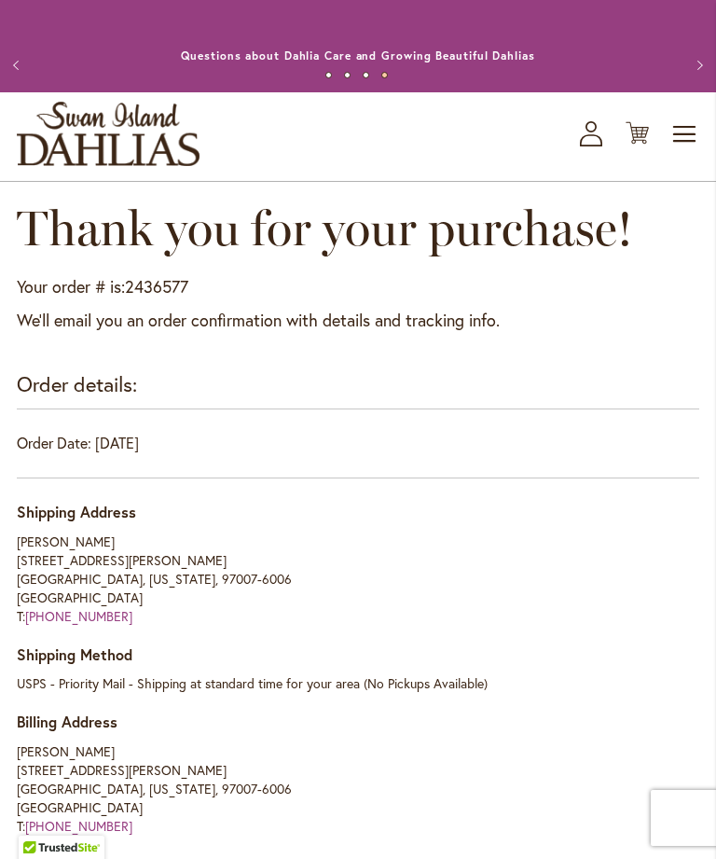
click at [595, 146] on icon at bounding box center [591, 140] width 22 height 12
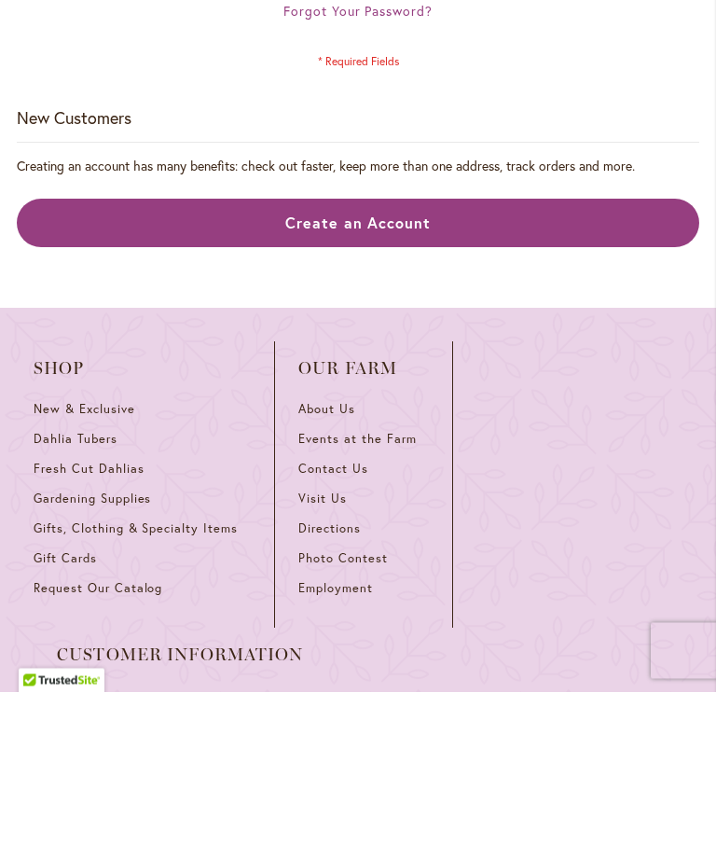
scroll to position [887, 0]
